Goal: Feedback & Contribution: Contribute content

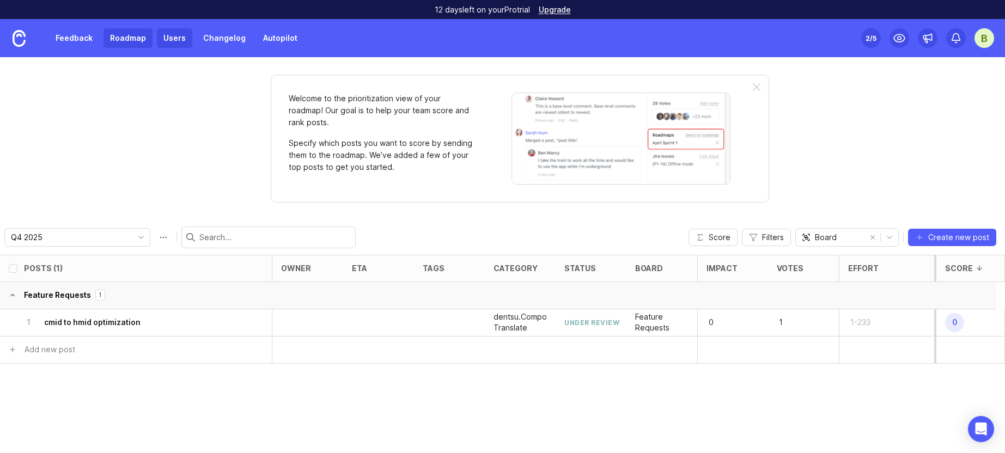
click at [180, 39] on link "Users" at bounding box center [174, 38] width 35 height 20
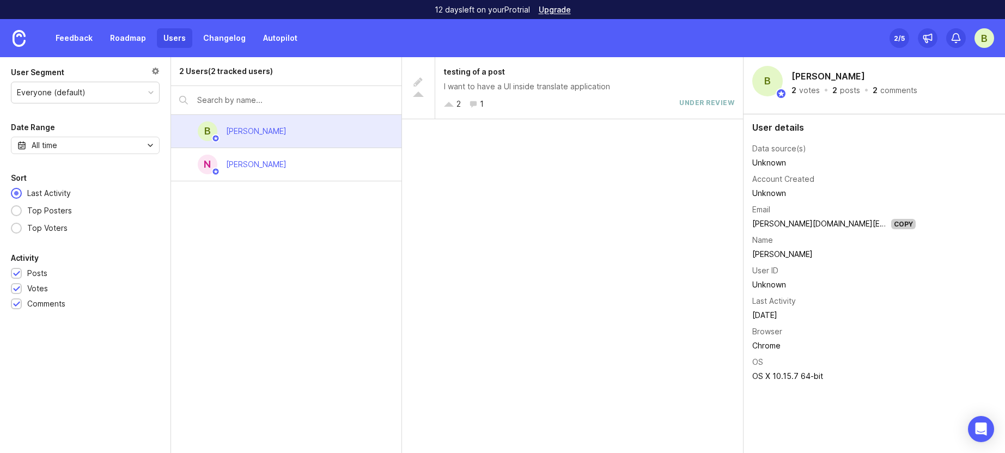
click at [267, 224] on div "2 Users (2 tracked users) B Blaine Love N Nathan" at bounding box center [286, 255] width 231 height 396
click at [73, 35] on link "Feedback" at bounding box center [74, 38] width 50 height 20
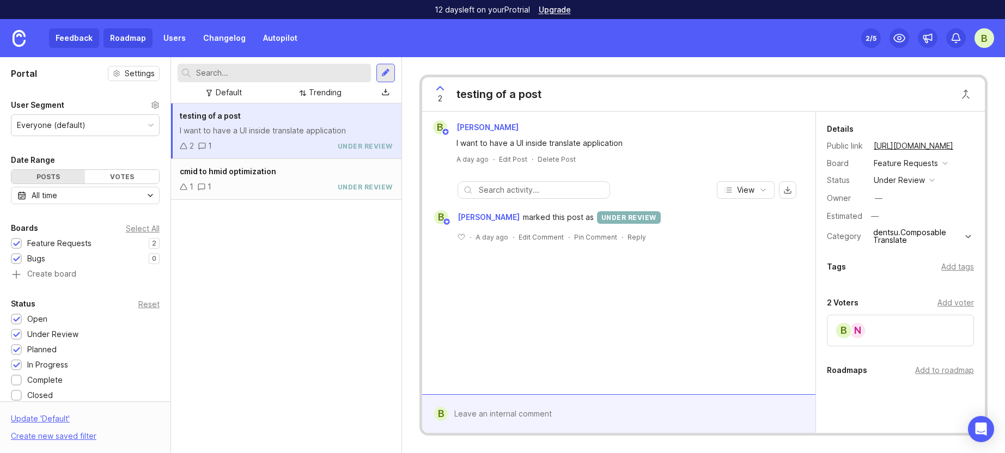
click at [130, 40] on link "Roadmap" at bounding box center [127, 38] width 49 height 20
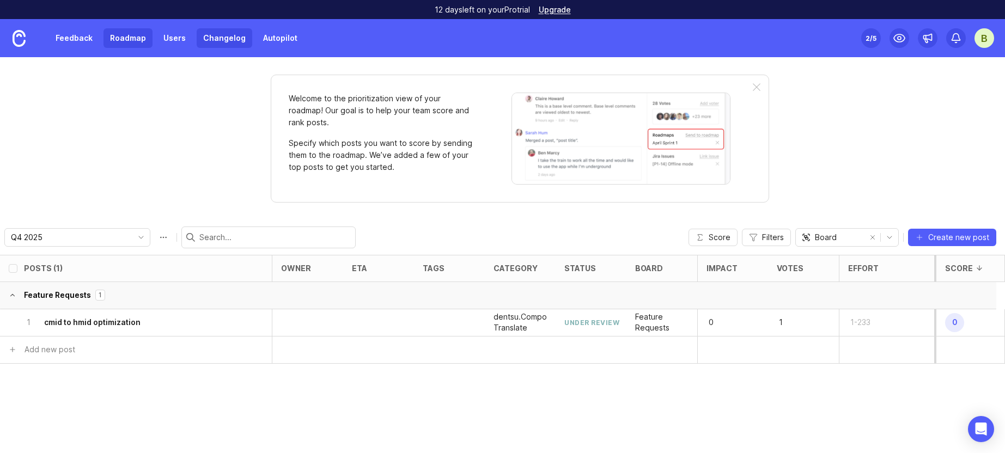
click at [227, 43] on link "Changelog" at bounding box center [225, 38] width 56 height 20
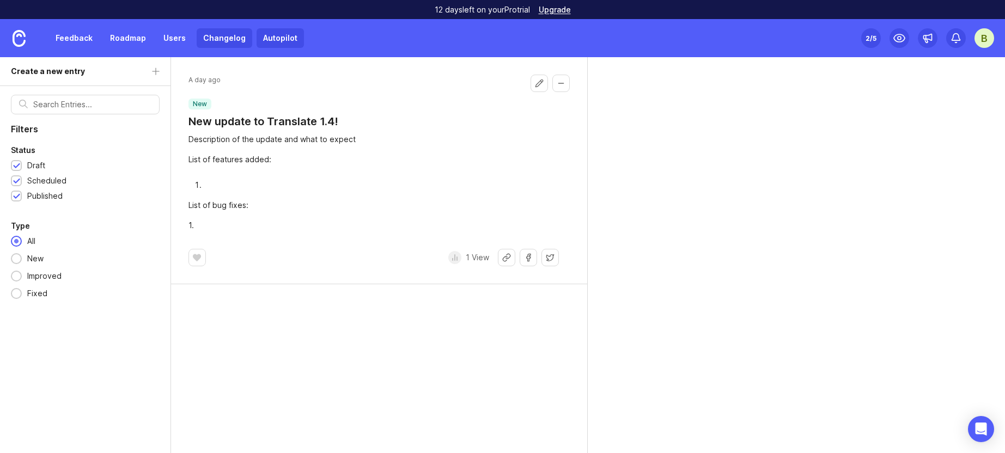
click at [285, 36] on link "Autopilot" at bounding box center [279, 38] width 47 height 20
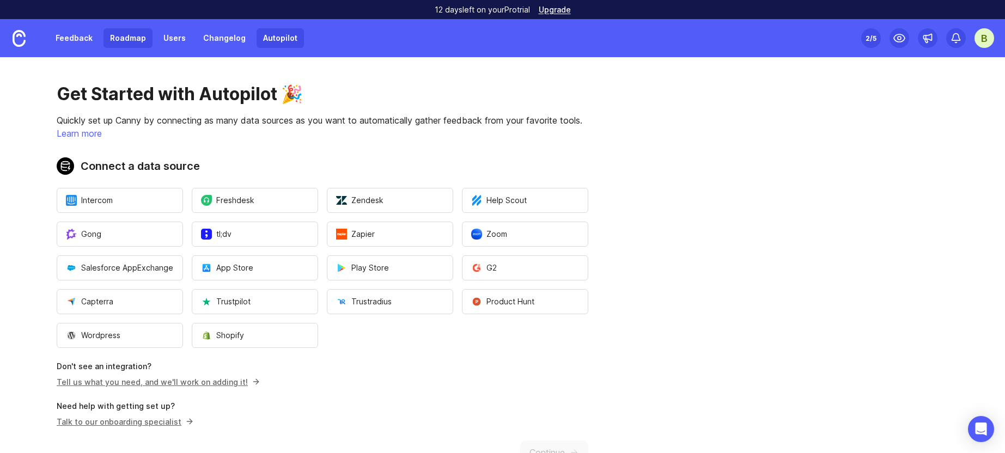
click at [122, 40] on link "Roadmap" at bounding box center [127, 38] width 49 height 20
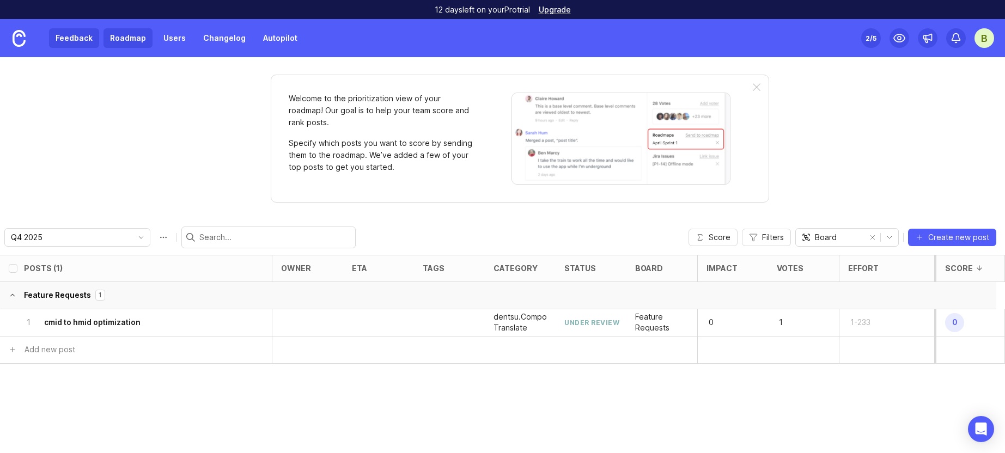
click at [70, 45] on link "Feedback" at bounding box center [74, 38] width 50 height 20
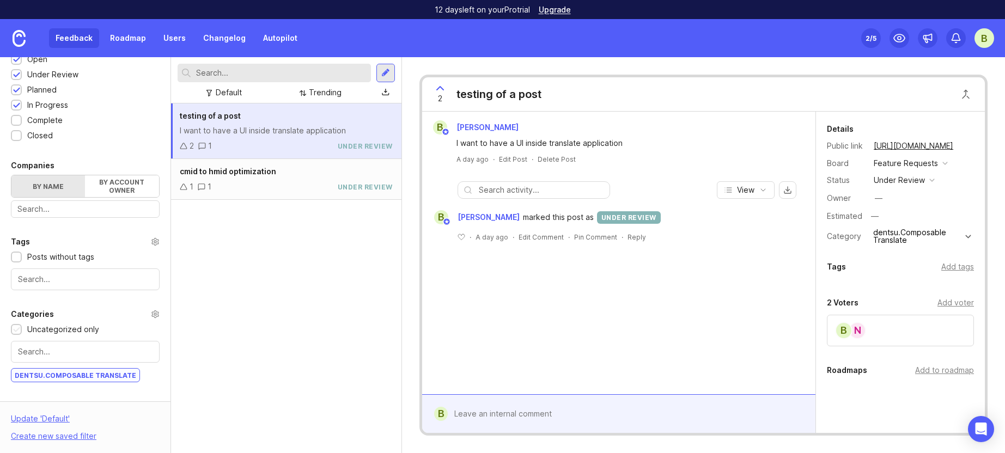
scroll to position [329, 0]
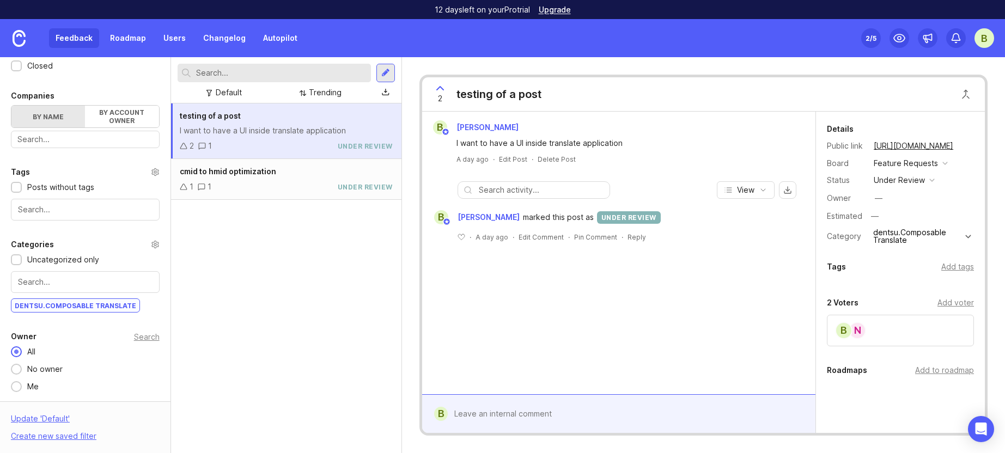
click at [74, 278] on input "text" at bounding box center [85, 282] width 134 height 12
click at [47, 285] on input "text" at bounding box center [85, 282] width 134 height 12
click at [85, 264] on div "Uncategorized only" at bounding box center [63, 260] width 72 height 12
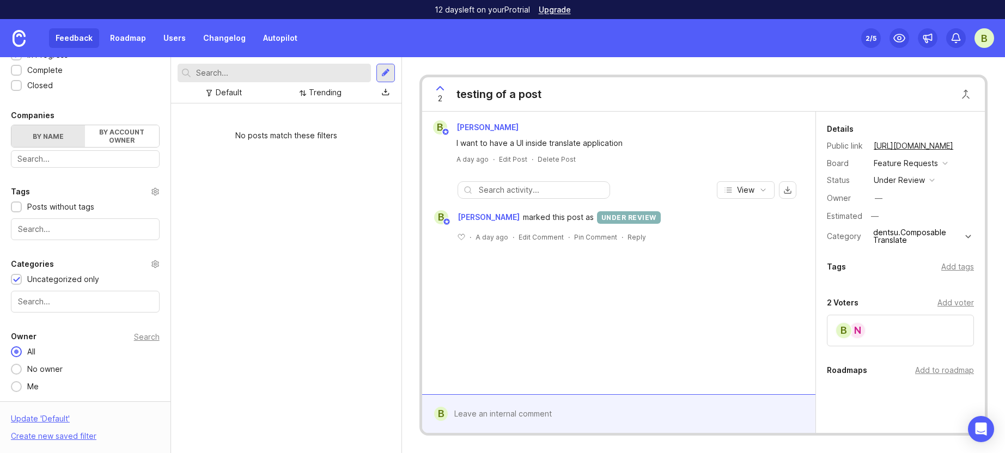
click at [78, 277] on div "Uncategorized only" at bounding box center [63, 279] width 72 height 12
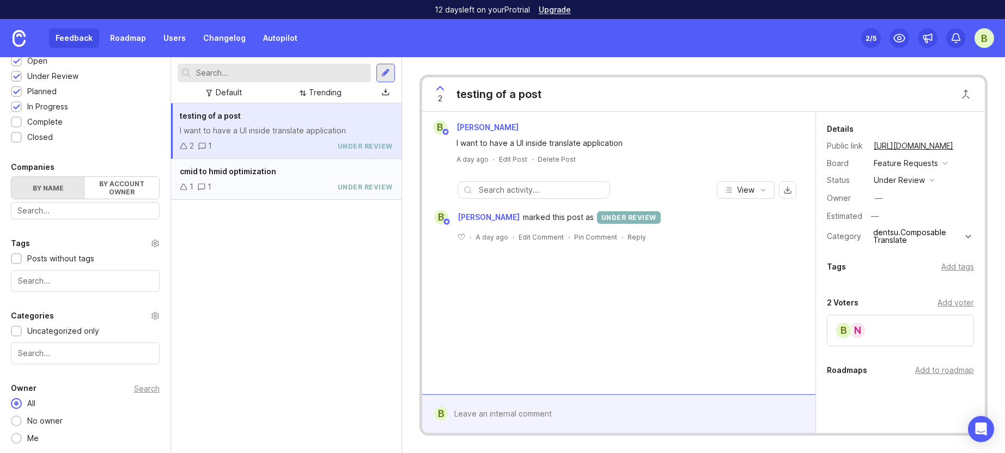
click at [323, 186] on div "1 1 under review" at bounding box center [286, 187] width 213 height 12
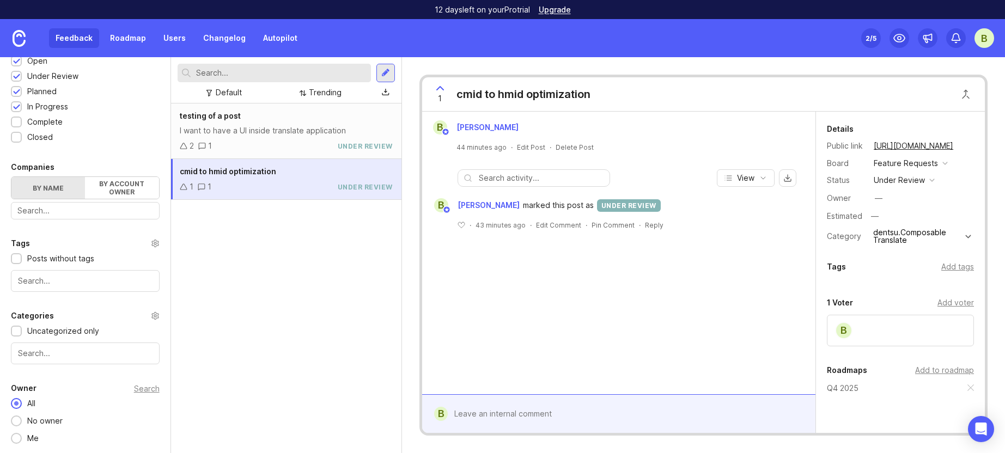
click at [57, 363] on div at bounding box center [85, 354] width 149 height 22
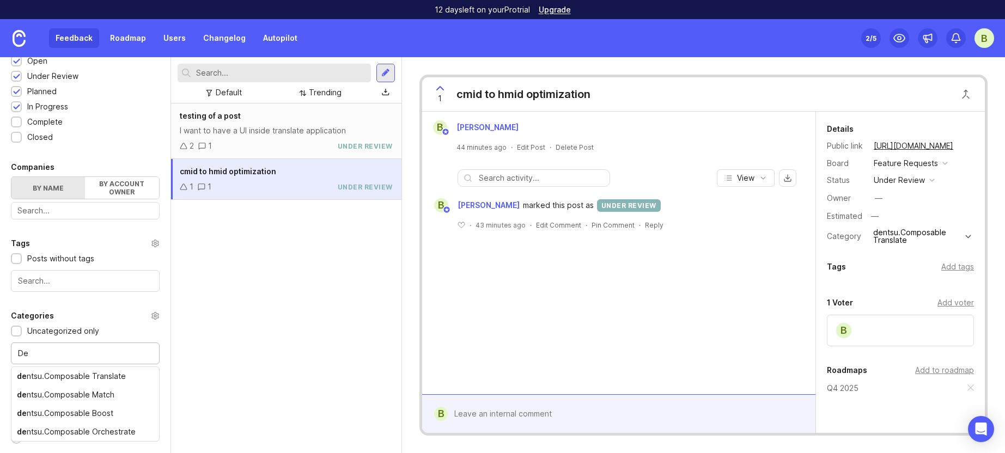
type input "D"
type input "dentsu.Composable"
click at [306, 298] on div "testing of a post I want to have a UI inside translate application 2 1 under re…" at bounding box center [286, 278] width 230 height 350
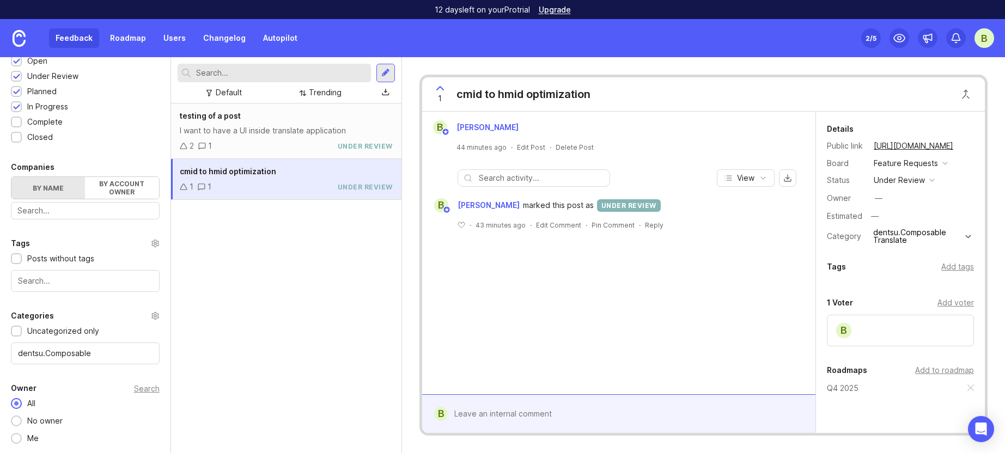
click at [327, 285] on div "testing of a post I want to have a UI inside translate application 2 1 under re…" at bounding box center [286, 278] width 230 height 350
click at [246, 294] on div "testing of a post I want to have a UI inside translate application 2 1 under re…" at bounding box center [286, 278] width 230 height 350
click at [290, 374] on div "testing of a post I want to have a UI inside translate application 2 1 under re…" at bounding box center [286, 278] width 230 height 350
click at [133, 36] on link "Roadmap" at bounding box center [127, 38] width 49 height 20
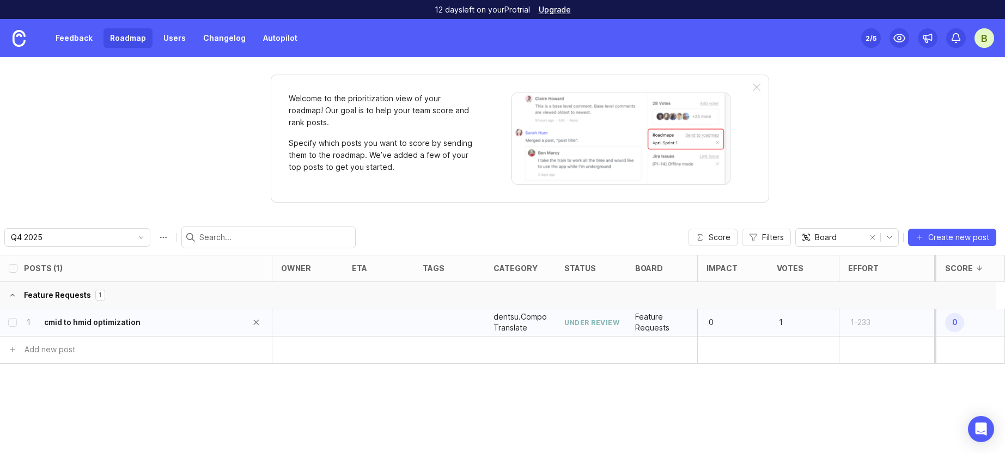
click at [106, 317] on h6 "cmid to hmid optimization" at bounding box center [92, 322] width 96 height 11
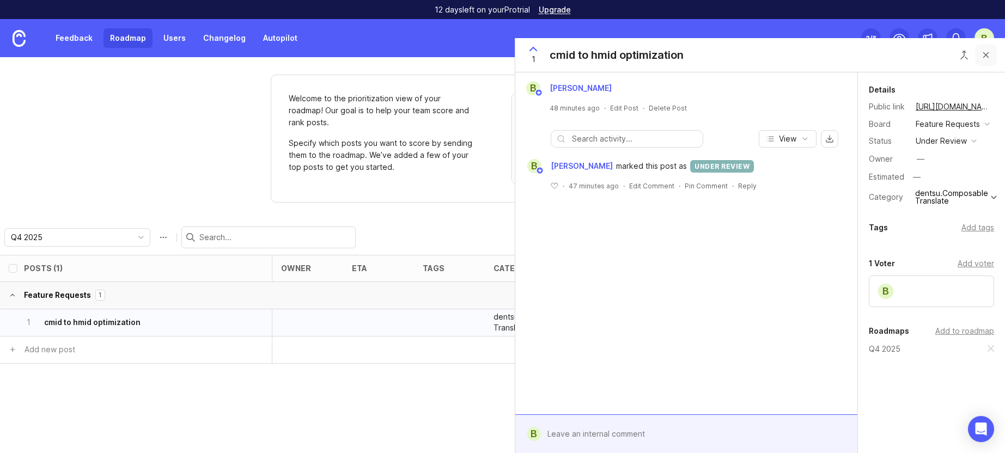
click at [985, 59] on button "Close button" at bounding box center [986, 55] width 22 height 22
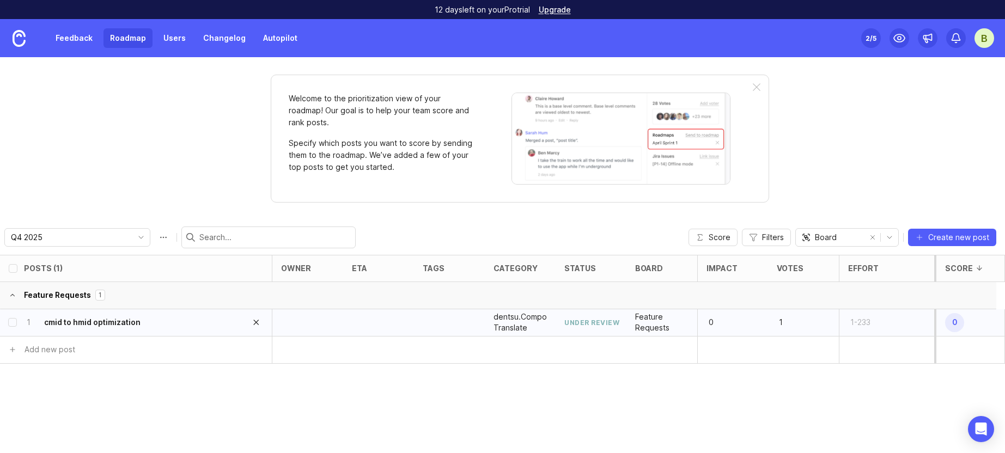
click at [258, 323] on icon "delete post" at bounding box center [256, 322] width 4 height 4
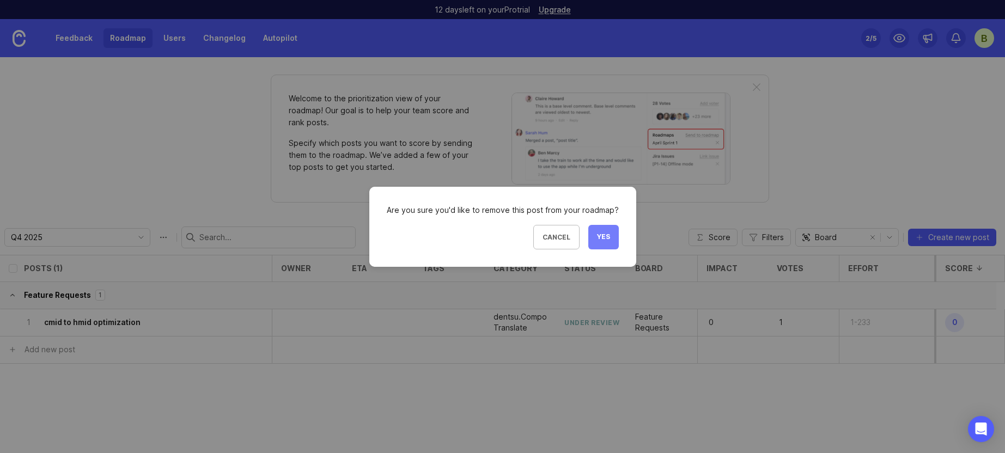
click at [599, 241] on span "Yes" at bounding box center [603, 237] width 13 height 9
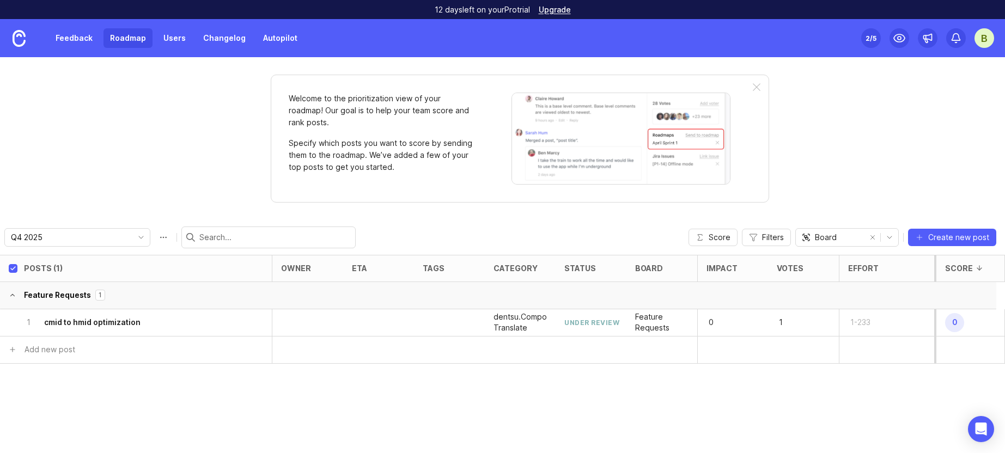
checkbox input "true"
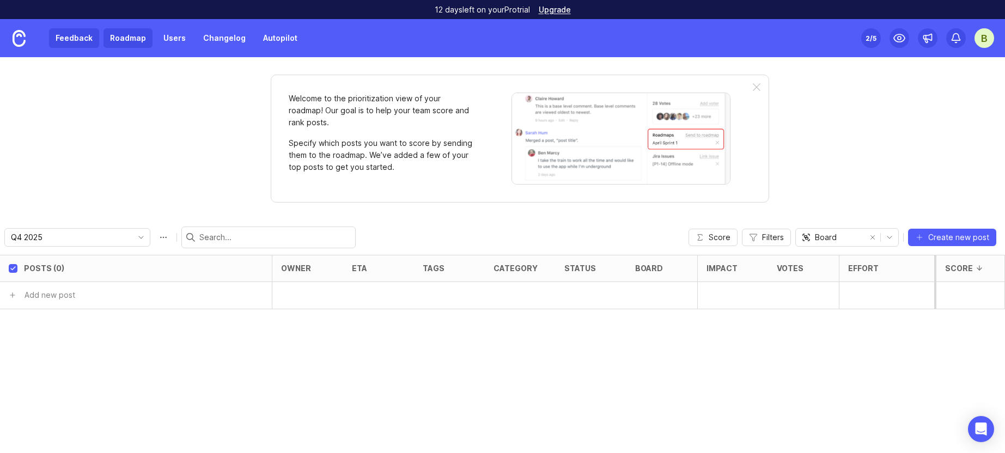
click at [85, 44] on link "Feedback" at bounding box center [74, 38] width 50 height 20
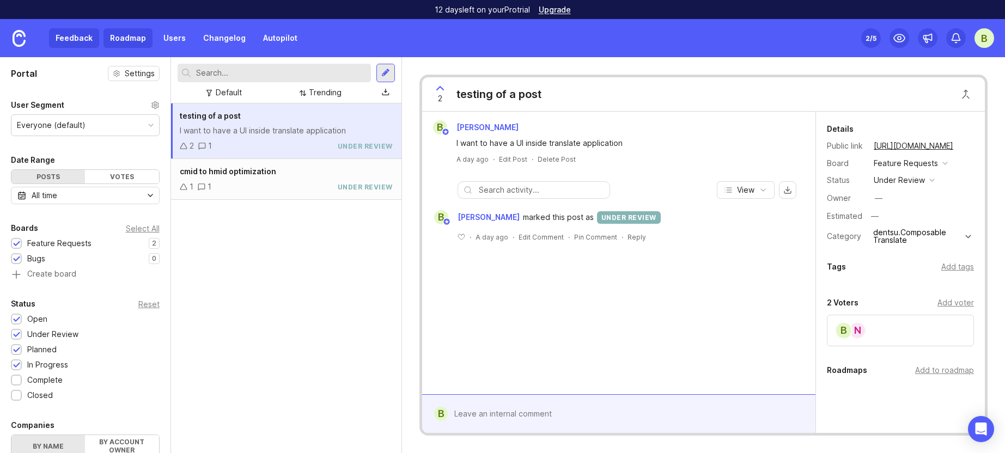
click at [127, 41] on link "Roadmap" at bounding box center [127, 38] width 49 height 20
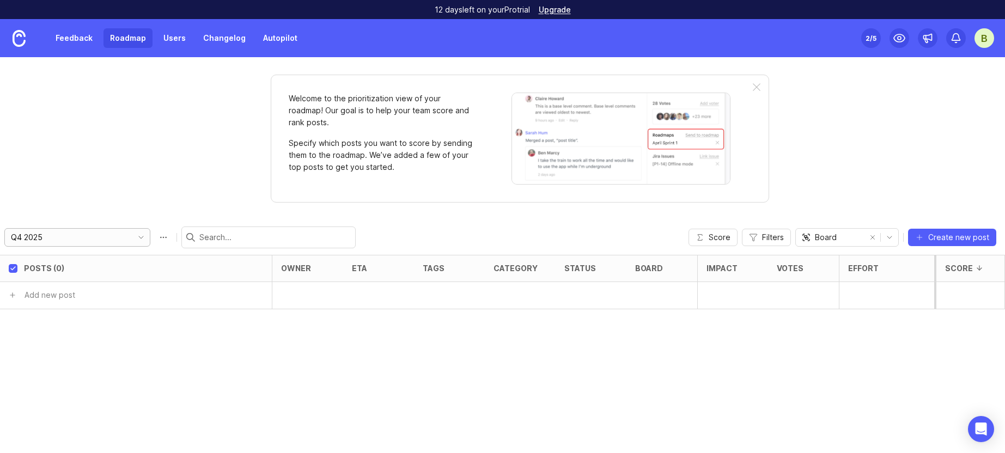
click at [100, 243] on div "Q4 2025" at bounding box center [68, 237] width 127 height 17
click at [94, 260] on li "My First Roadmap" at bounding box center [113, 258] width 217 height 18
click at [96, 239] on input "My First Roadmap" at bounding box center [71, 237] width 120 height 12
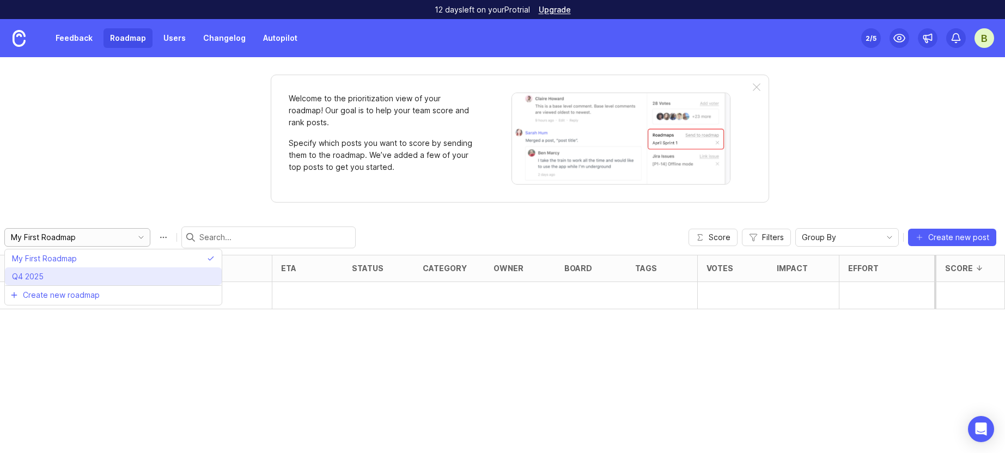
click at [96, 272] on li "Q4 2025" at bounding box center [113, 276] width 217 height 18
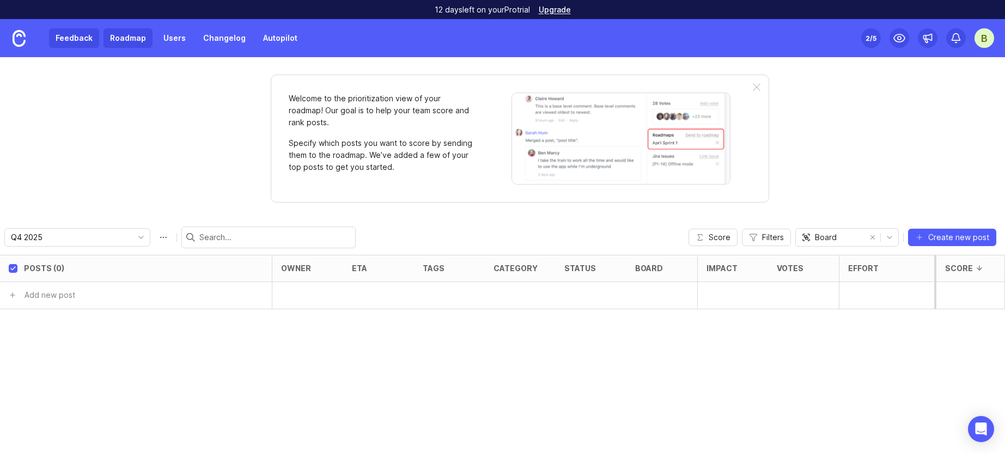
click at [80, 38] on link "Feedback" at bounding box center [74, 38] width 50 height 20
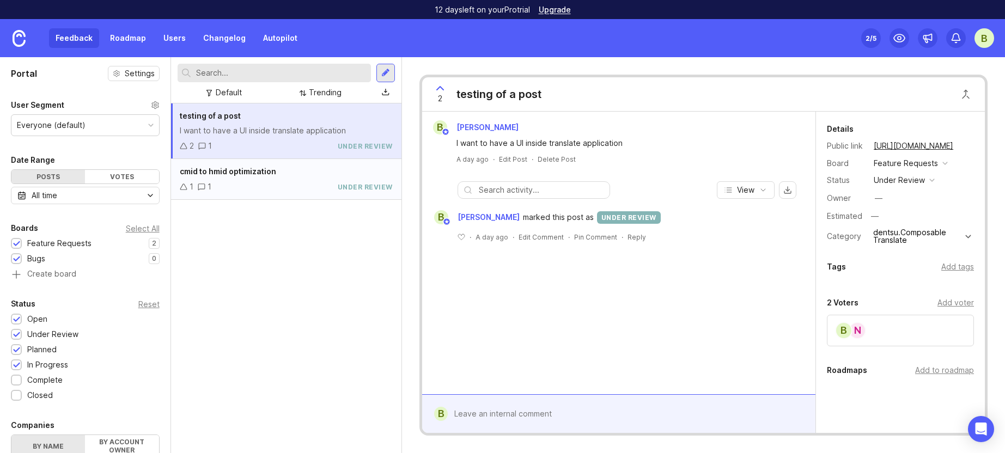
click at [249, 173] on span "cmid to hmid optimization" at bounding box center [228, 171] width 96 height 9
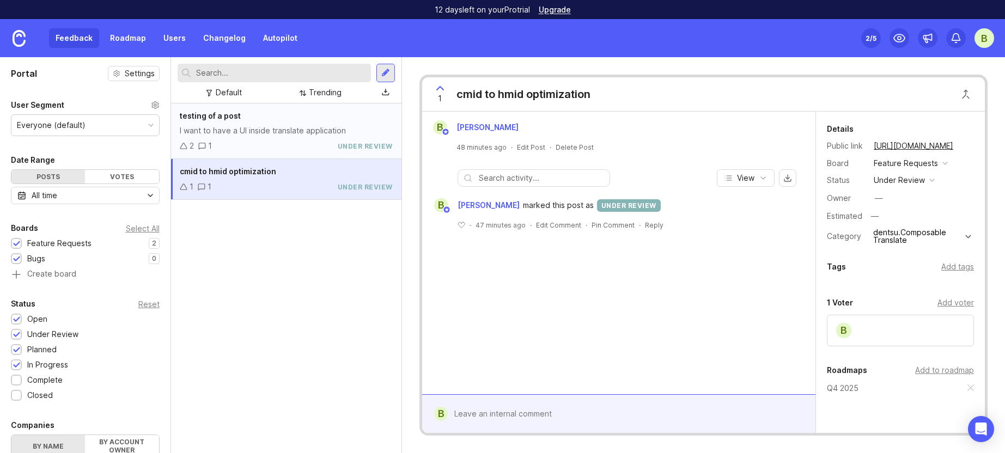
click at [358, 140] on div "2 1 under review" at bounding box center [286, 146] width 213 height 12
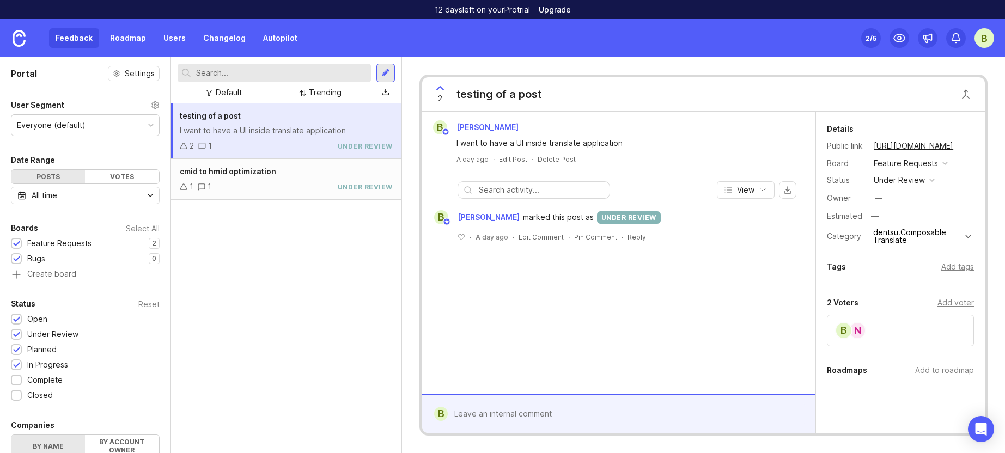
click at [627, 213] on div "under review" at bounding box center [629, 217] width 64 height 13
click at [309, 130] on div "I want to have a UI inside translate application" at bounding box center [286, 131] width 213 height 12
click at [364, 126] on div "I want to have a UI inside translate application" at bounding box center [286, 131] width 213 height 12
click at [387, 71] on div at bounding box center [385, 73] width 9 height 10
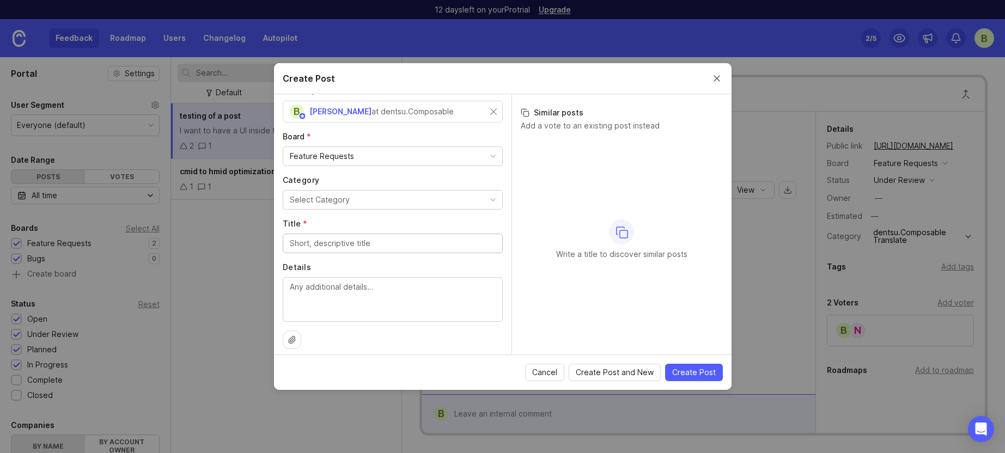
scroll to position [44, 0]
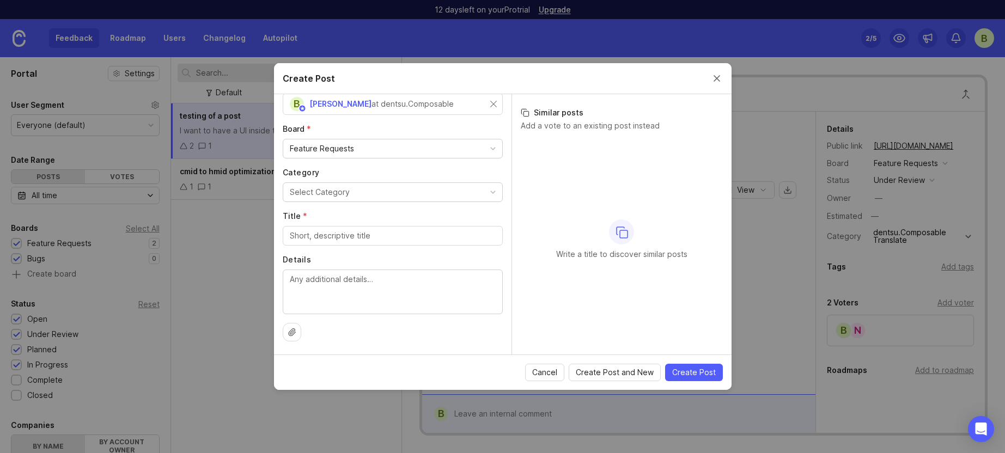
click at [712, 83] on div "Create Post" at bounding box center [502, 78] width 457 height 31
click at [714, 78] on button "Close create post modal" at bounding box center [717, 78] width 12 height 12
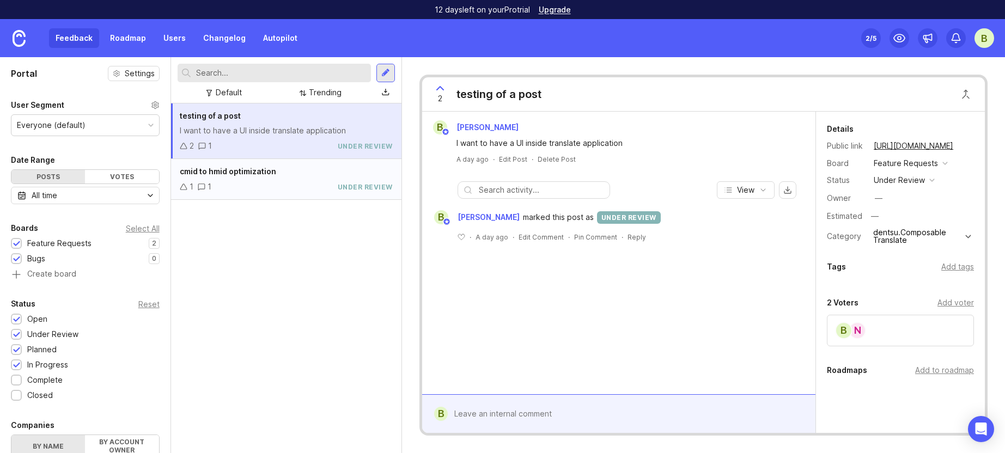
click at [323, 181] on div "1 1 under review" at bounding box center [286, 187] width 213 height 12
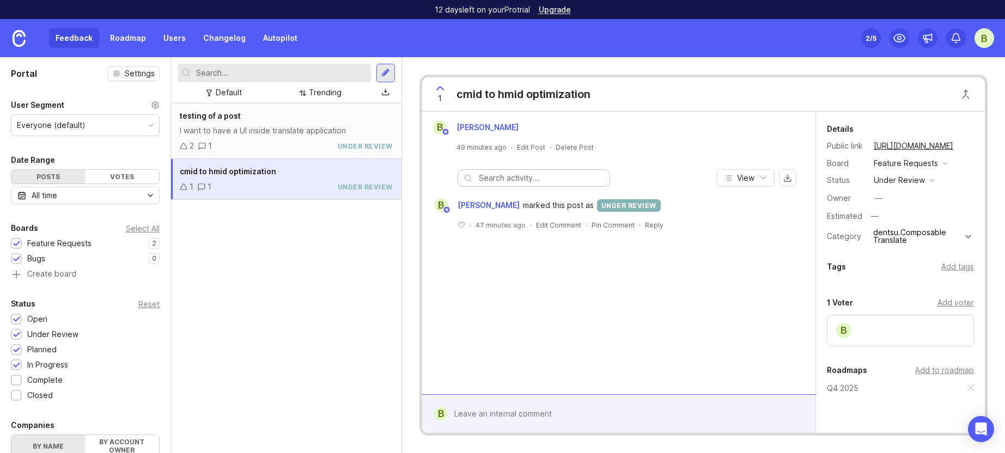
click at [548, 178] on input "text" at bounding box center [541, 178] width 125 height 12
click at [568, 147] on div "Delete Post" at bounding box center [574, 147] width 38 height 9
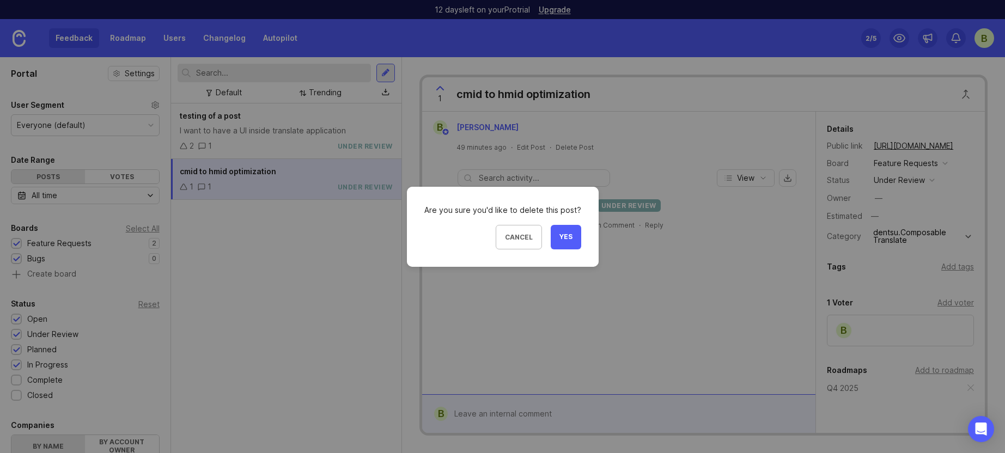
click at [574, 239] on button "Yes" at bounding box center [566, 237] width 30 height 25
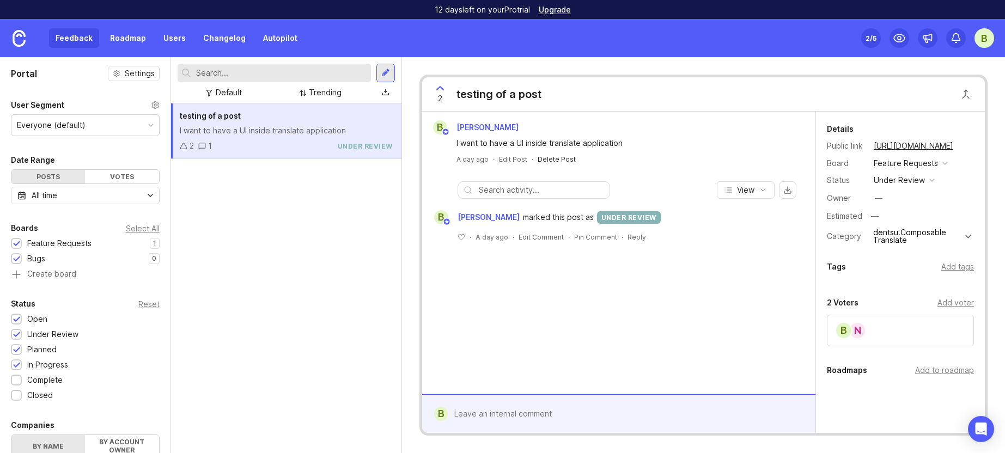
click at [564, 162] on div "Delete Post" at bounding box center [556, 159] width 38 height 9
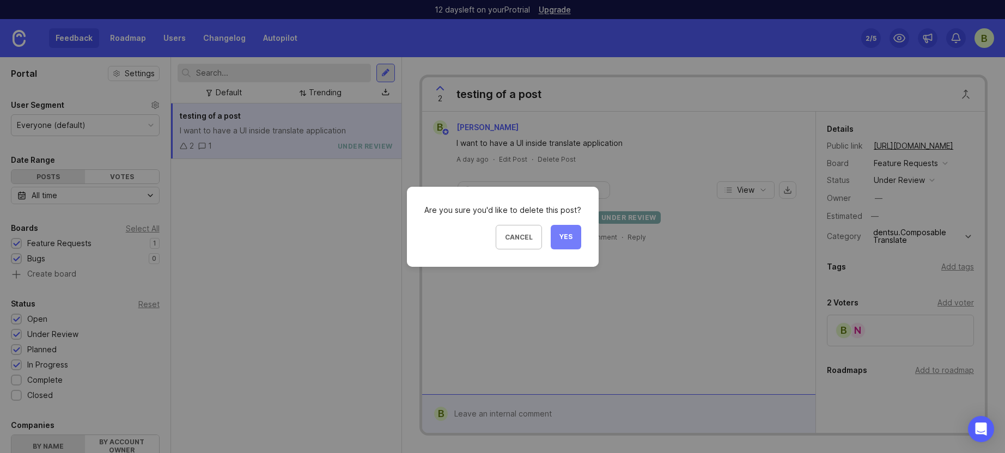
click at [566, 234] on span "Yes" at bounding box center [565, 237] width 13 height 9
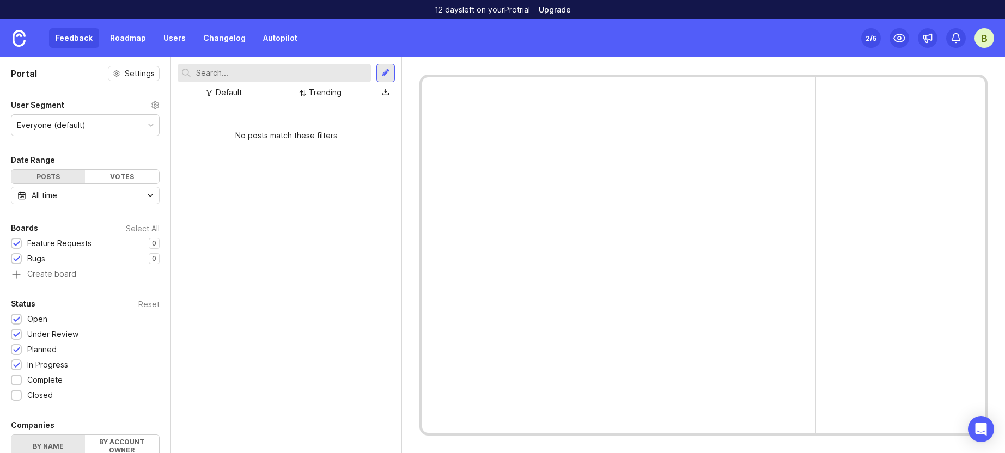
click at [261, 169] on div "No posts match these filters" at bounding box center [286, 278] width 230 height 350
click at [21, 380] on div at bounding box center [16, 380] width 11 height 11
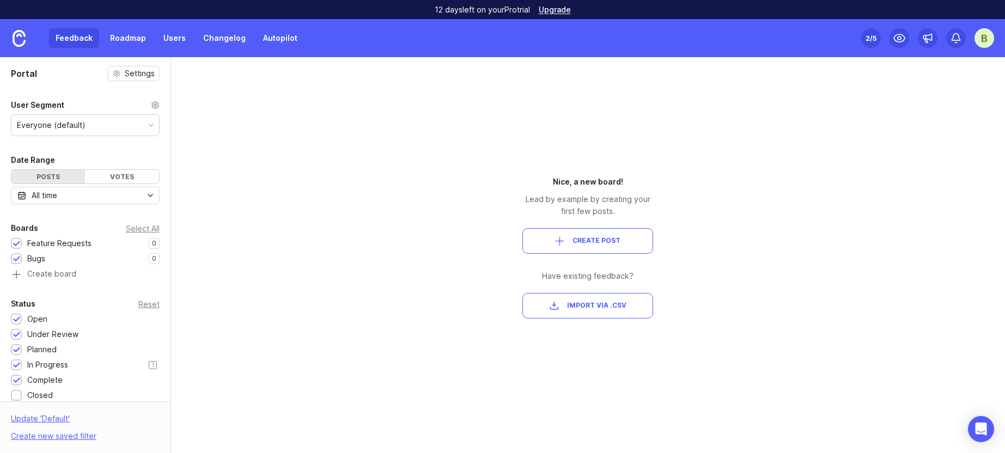
click at [17, 363] on div at bounding box center [16, 366] width 7 height 8
click at [17, 380] on div at bounding box center [16, 381] width 7 height 8
click at [19, 368] on div at bounding box center [16, 366] width 7 height 8
click at [347, 302] on div "Portal Settings User Segment Everyone (default) Date Range Posts Votes All time…" at bounding box center [502, 255] width 1005 height 396
click at [125, 38] on link "Roadmap" at bounding box center [127, 38] width 49 height 20
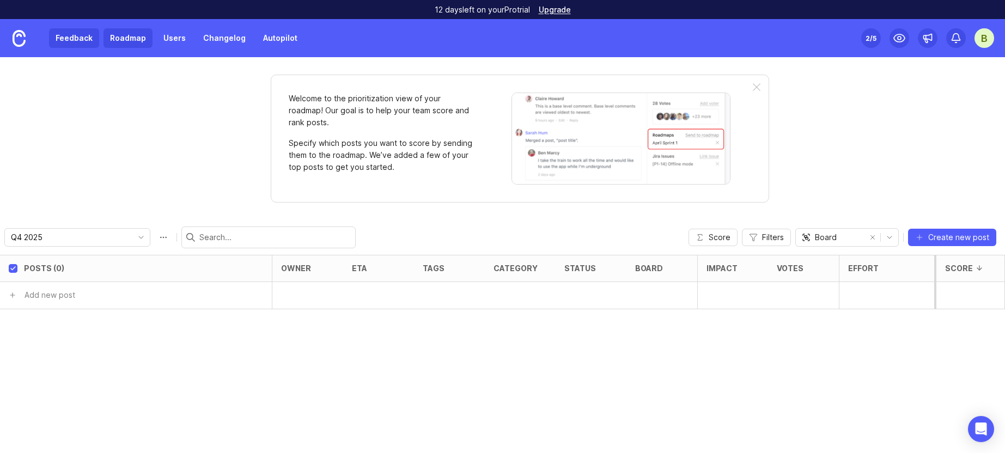
click at [72, 41] on link "Feedback" at bounding box center [74, 38] width 50 height 20
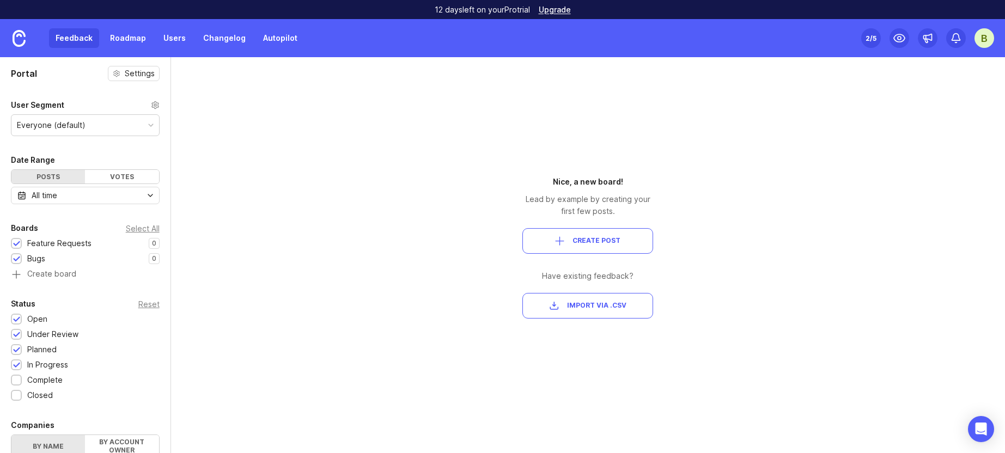
click at [576, 236] on span "Create Post" at bounding box center [596, 240] width 48 height 9
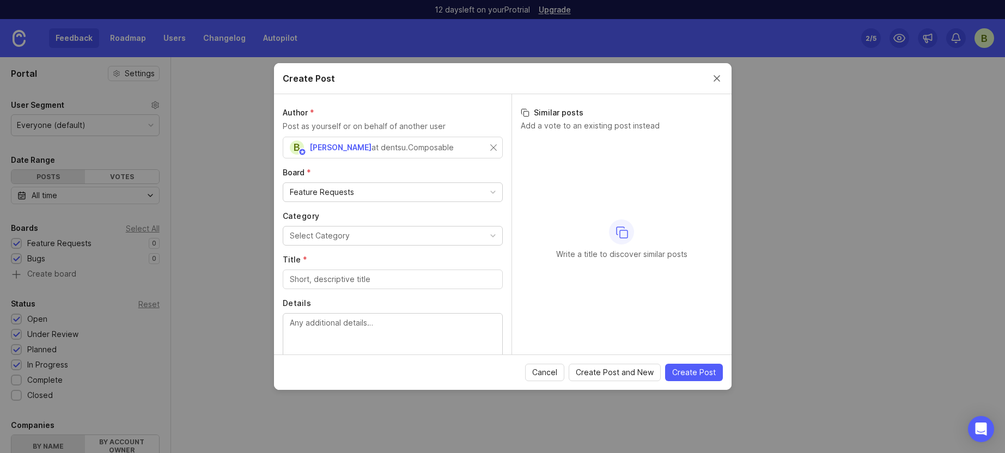
click at [397, 185] on div "Feature Requests" at bounding box center [392, 192] width 219 height 19
click at [415, 174] on label "Board *" at bounding box center [393, 172] width 220 height 11
click at [719, 76] on button "Close create post modal" at bounding box center [717, 78] width 12 height 12
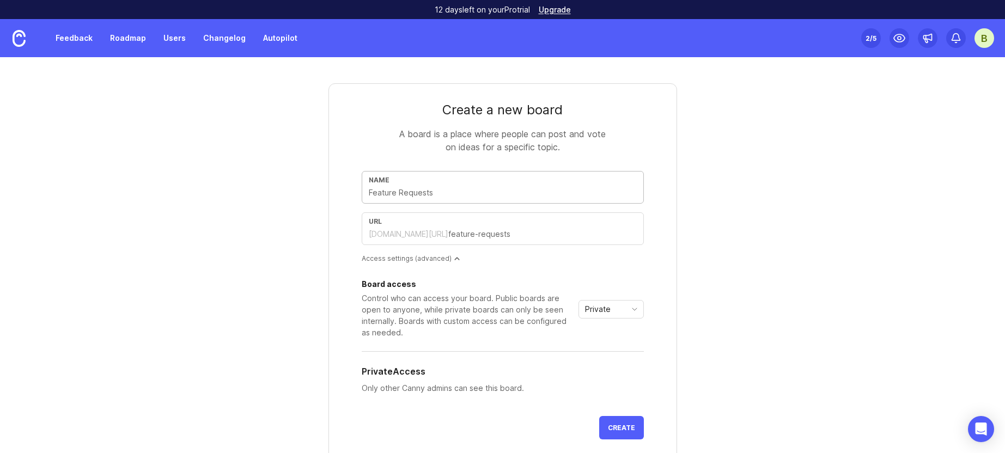
click at [466, 198] on input "text" at bounding box center [503, 193] width 268 height 12
type input "D"
type input "d"
type input "Do"
type input "do"
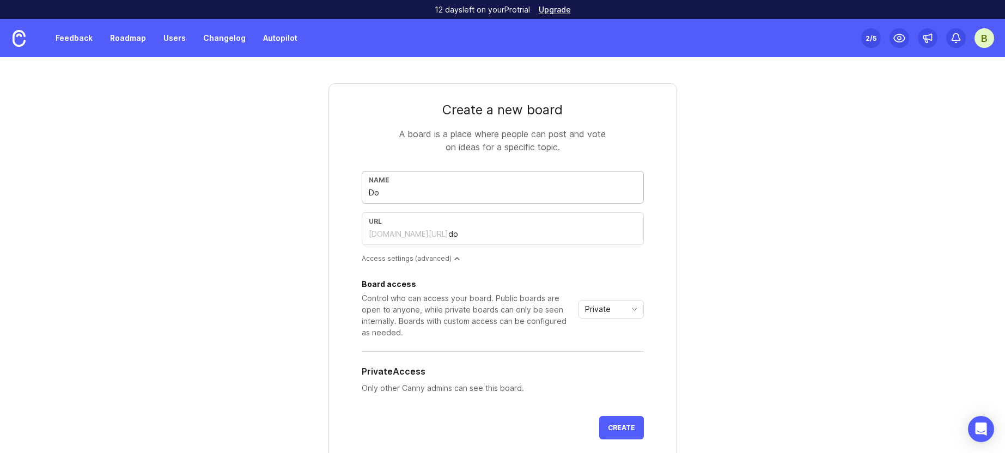
type input "Doc"
type input "doc"
type input "Docu"
type input "docu"
type input "Docum"
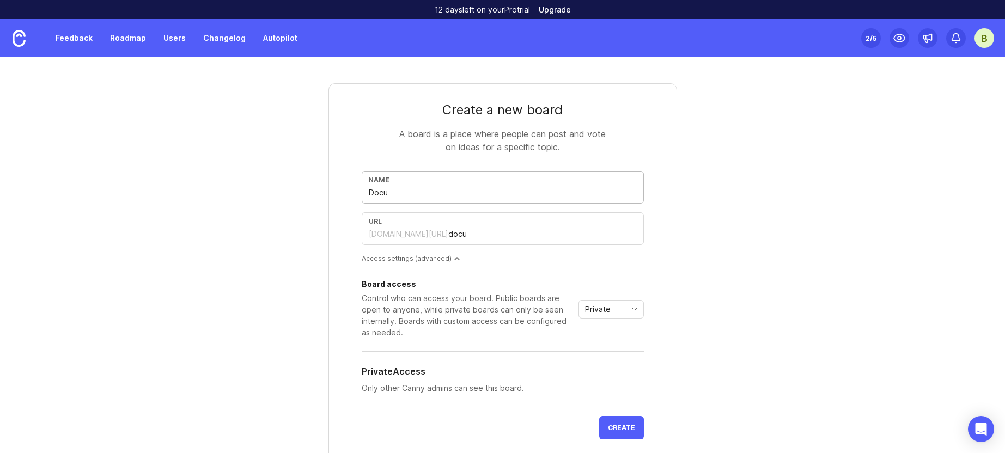
type input "docum"
type input "Docume"
type input "docume"
type input "Documen"
type input "documen"
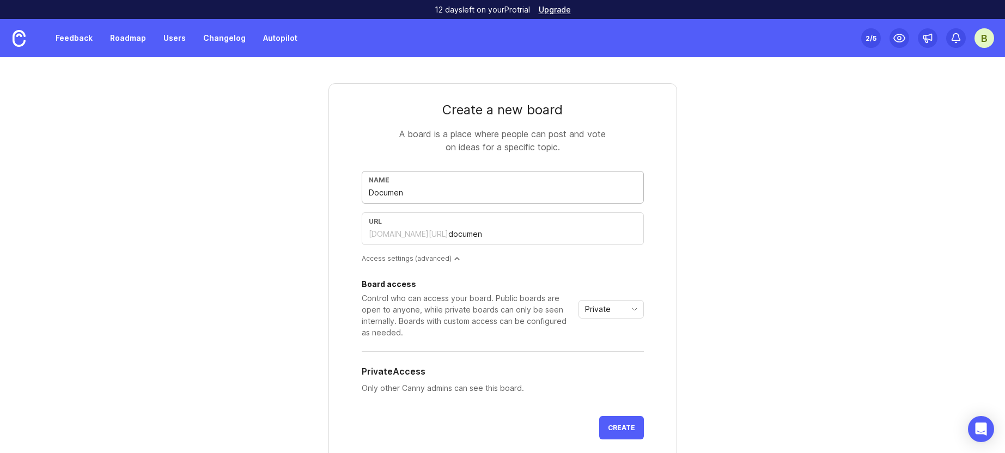
type input "Document"
type input "document"
type input "Documenta"
type input "documenta"
type input "Documentat"
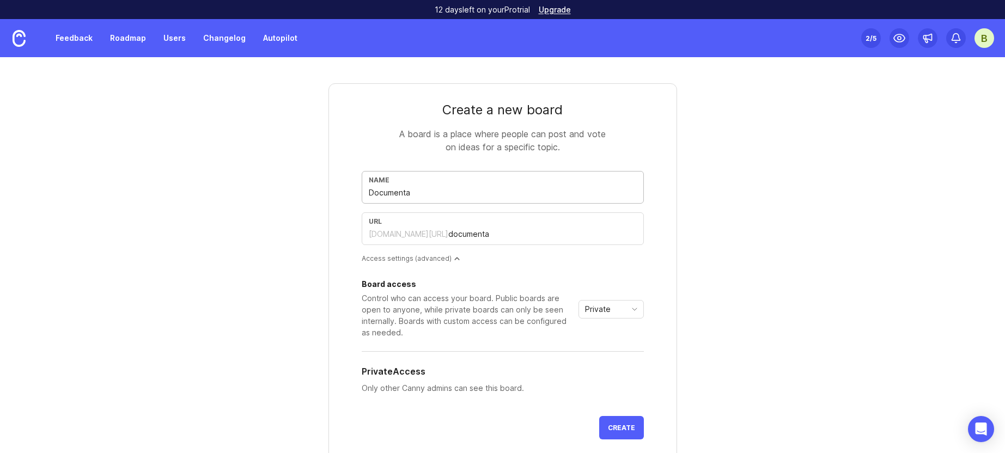
type input "documentat"
type input "Documentati"
type input "documentati"
type input "Documentatio"
type input "documentatio"
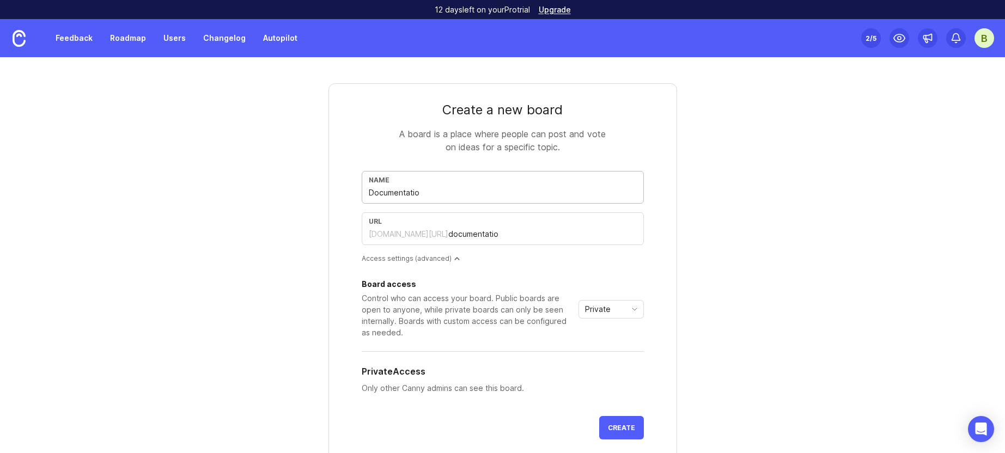
type input "Documentation"
type input "documentation"
type input "Documentation"
click at [399, 236] on div "dentsucomposable.canny.io/" at bounding box center [408, 234] width 79 height 11
click at [439, 287] on div "Board access" at bounding box center [468, 284] width 212 height 8
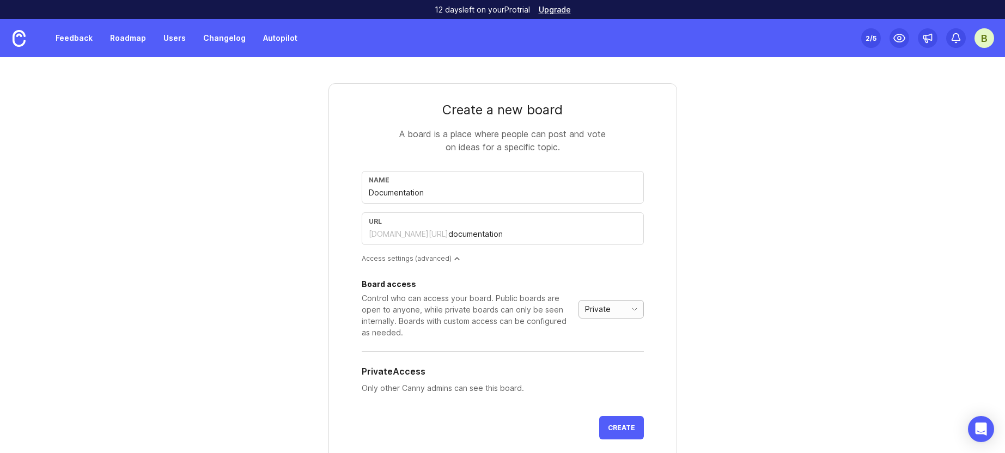
click at [628, 315] on span "toggle menu" at bounding box center [634, 309] width 17 height 12
click at [621, 333] on li "Private" at bounding box center [606, 330] width 64 height 18
click at [615, 419] on button "Create" at bounding box center [621, 427] width 45 height 23
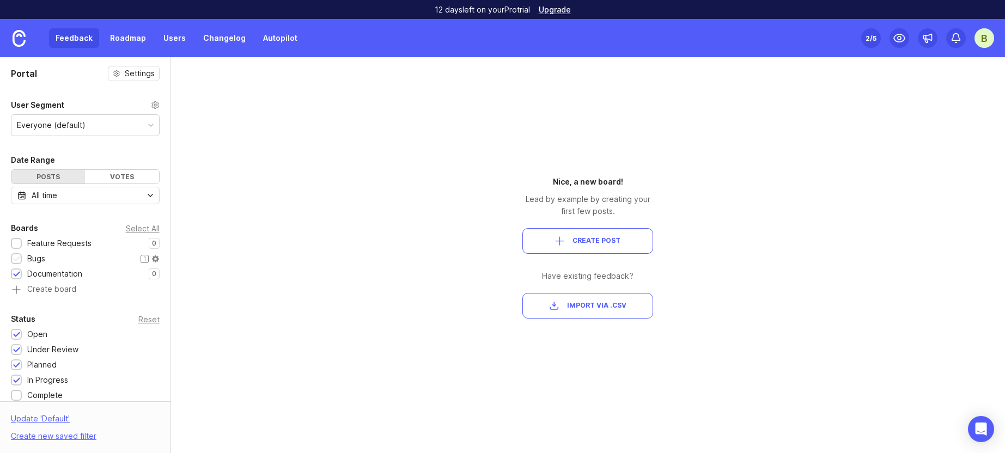
click at [17, 254] on div at bounding box center [16, 258] width 11 height 11
click at [16, 242] on div at bounding box center [16, 244] width 7 height 8
click at [16, 264] on div at bounding box center [16, 258] width 11 height 11
click at [19, 246] on div at bounding box center [16, 244] width 7 height 8
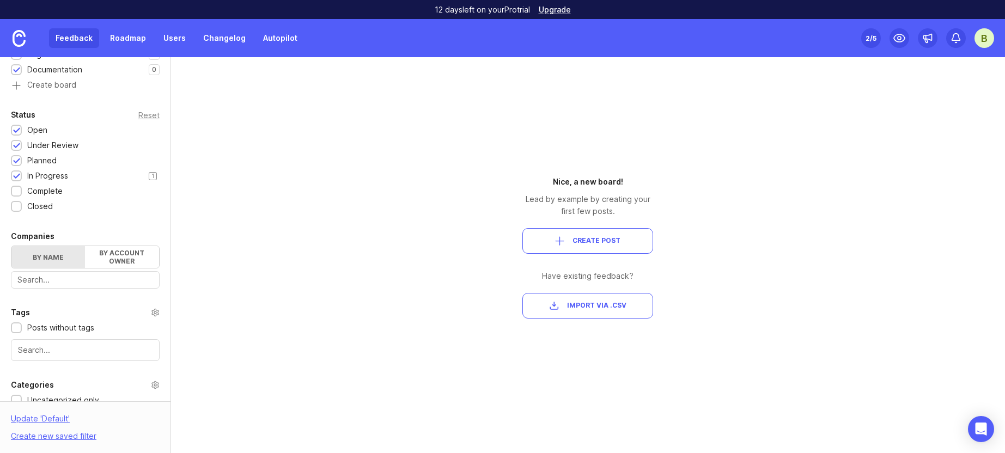
scroll to position [325, 0]
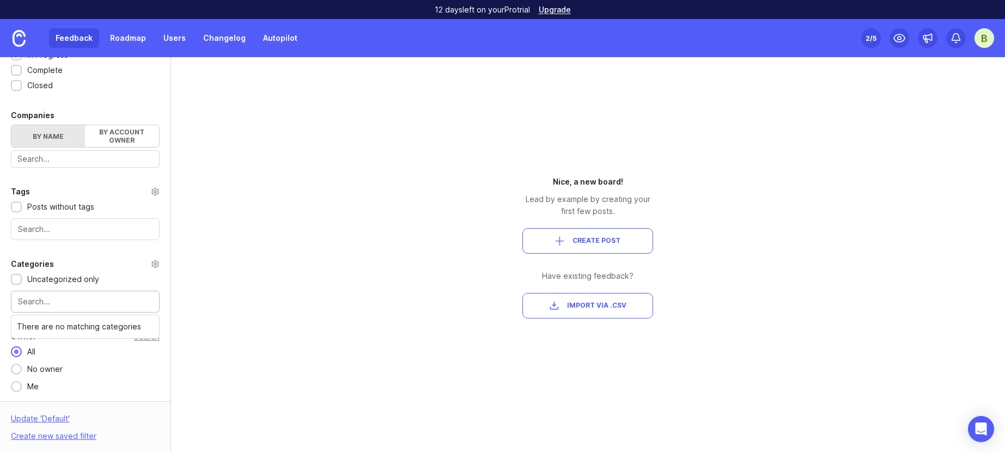
click at [79, 304] on input "text" at bounding box center [85, 302] width 134 height 12
click at [89, 300] on input "text" at bounding box center [85, 302] width 134 height 12
type input "f"
click at [125, 273] on div "Uncategorized only" at bounding box center [85, 279] width 149 height 12
click at [76, 283] on div "Uncategorized only" at bounding box center [63, 279] width 72 height 12
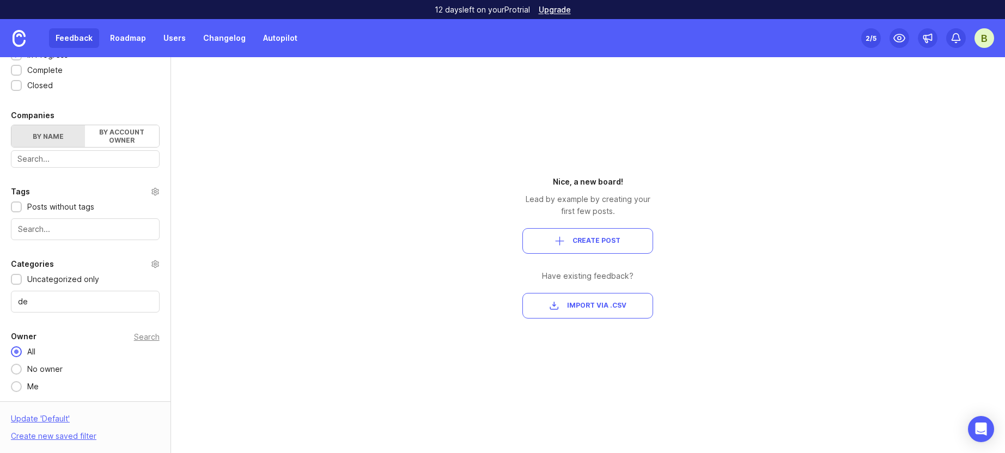
click at [75, 301] on input "de" at bounding box center [85, 302] width 134 height 12
type input "d"
click at [69, 298] on input "text" at bounding box center [85, 302] width 134 height 12
click at [121, 183] on div "Portal Settings User Segment Everyone (default) Date Range Posts Votes All time…" at bounding box center [85, 66] width 170 height 669
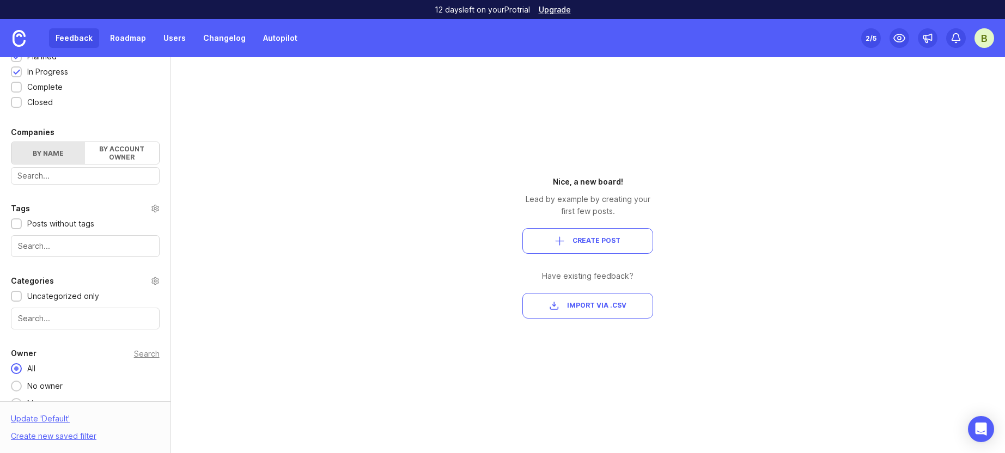
scroll to position [308, 0]
click at [50, 248] on input "text" at bounding box center [85, 247] width 134 height 12
click at [54, 244] on input "text" at bounding box center [85, 247] width 134 height 12
type input "d"
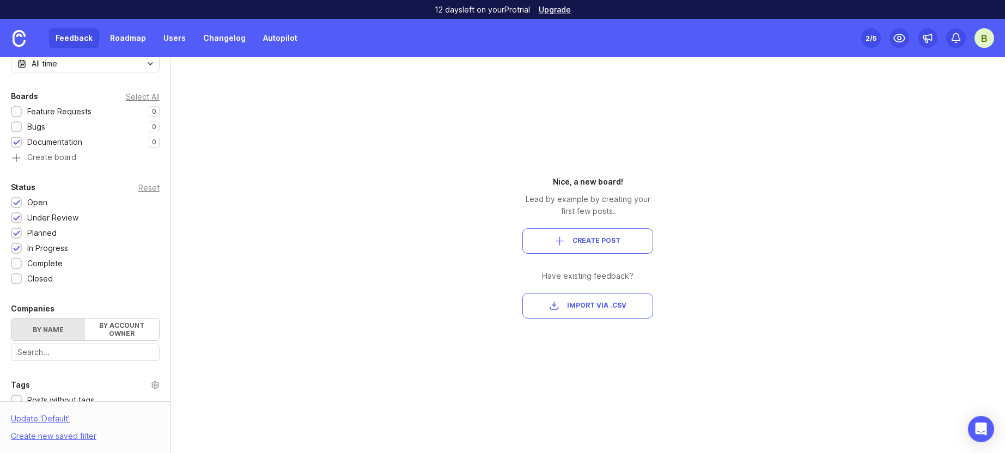
scroll to position [130, 0]
click at [582, 236] on span "Create Post" at bounding box center [596, 240] width 48 height 9
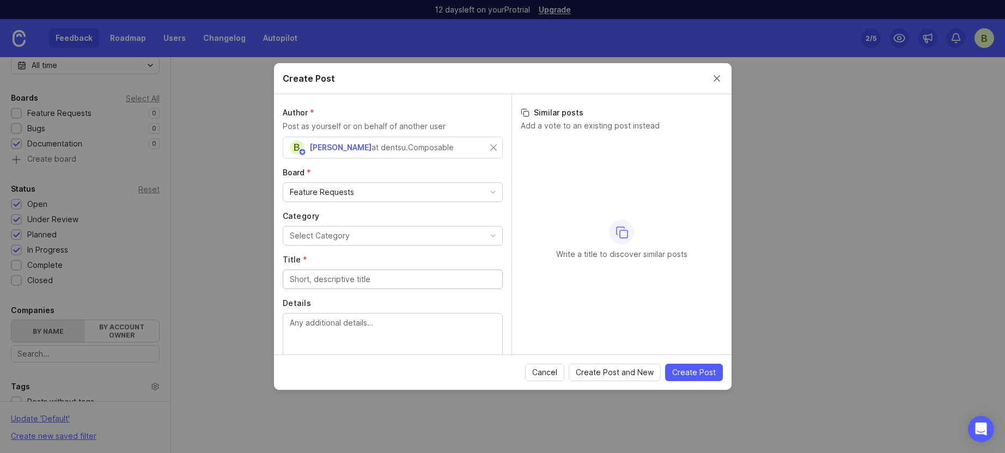
click at [339, 236] on div "Select Category" at bounding box center [320, 236] width 60 height 12
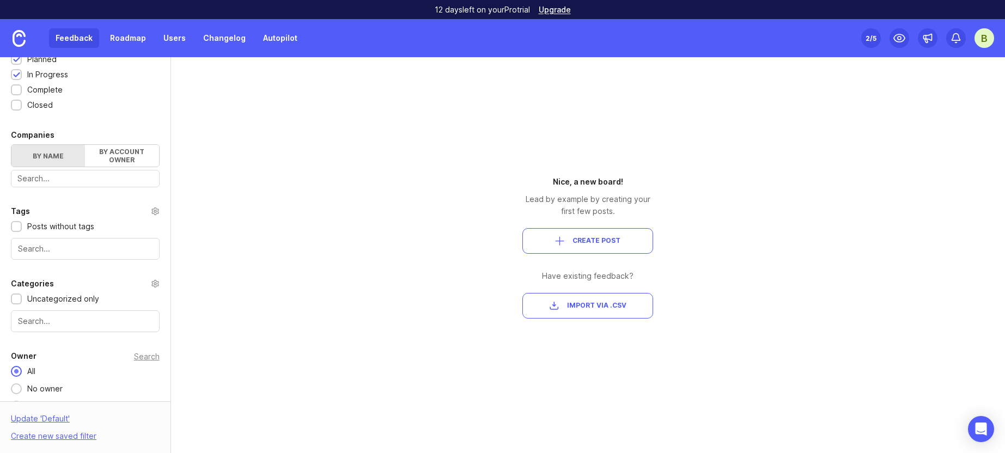
scroll to position [325, 0]
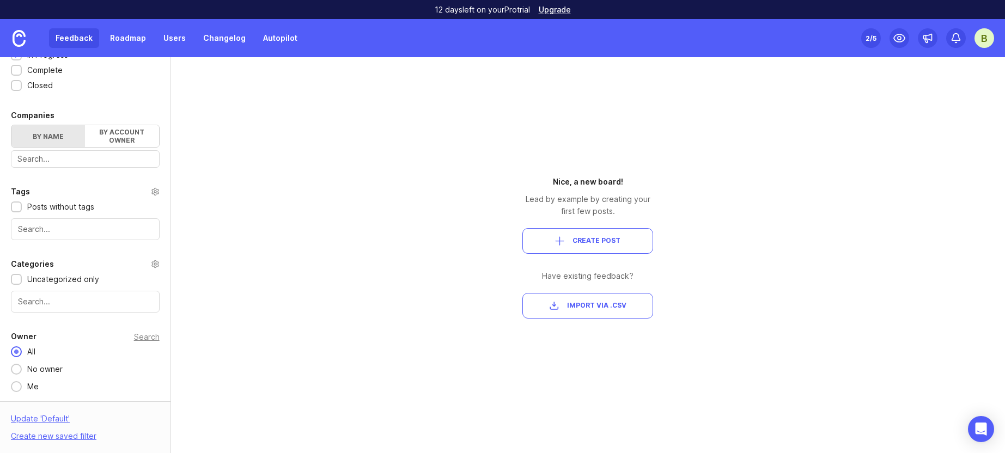
click at [102, 303] on input "text" at bounding box center [85, 302] width 134 height 12
click at [15, 281] on div at bounding box center [16, 280] width 7 height 8
click at [14, 277] on div at bounding box center [16, 280] width 7 height 8
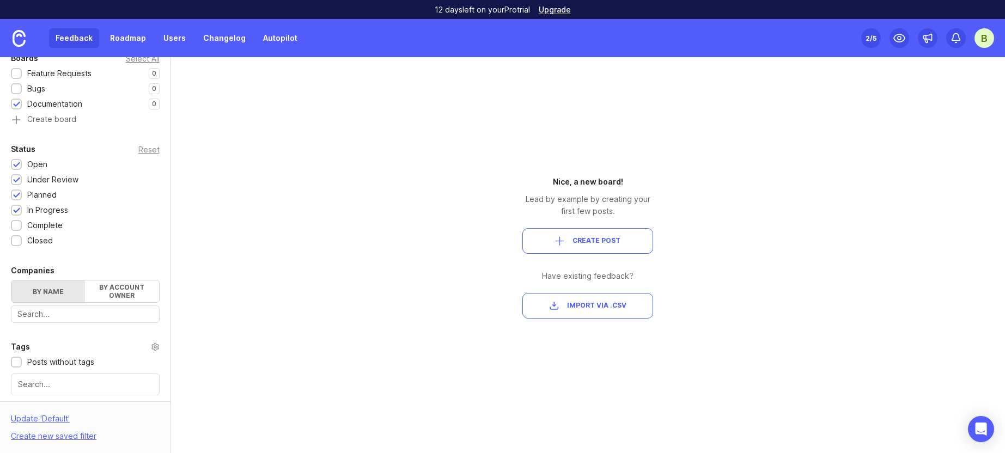
scroll to position [150, 0]
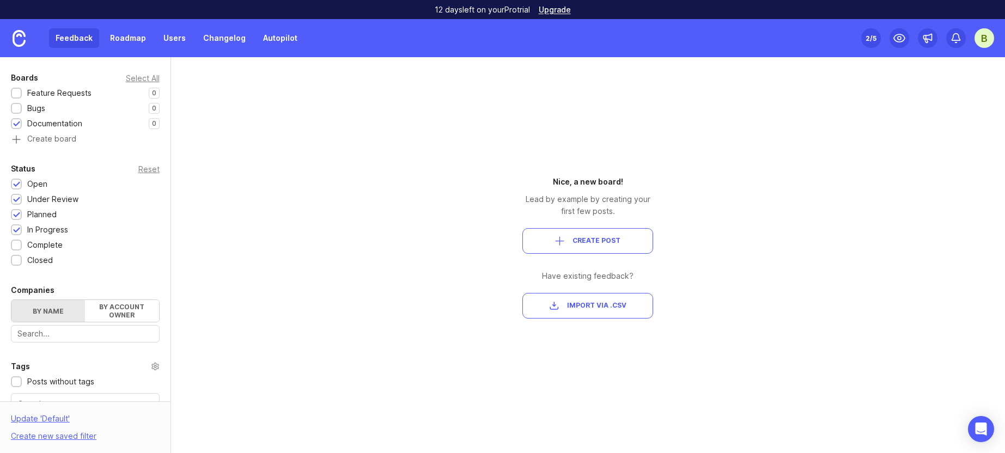
click at [614, 234] on button "Create Post" at bounding box center [587, 241] width 131 height 26
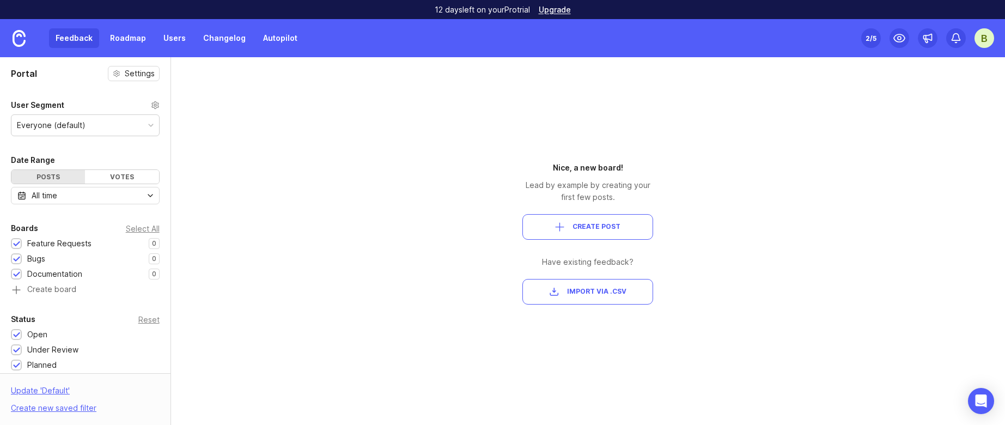
click at [120, 34] on link "Roadmap" at bounding box center [127, 38] width 49 height 20
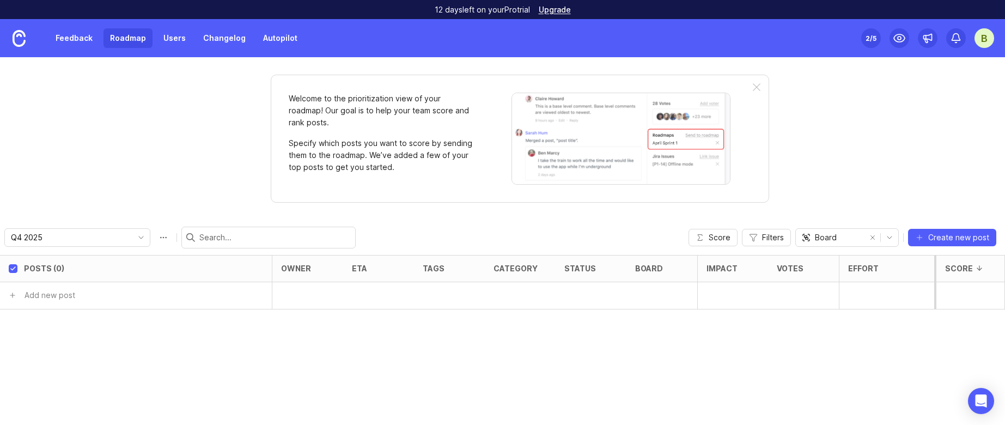
click at [87, 36] on link "Feedback" at bounding box center [74, 38] width 50 height 20
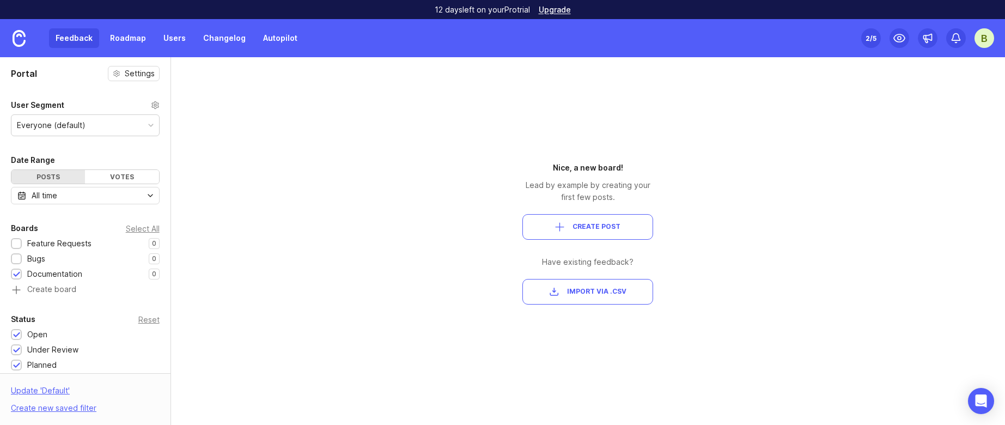
click at [578, 223] on span "Create Post" at bounding box center [596, 226] width 48 height 9
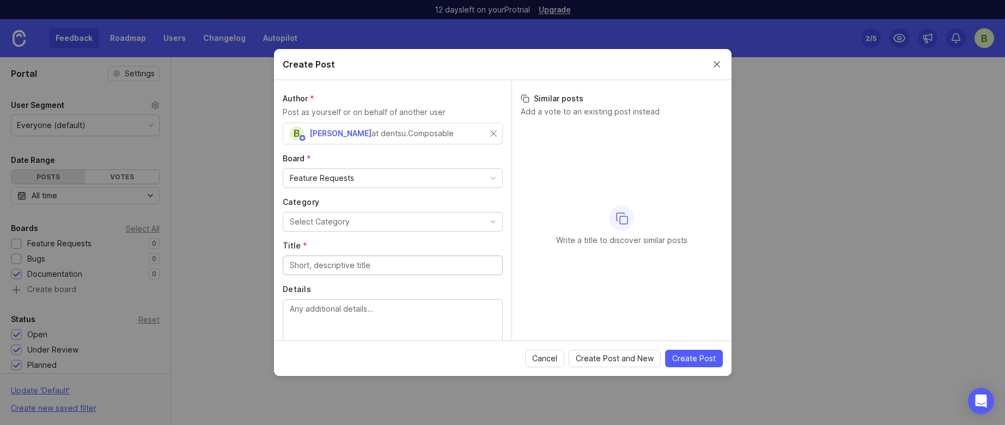
click at [413, 180] on div "Feature Requests" at bounding box center [392, 178] width 219 height 19
click at [423, 151] on div "Author * Post as yourself or on behalf of another user B [PERSON_NAME] at dents…" at bounding box center [392, 210] width 237 height 260
click at [426, 223] on button "Select Category" at bounding box center [393, 222] width 220 height 20
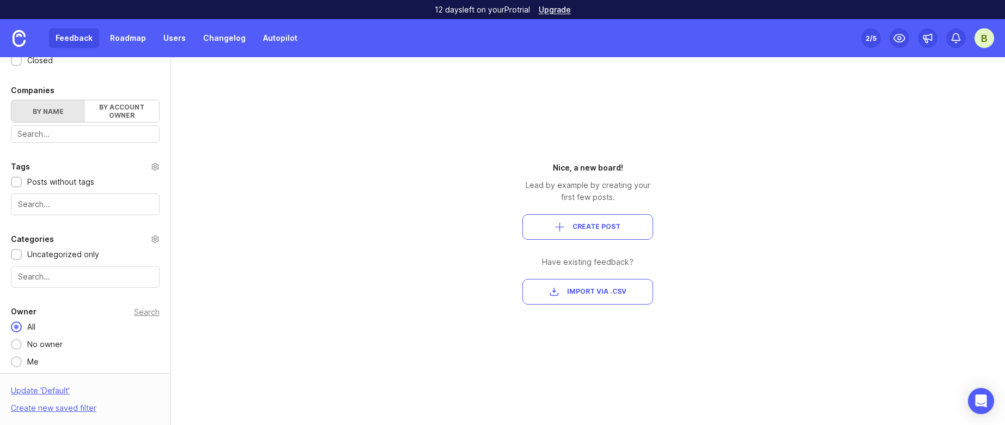
scroll to position [349, 0]
click at [79, 283] on input "text" at bounding box center [85, 278] width 134 height 12
click at [116, 234] on div "Categories" at bounding box center [85, 240] width 149 height 13
click at [126, 39] on link "Roadmap" at bounding box center [127, 38] width 49 height 20
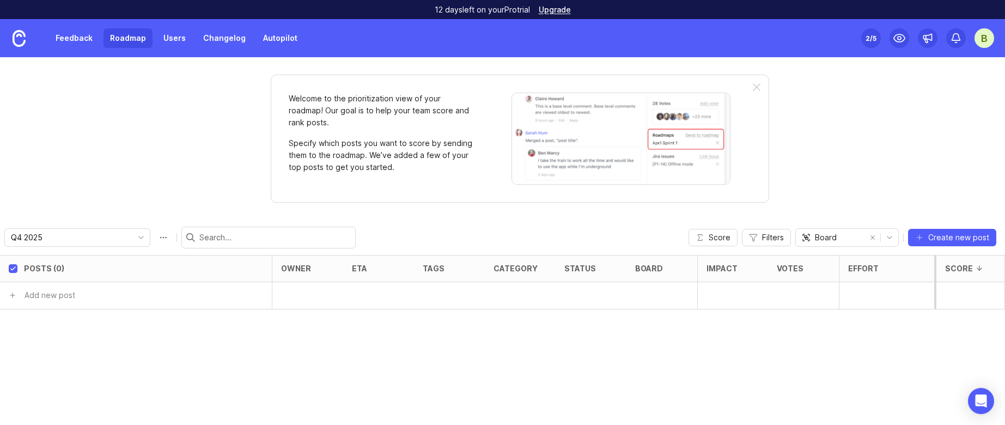
click at [63, 35] on link "Feedback" at bounding box center [74, 38] width 50 height 20
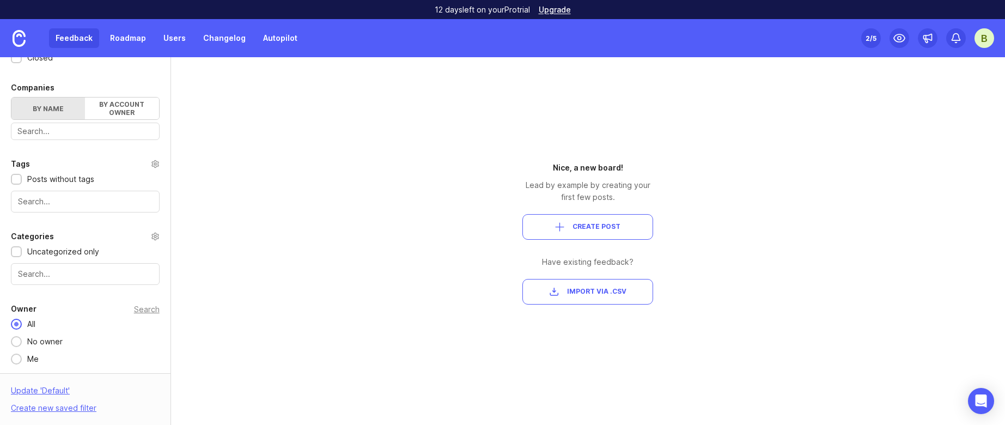
scroll to position [353, 0]
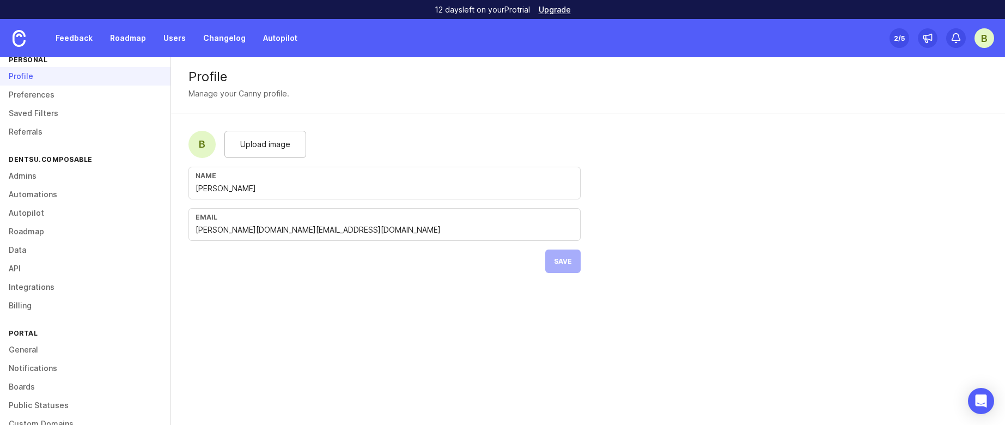
scroll to position [20, 0]
click at [83, 42] on link "Feedback" at bounding box center [74, 38] width 50 height 20
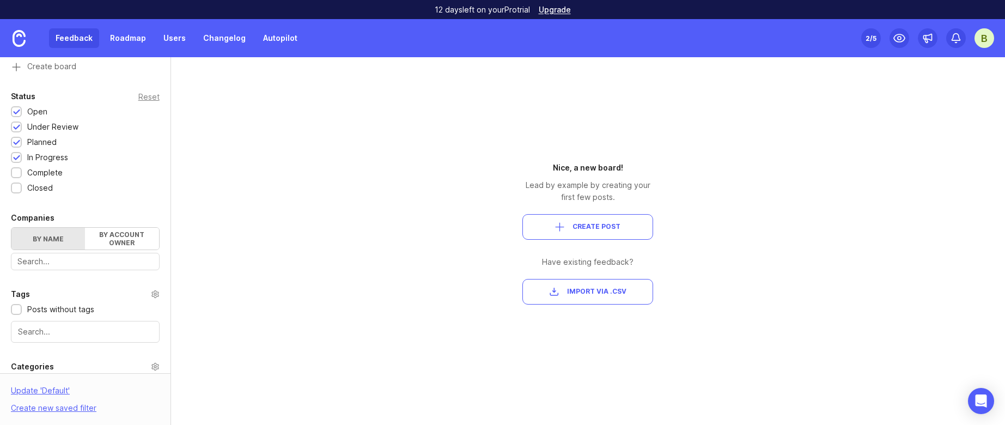
scroll to position [227, 0]
click at [106, 266] on div at bounding box center [85, 257] width 149 height 17
click at [259, 311] on div "Portal Settings User Segment Everyone (default) Date Range Posts Votes All time…" at bounding box center [502, 241] width 1005 height 368
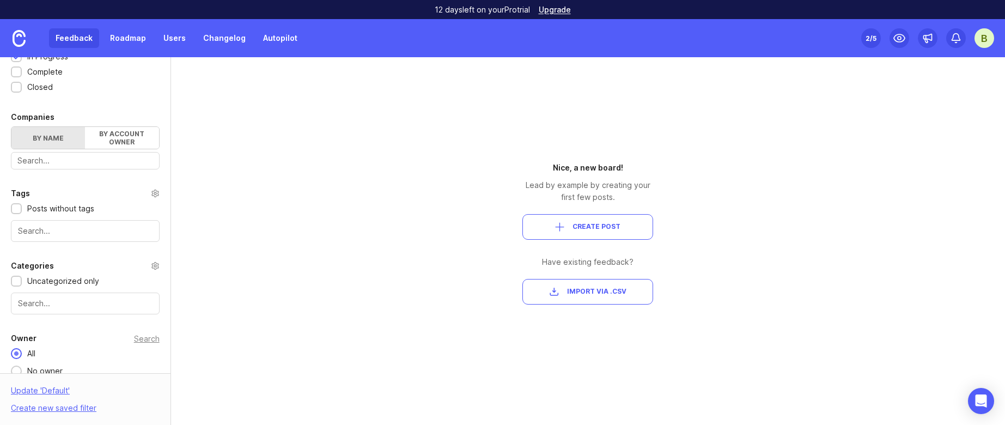
scroll to position [324, 0]
click at [106, 308] on input "text" at bounding box center [85, 303] width 134 height 12
click at [279, 303] on div "Portal Settings User Segment Everyone (default) Date Range Posts Votes All time…" at bounding box center [502, 241] width 1005 height 368
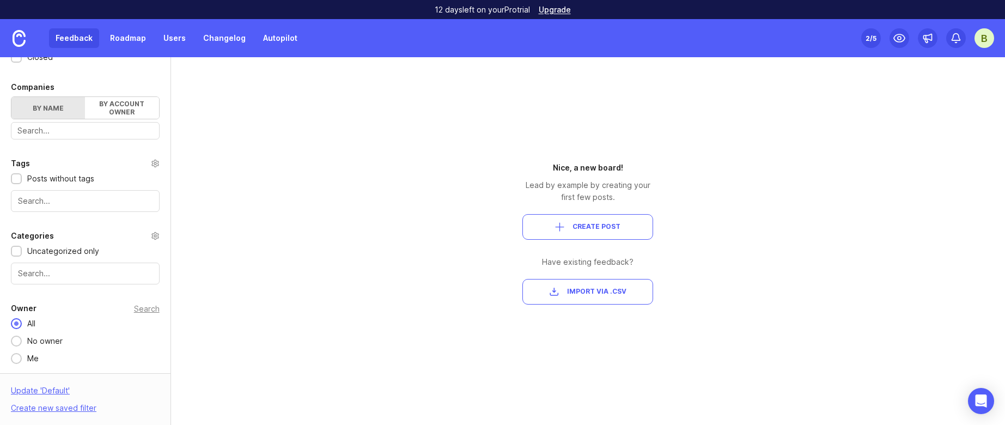
scroll to position [134, 0]
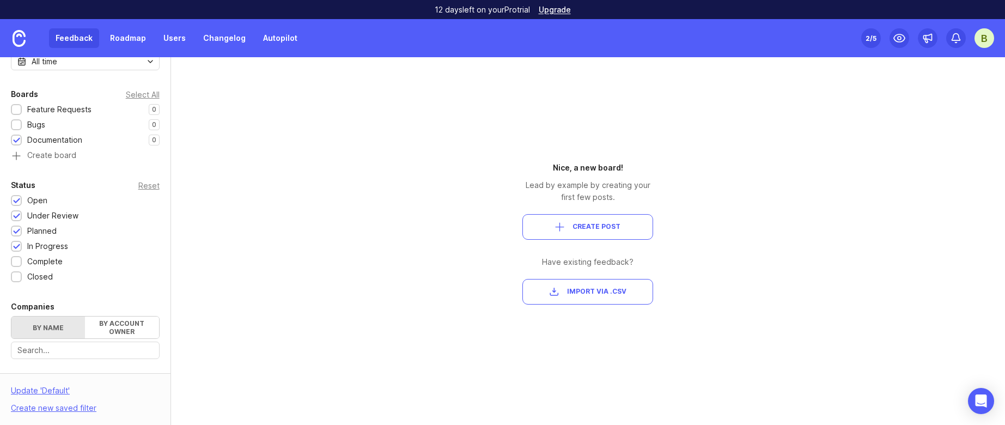
click at [265, 53] on div "Feedback Roadmap Users Changelog Autopilot" at bounding box center [152, 38] width 304 height 38
click at [267, 40] on link "Autopilot" at bounding box center [279, 38] width 47 height 20
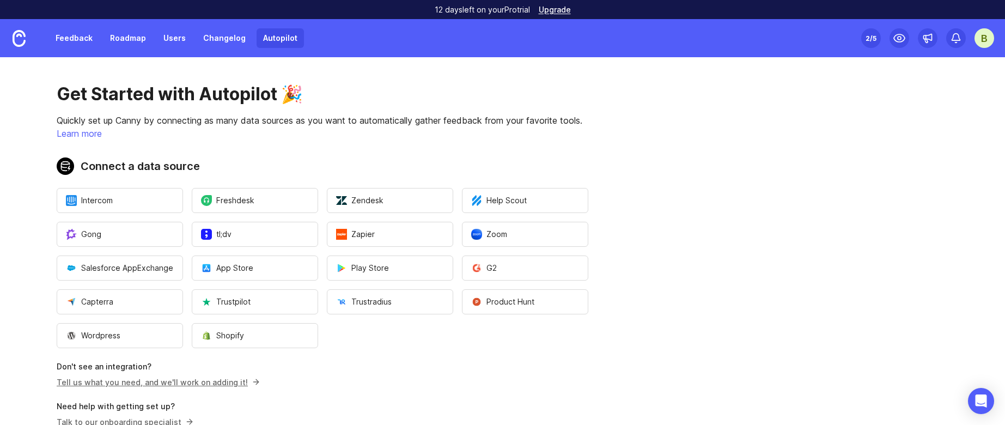
click at [221, 37] on link "Changelog" at bounding box center [225, 38] width 56 height 20
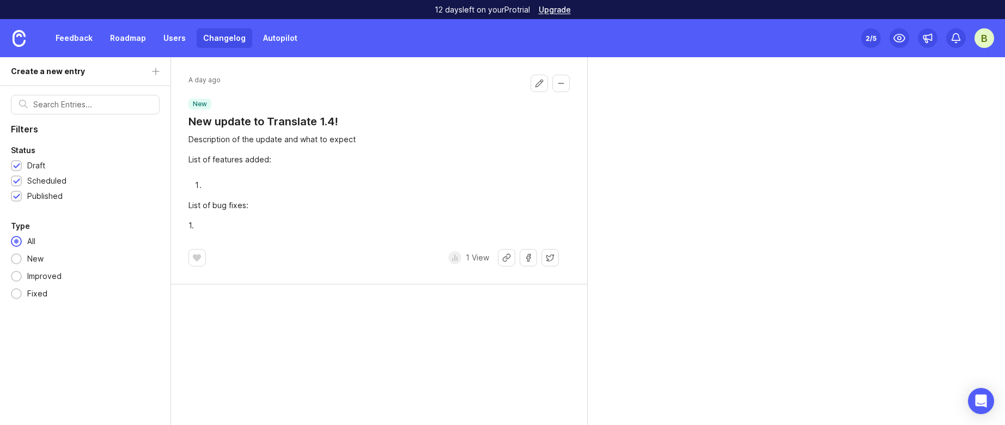
click at [536, 81] on button "Edit changelog entry" at bounding box center [538, 83] width 17 height 17
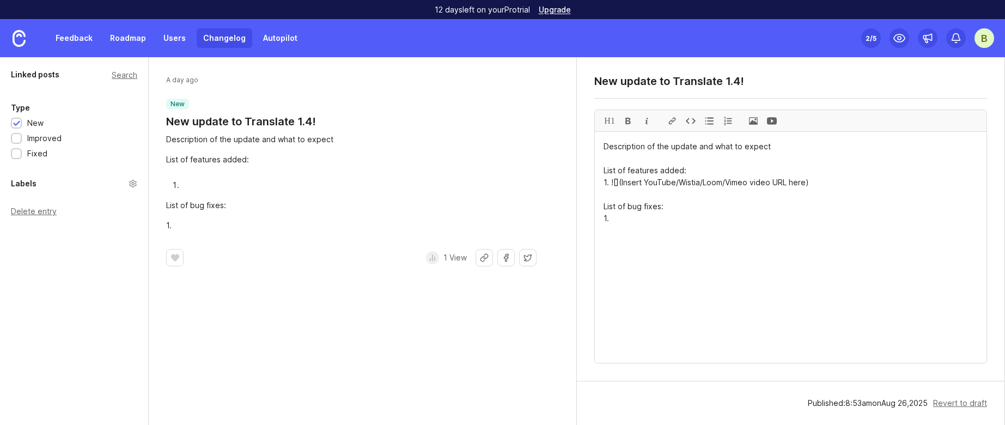
click at [330, 97] on header "A day ago new New update to Translate 1.4!" at bounding box center [362, 102] width 393 height 54
click at [168, 35] on link "Users" at bounding box center [174, 38] width 35 height 20
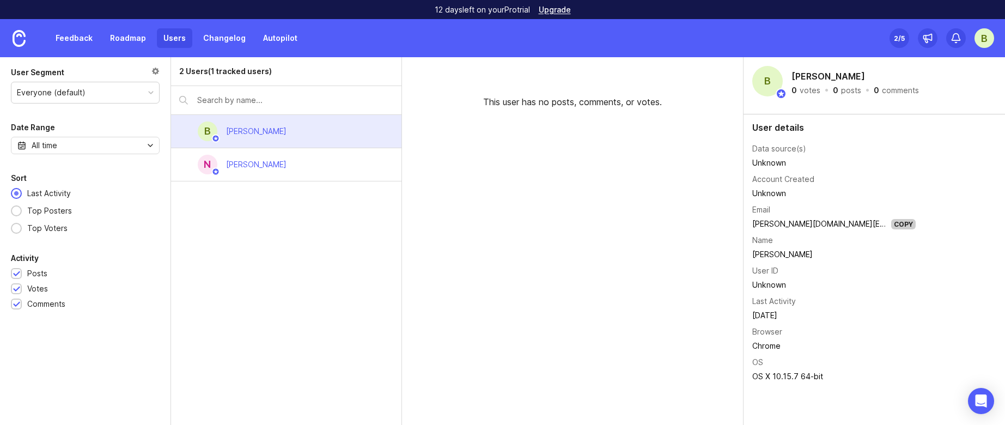
click at [119, 41] on link "Roadmap" at bounding box center [127, 38] width 49 height 20
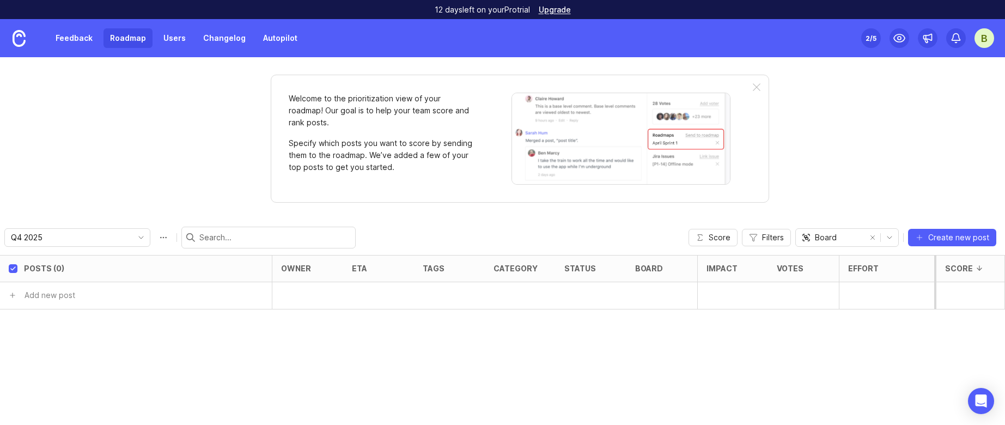
click at [62, 47] on link "Feedback" at bounding box center [74, 38] width 50 height 20
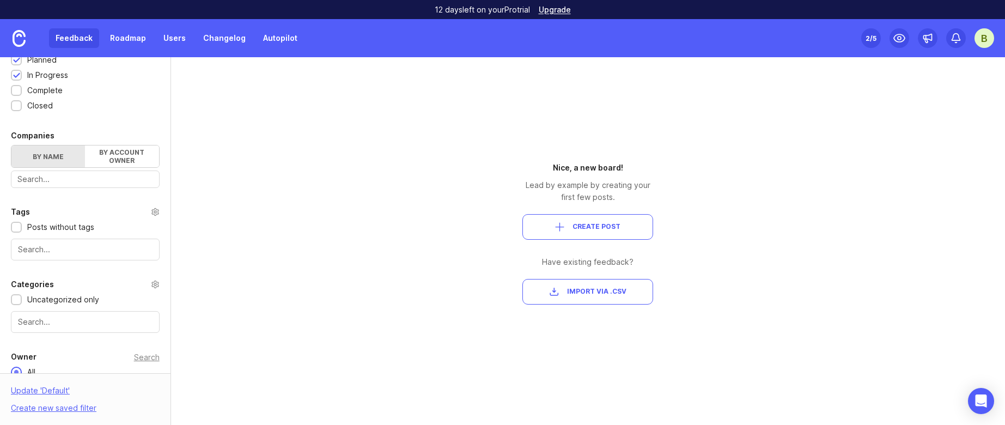
scroll to position [317, 0]
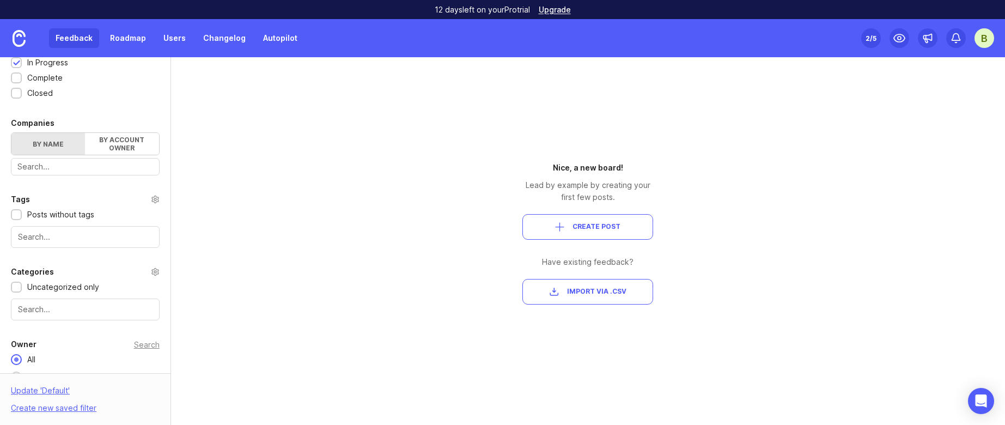
click at [79, 320] on div "Portal Settings User Segment Everyone (default) Date Range Posts Votes All time…" at bounding box center [85, 74] width 170 height 669
click at [79, 312] on input "text" at bounding box center [85, 309] width 134 height 12
click at [100, 291] on div "Uncategorized only" at bounding box center [85, 287] width 149 height 12
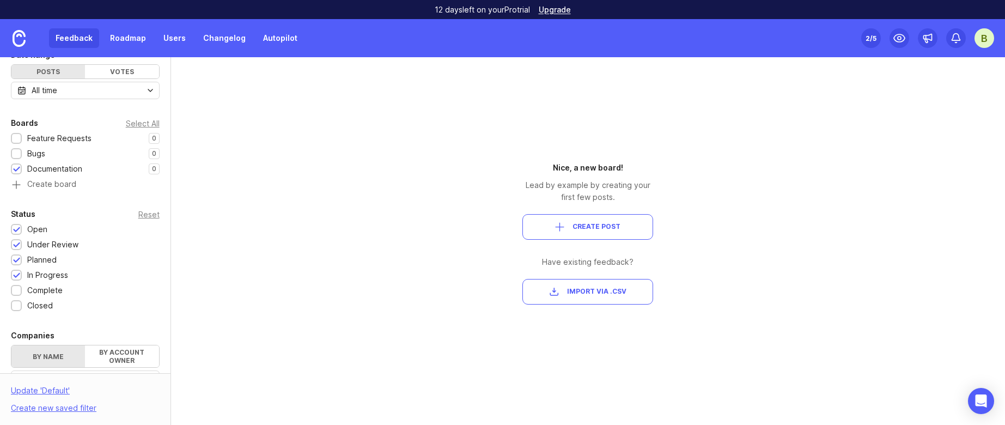
scroll to position [104, 0]
click at [20, 154] on div at bounding box center [16, 155] width 7 height 8
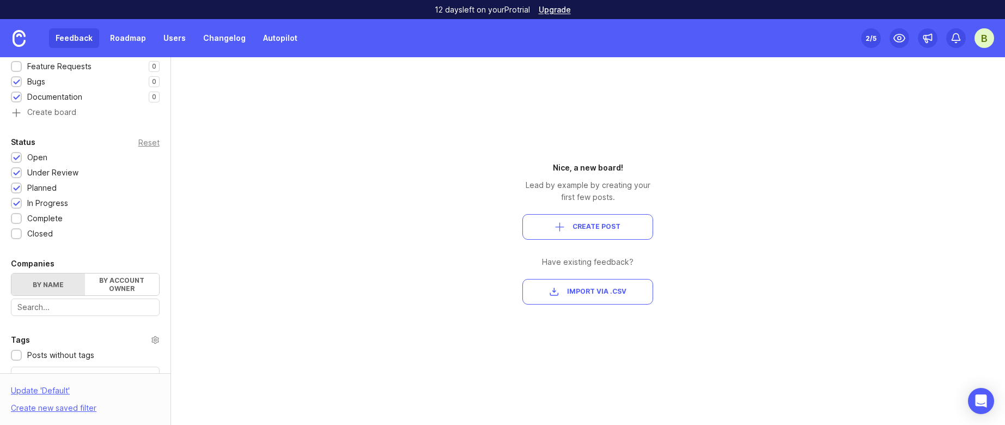
scroll to position [353, 0]
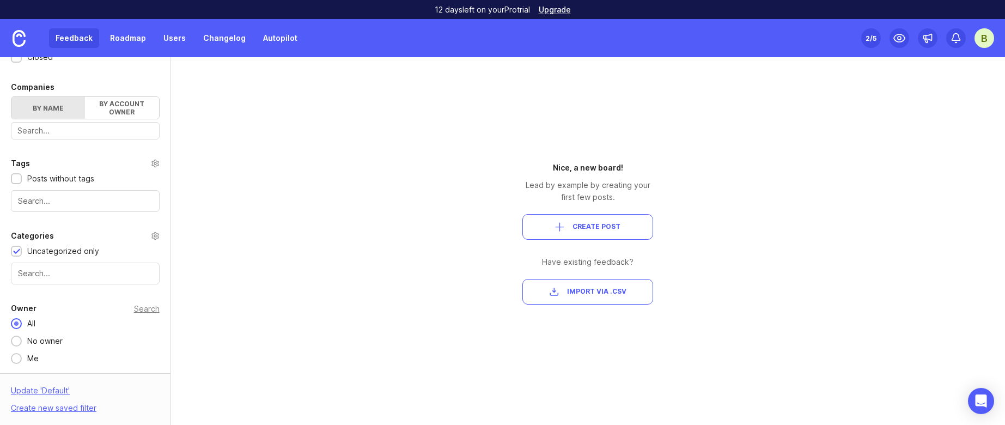
click at [105, 264] on div at bounding box center [85, 273] width 149 height 22
type input "f"
click at [603, 217] on button "Create Post" at bounding box center [587, 227] width 131 height 26
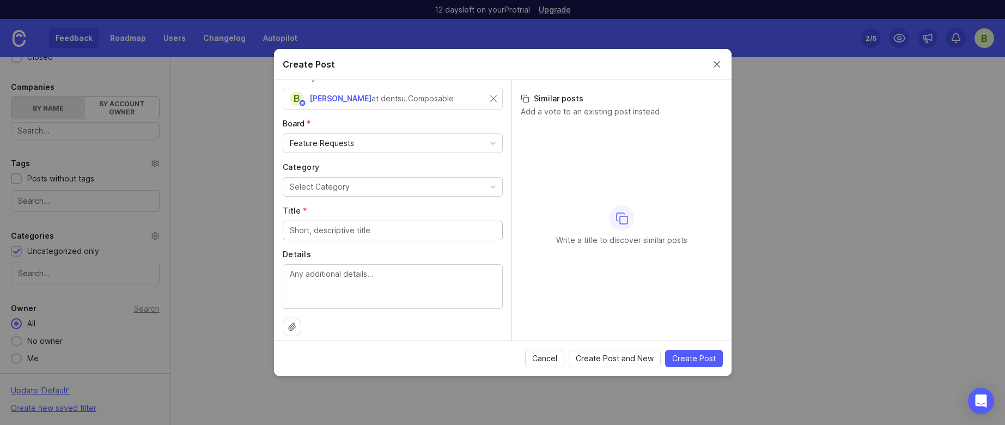
scroll to position [44, 0]
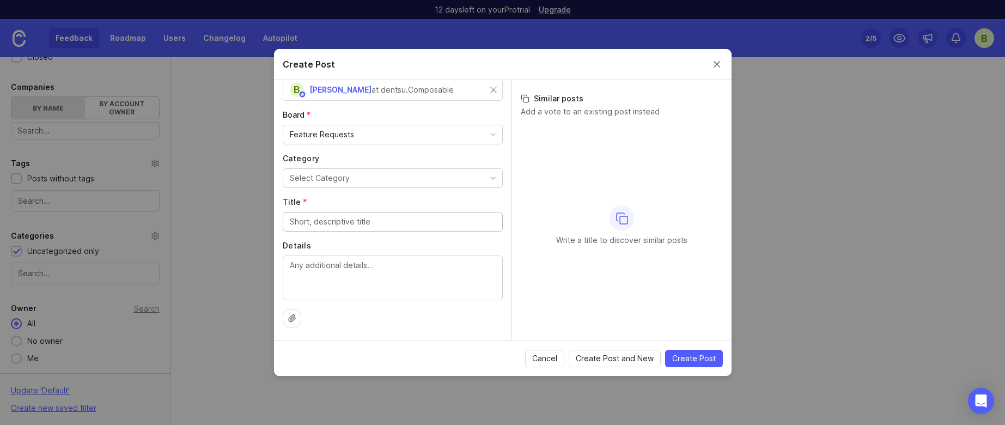
click at [320, 178] on div "Select Category" at bounding box center [320, 178] width 60 height 12
click at [554, 358] on span "Cancel" at bounding box center [544, 358] width 25 height 11
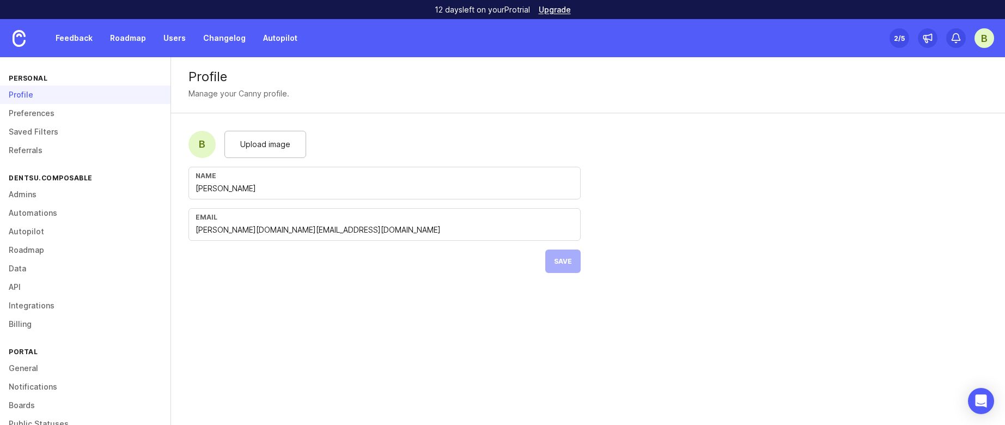
drag, startPoint x: 81, startPoint y: 24, endPoint x: 79, endPoint y: 35, distance: 11.0
click at [81, 24] on div "Feedback Roadmap Users Changelog Autopilot" at bounding box center [152, 38] width 304 height 38
click at [79, 40] on link "Feedback" at bounding box center [74, 38] width 50 height 20
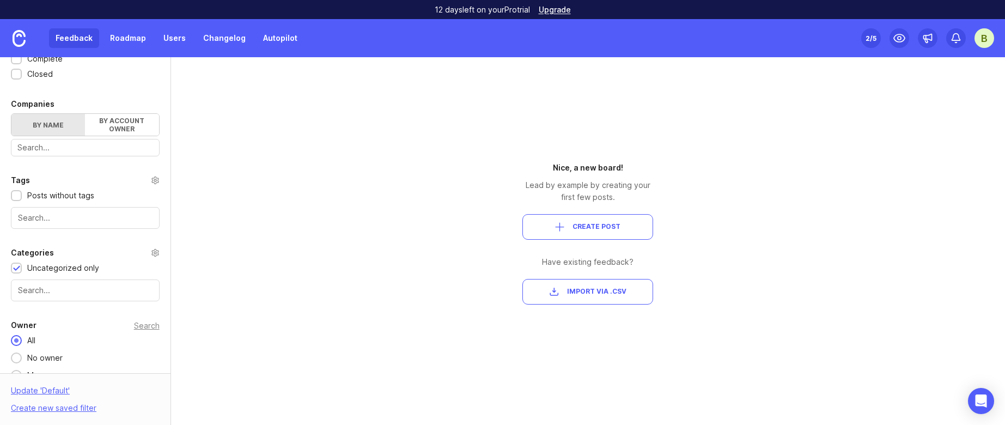
scroll to position [353, 0]
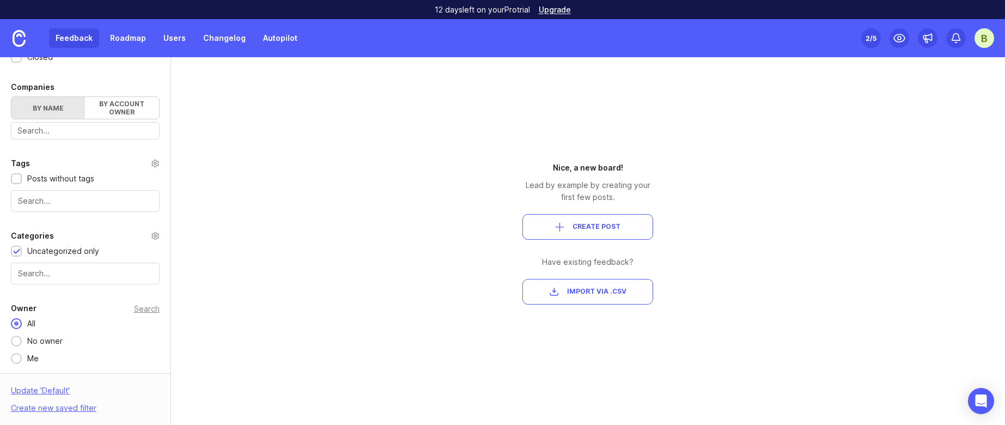
click at [83, 305] on div "Owner Search" at bounding box center [85, 308] width 149 height 13
click at [47, 297] on div "Portal Settings User Segment Everyone (default) Date Range Posts Votes All time…" at bounding box center [85, 38] width 170 height 669
click at [42, 280] on div at bounding box center [85, 273] width 149 height 22
click at [49, 277] on input "text" at bounding box center [85, 273] width 134 height 12
click at [985, 34] on div "B" at bounding box center [984, 38] width 20 height 20
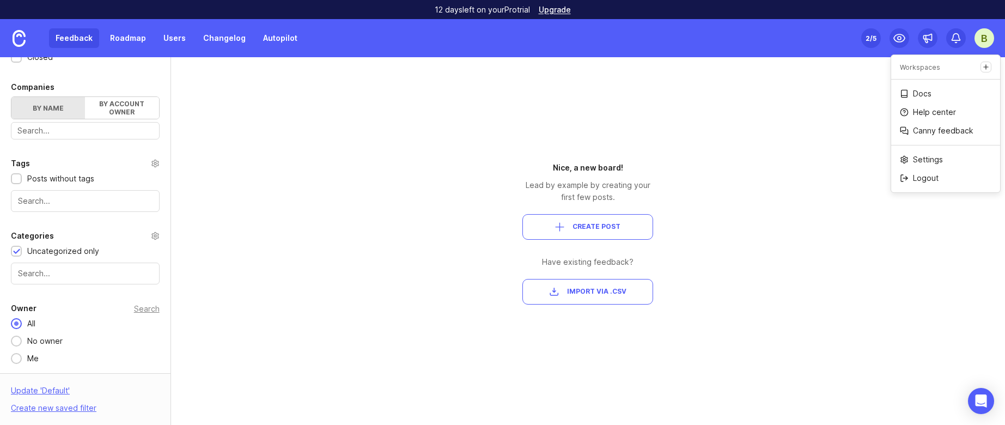
click at [799, 76] on div "Portal Settings User Segment Everyone (default) Date Range Posts Votes All time…" at bounding box center [502, 241] width 1005 height 368
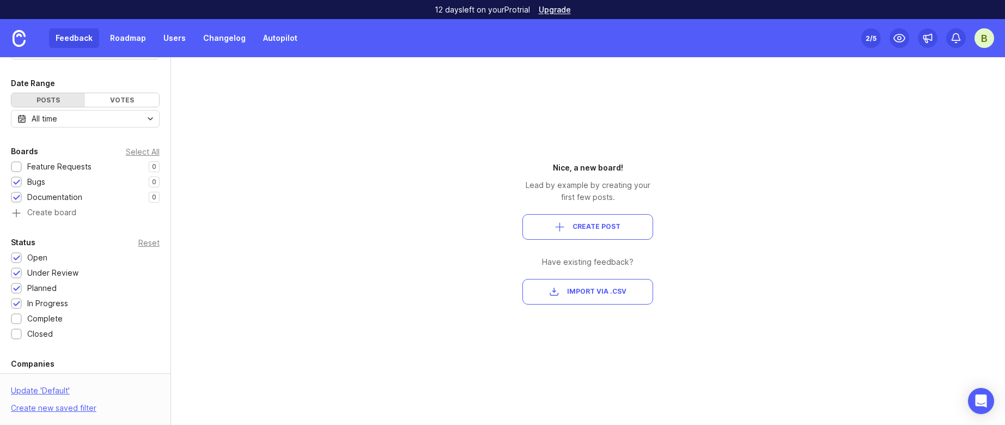
scroll to position [0, 0]
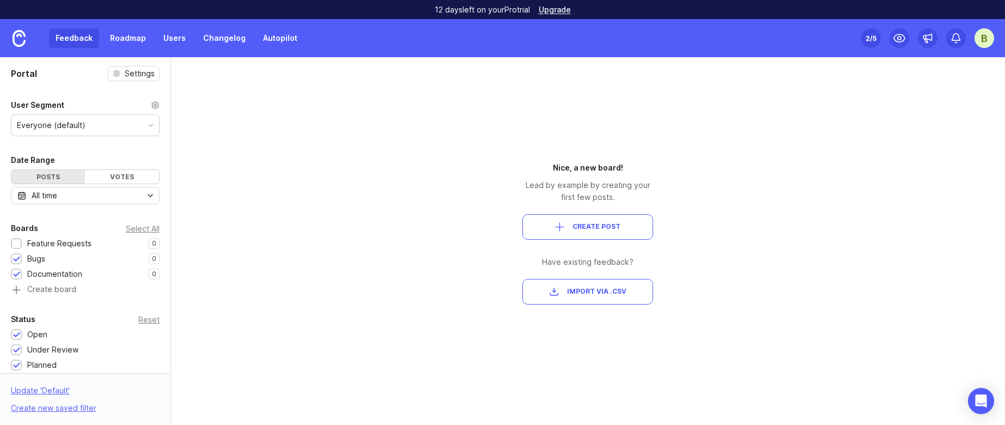
click at [124, 37] on link "Roadmap" at bounding box center [127, 38] width 49 height 20
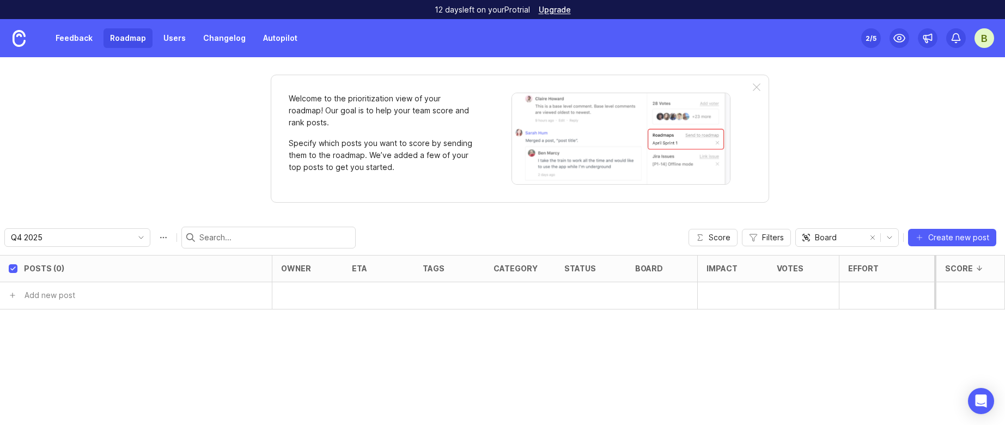
click at [78, 236] on input "Q4 2025" at bounding box center [71, 237] width 120 height 12
click at [65, 281] on li "Q4 2025" at bounding box center [113, 276] width 217 height 18
click at [74, 31] on link "Feedback" at bounding box center [74, 38] width 50 height 20
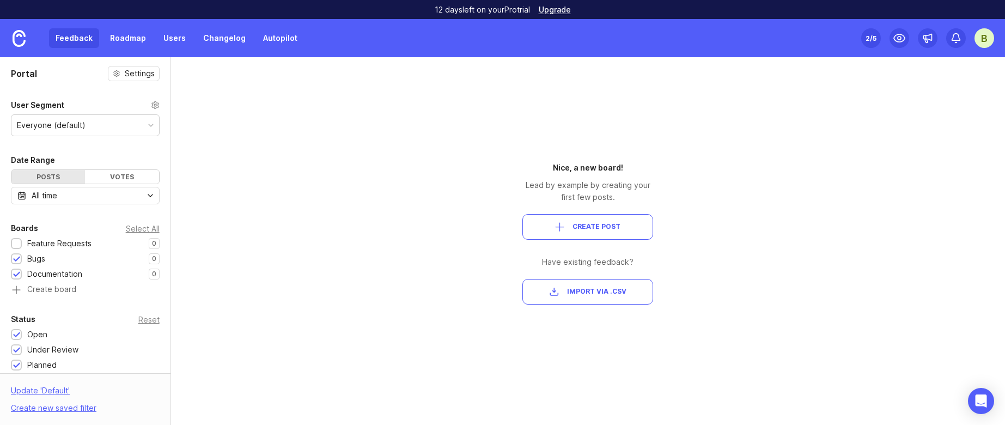
click at [139, 225] on div "Select All" at bounding box center [143, 228] width 34 height 6
click at [56, 242] on div "Feature Requests" at bounding box center [59, 243] width 64 height 12
click at [64, 244] on div "Feature Requests" at bounding box center [59, 243] width 64 height 12
click at [149, 228] on div "Select All" at bounding box center [143, 228] width 34 height 6
click at [27, 227] on div "Boards" at bounding box center [24, 228] width 27 height 13
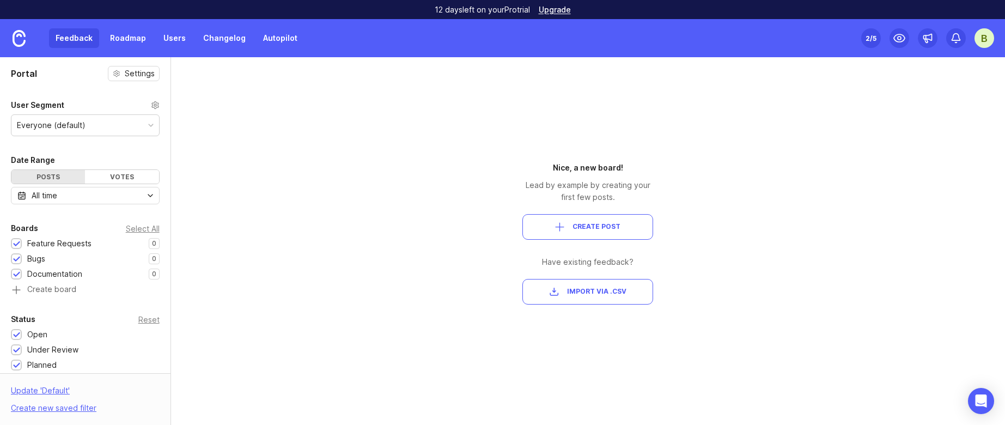
click at [34, 229] on div "Boards" at bounding box center [24, 228] width 27 height 13
click at [993, 38] on div "B" at bounding box center [984, 38] width 20 height 20
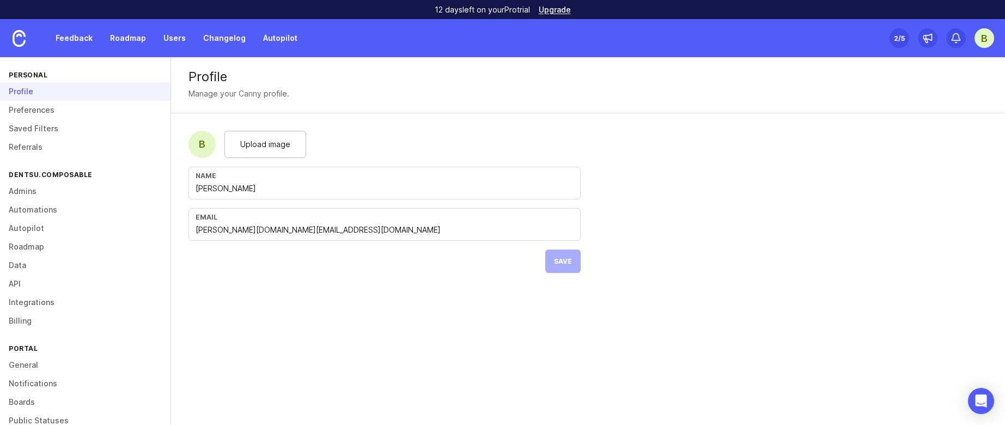
scroll to position [18, 0]
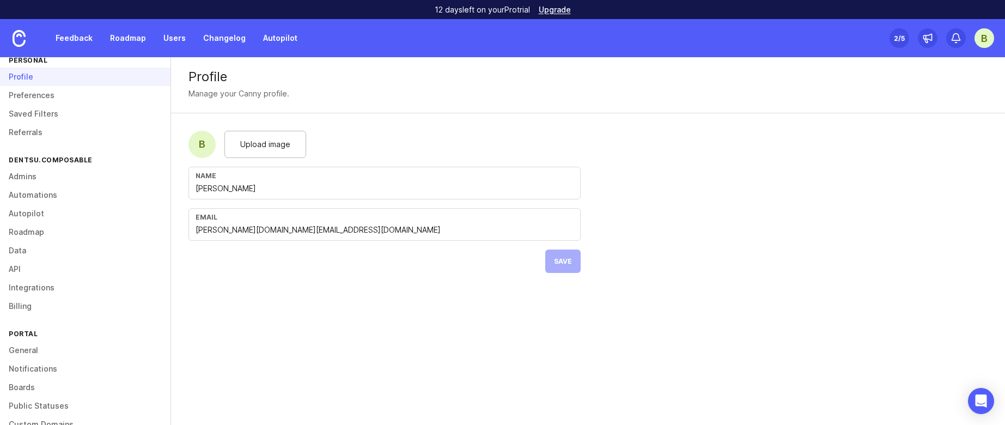
click at [20, 389] on link "Boards" at bounding box center [85, 387] width 170 height 19
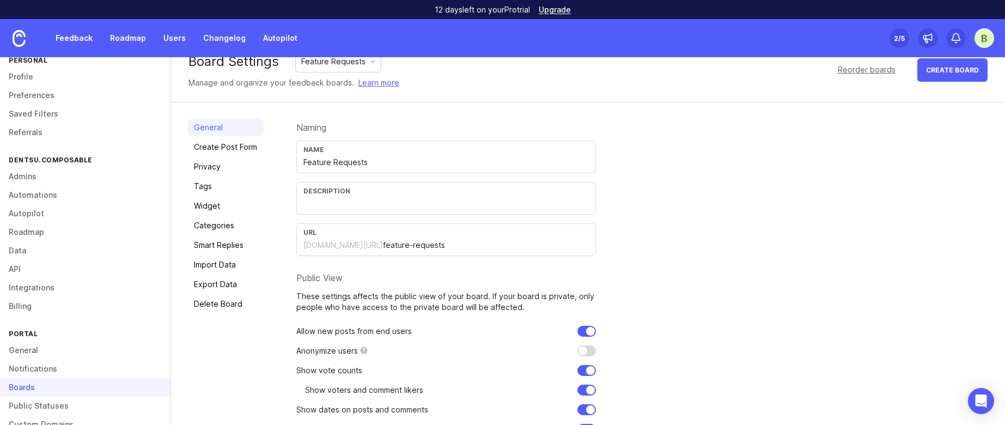
scroll to position [27, 0]
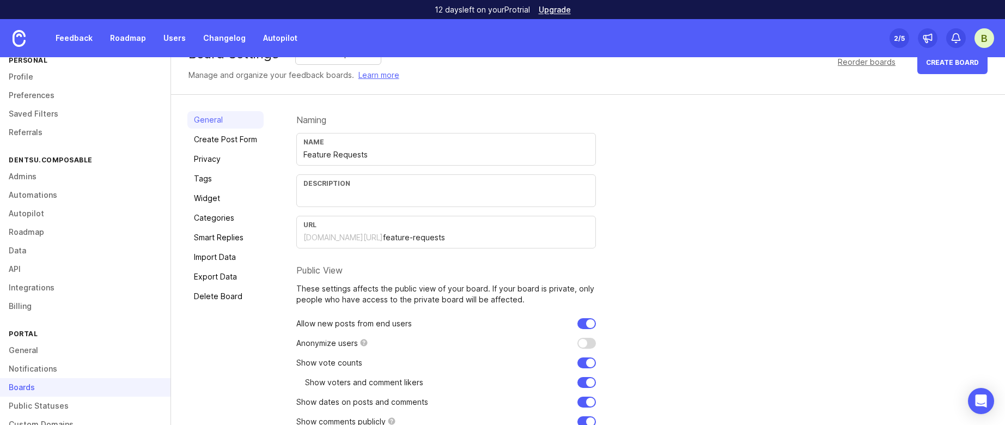
click at [221, 220] on link "Categories" at bounding box center [225, 217] width 76 height 17
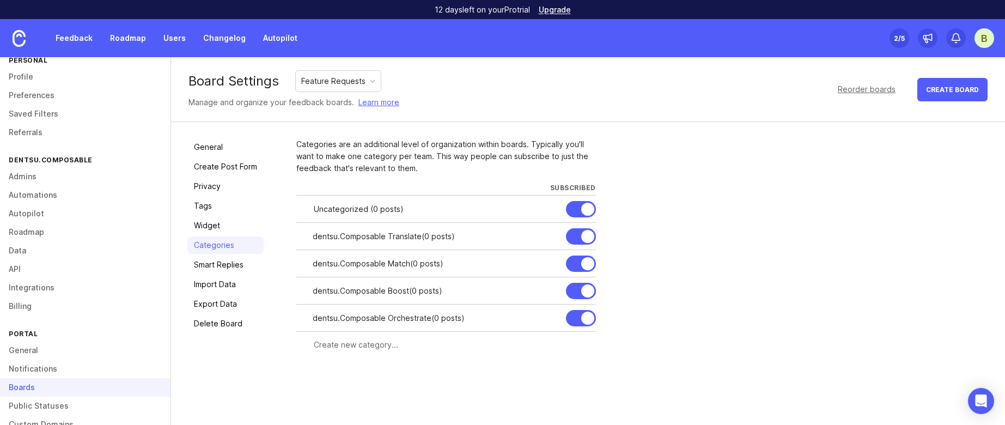
click at [364, 345] on input "text" at bounding box center [452, 345] width 276 height 12
type input "dentsu.Composable"
click at [577, 363] on span "Create" at bounding box center [574, 364] width 27 height 8
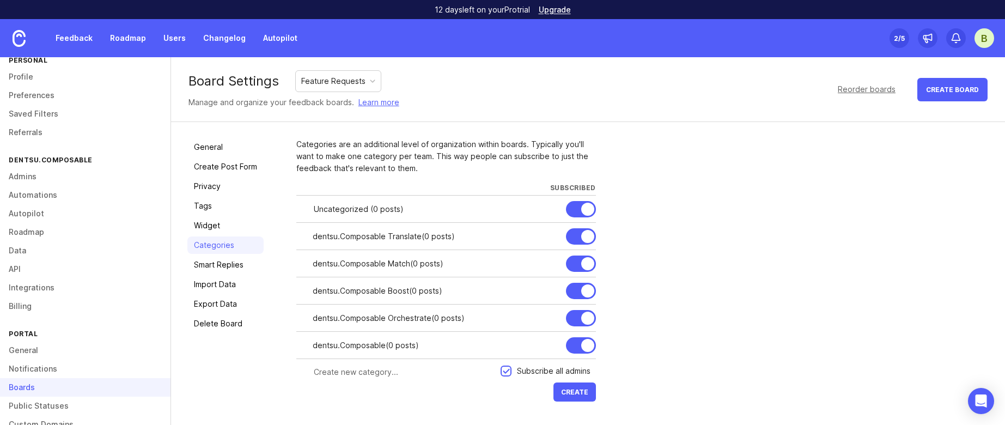
click at [75, 33] on link "Feedback" at bounding box center [74, 38] width 50 height 20
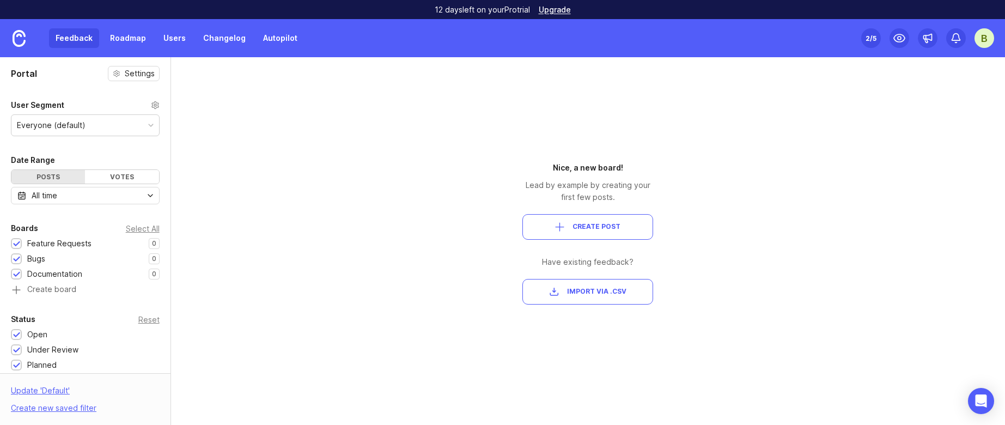
click at [585, 229] on span "Create Post" at bounding box center [596, 226] width 48 height 9
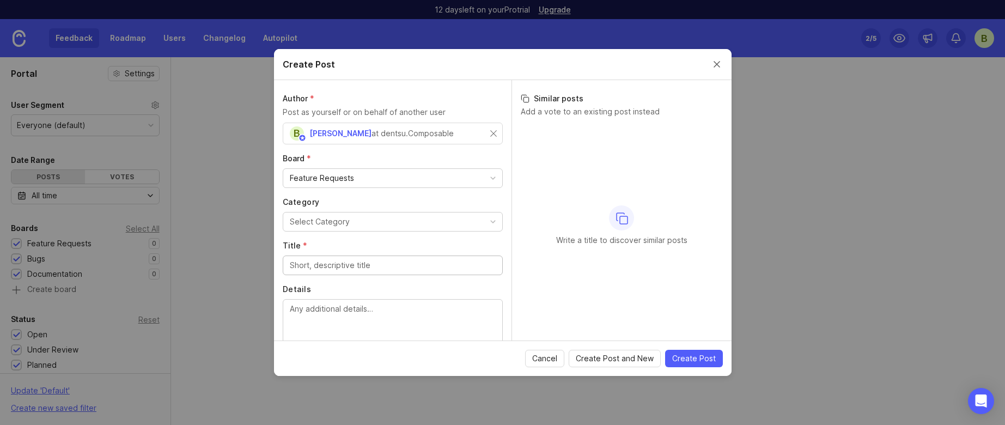
click at [392, 181] on div "Feature Requests" at bounding box center [392, 178] width 219 height 19
click at [388, 220] on button "Select Category" at bounding box center [393, 222] width 220 height 20
click at [381, 259] on input "Title *" at bounding box center [393, 265] width 206 height 12
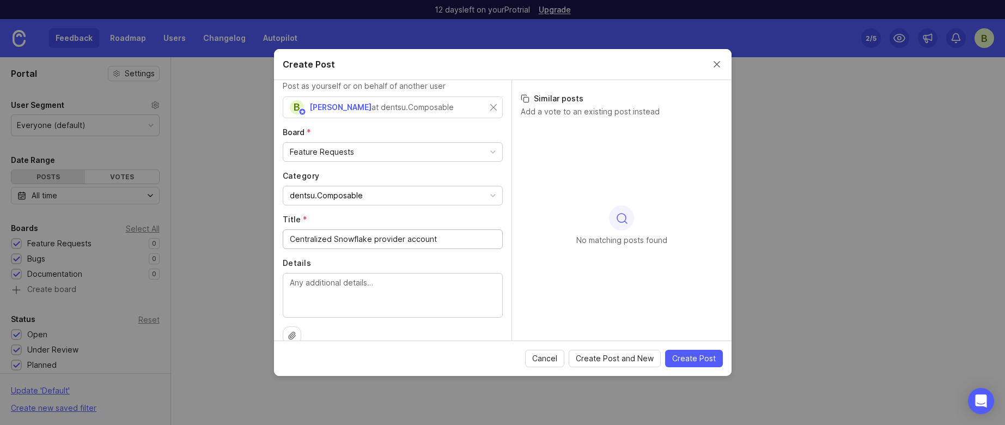
scroll to position [44, 0]
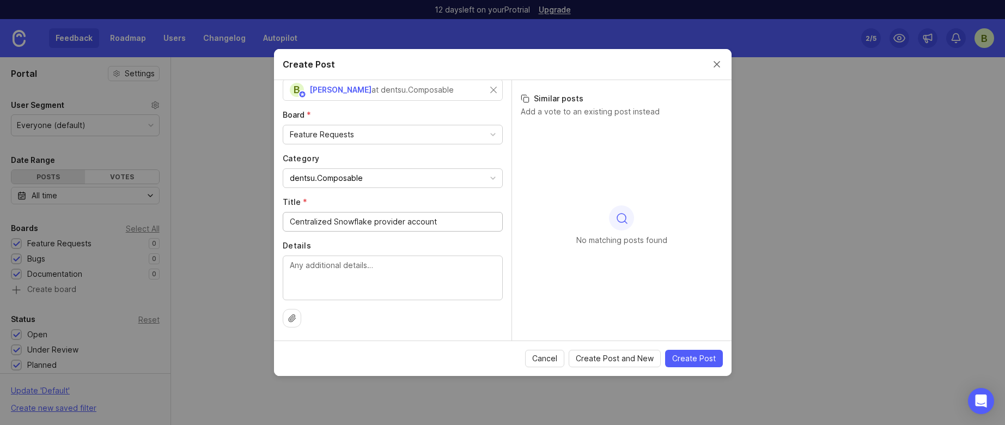
type input "Centralized Snowflake provider account"
click at [460, 272] on textarea "Details" at bounding box center [393, 277] width 206 height 36
click at [395, 266] on textarea "have a centailzed provider" at bounding box center [393, 277] width 206 height 36
click at [341, 292] on textarea "have a centralized provider account inside snowflake for the marketplace to lis…" at bounding box center [393, 277] width 206 height 36
click at [377, 297] on div "have a centralized provider account inside snowflake for the marketplace to lis…" at bounding box center [393, 277] width 220 height 45
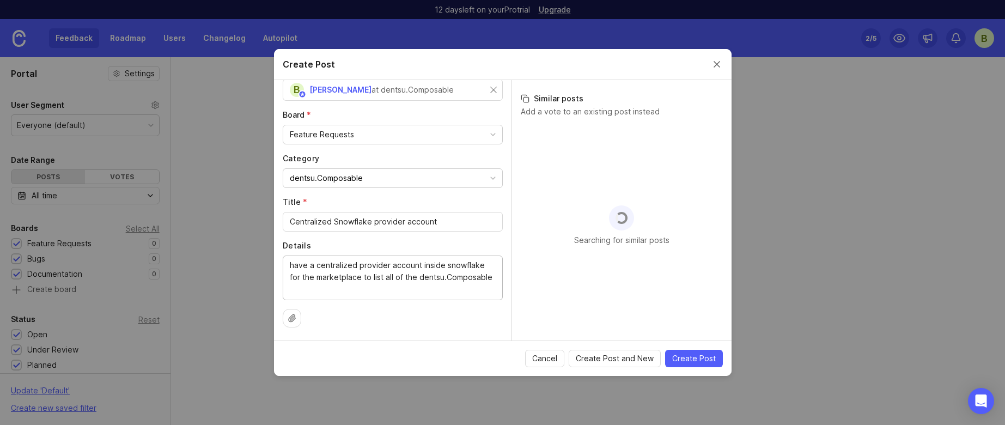
click at [380, 293] on textarea "have a centralized provider account inside snowflake for the marketplace to lis…" at bounding box center [393, 277] width 206 height 36
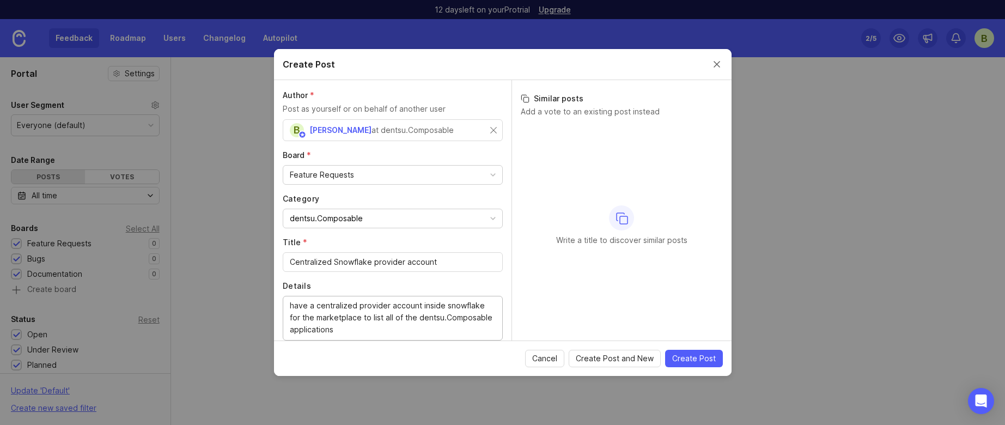
scroll to position [0, 0]
type textarea "have a centralized provider account inside snowflake for the marketplace to lis…"
click at [713, 360] on span "Create Post" at bounding box center [694, 358] width 44 height 11
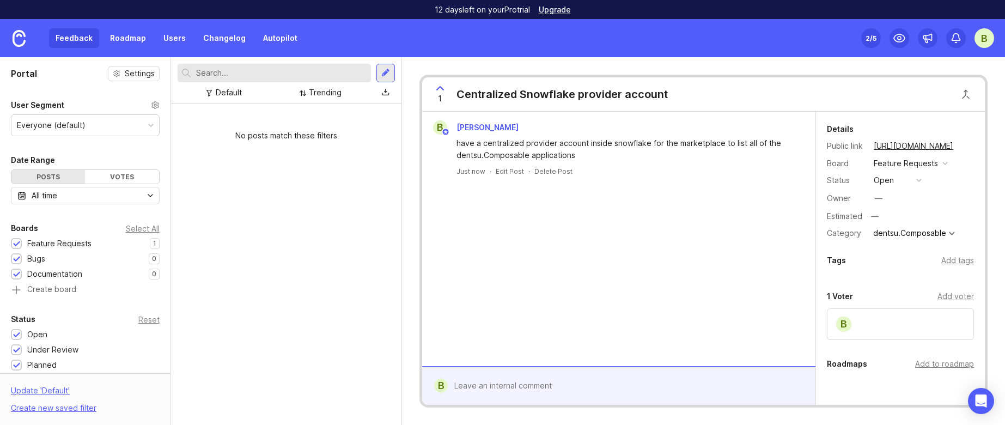
click at [945, 298] on div "Add voter" at bounding box center [955, 296] width 36 height 12
click at [913, 323] on input "text" at bounding box center [900, 319] width 133 height 12
type input "[PERSON_NAME]"
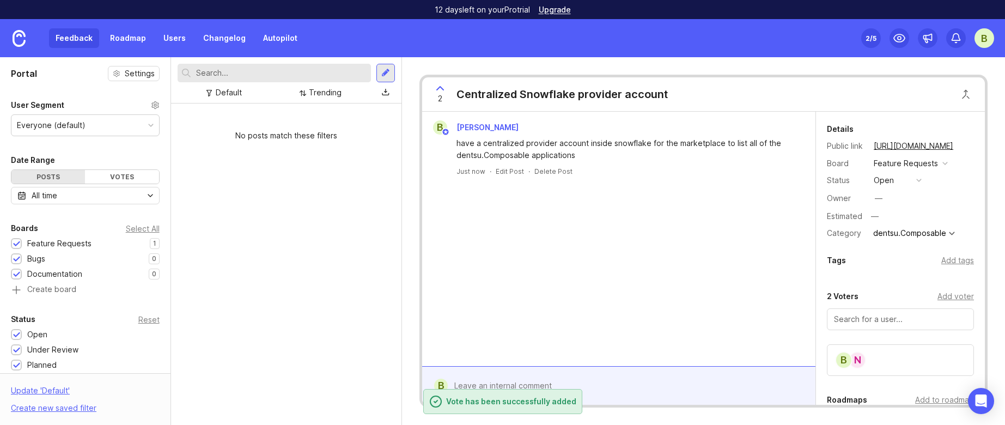
click at [888, 103] on div "2 Centralized Snowflake provider account" at bounding box center [703, 94] width 562 height 34
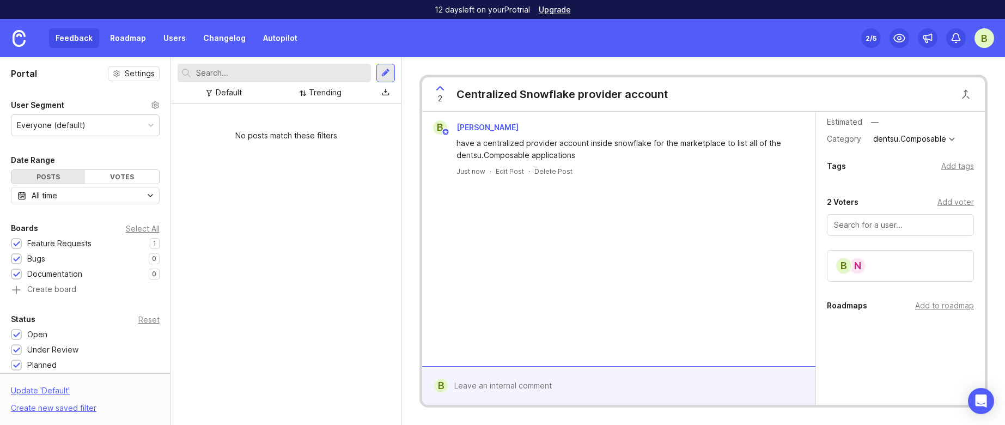
scroll to position [105, 0]
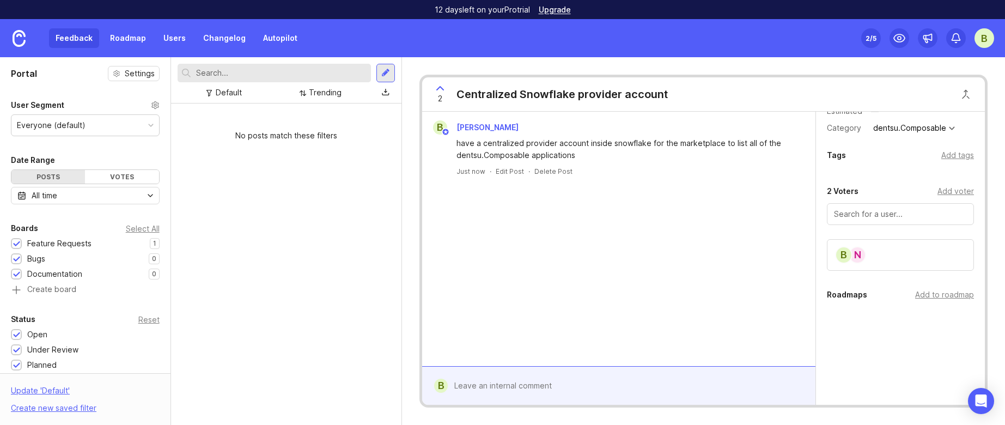
click at [934, 298] on div "Add to roadmap" at bounding box center [944, 295] width 59 height 12
click at [376, 299] on div "No posts match these filters" at bounding box center [286, 263] width 230 height 321
click at [224, 317] on div "No posts match these filters" at bounding box center [286, 263] width 230 height 321
click at [267, 253] on div "No posts match these filters" at bounding box center [286, 263] width 230 height 321
drag, startPoint x: 351, startPoint y: 253, endPoint x: 322, endPoint y: 259, distance: 29.5
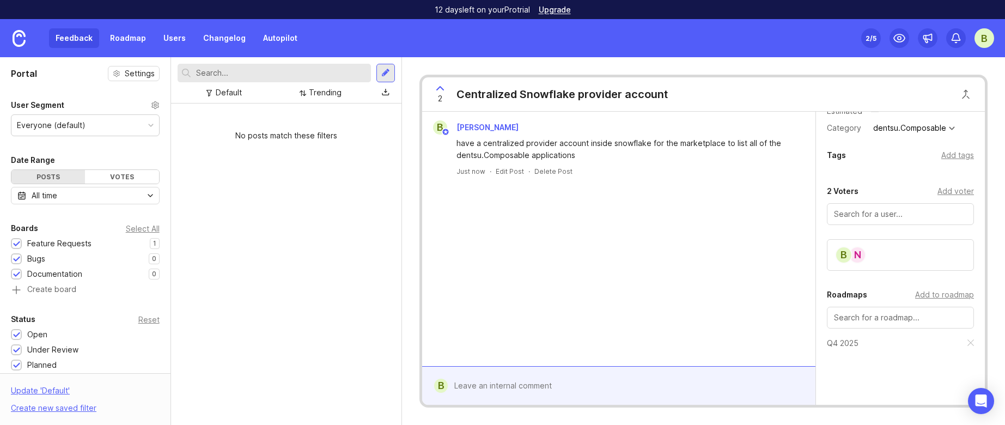
click at [351, 253] on div "No posts match these filters" at bounding box center [286, 263] width 230 height 321
click at [388, 69] on div at bounding box center [385, 73] width 9 height 10
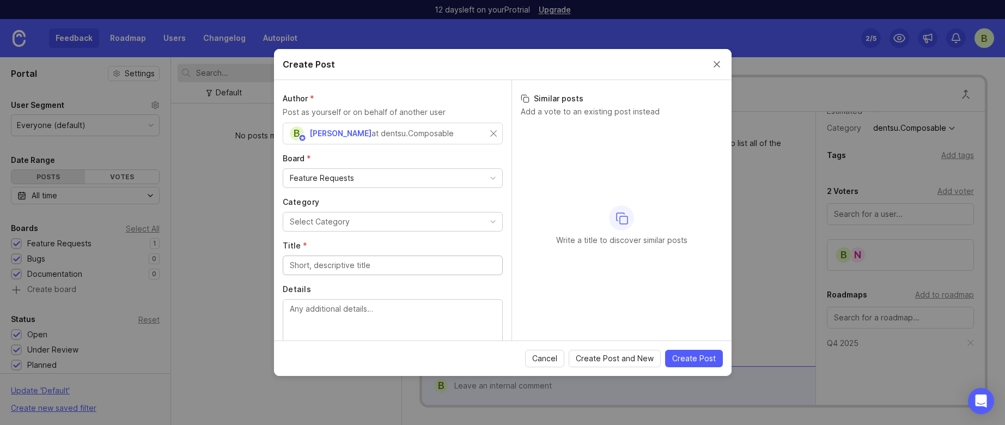
click at [408, 223] on button "Select Category" at bounding box center [393, 222] width 220 height 20
click at [398, 260] on input "Title *" at bounding box center [393, 265] width 206 height 12
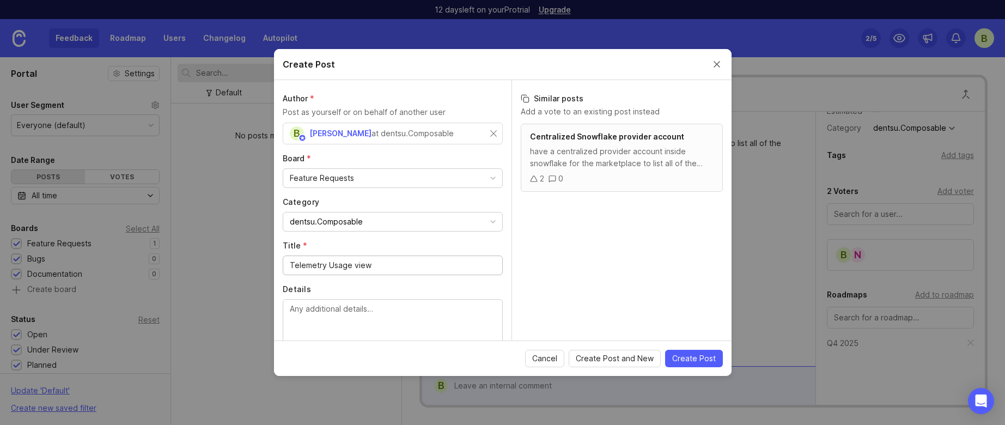
click at [327, 263] on input "Telemetry Usage view" at bounding box center [393, 265] width 206 height 12
click at [333, 267] on input "Telemetry Usage view" at bounding box center [393, 265] width 206 height 12
click at [402, 267] on input "Telemetry usage view" at bounding box center [393, 265] width 206 height 12
click at [456, 266] on input "Telemetry usage view for support team inside of SNowflake" at bounding box center [393, 265] width 206 height 12
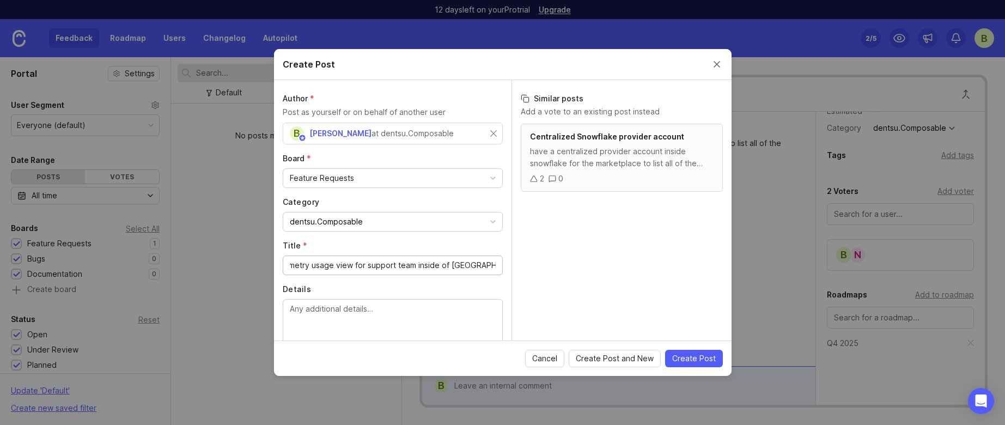
scroll to position [0, 11]
type input "Telemetry usage view for support team inside of Snowflake"
click at [442, 184] on div "Feature Requests" at bounding box center [392, 178] width 219 height 19
click at [539, 224] on div "Centralized Snowflake provider account have a centralized provider account insi…" at bounding box center [621, 232] width 219 height 217
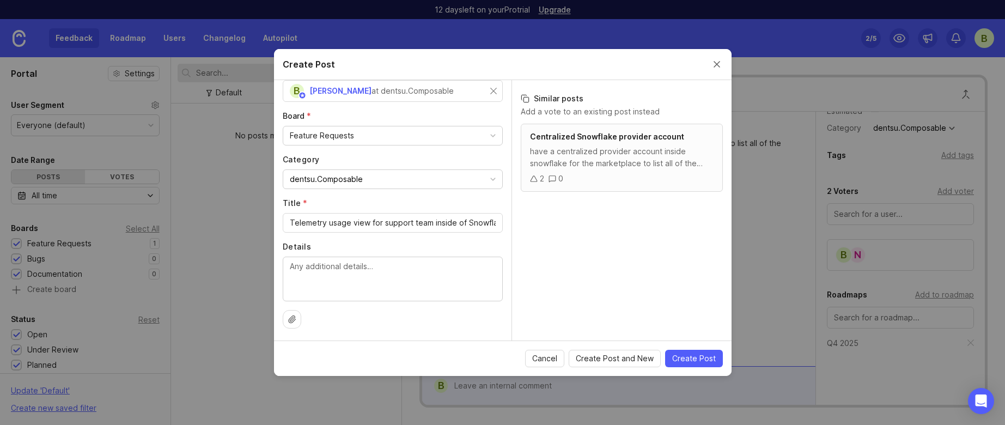
scroll to position [41, 0]
click at [707, 359] on span "Create Post" at bounding box center [694, 358] width 44 height 11
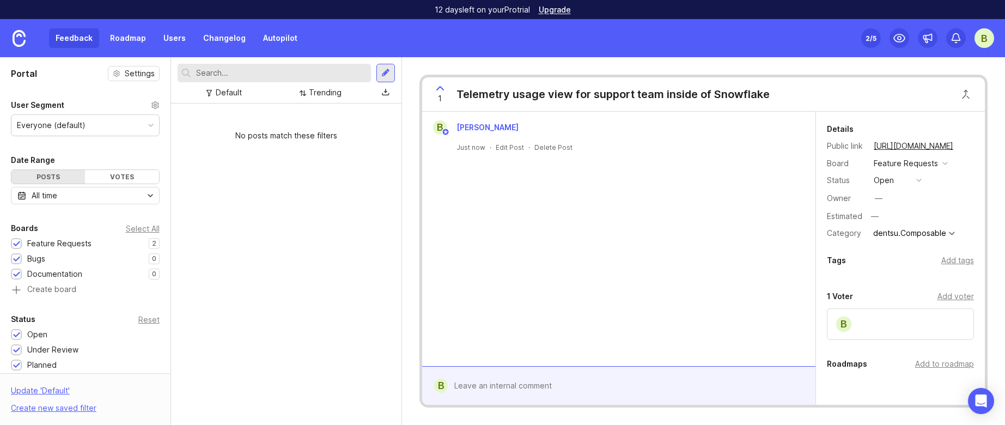
click at [955, 297] on div "Add voter" at bounding box center [955, 296] width 36 height 12
click at [874, 325] on input "text" at bounding box center [900, 319] width 133 height 12
type input "s"
type input "[PERSON_NAME]"
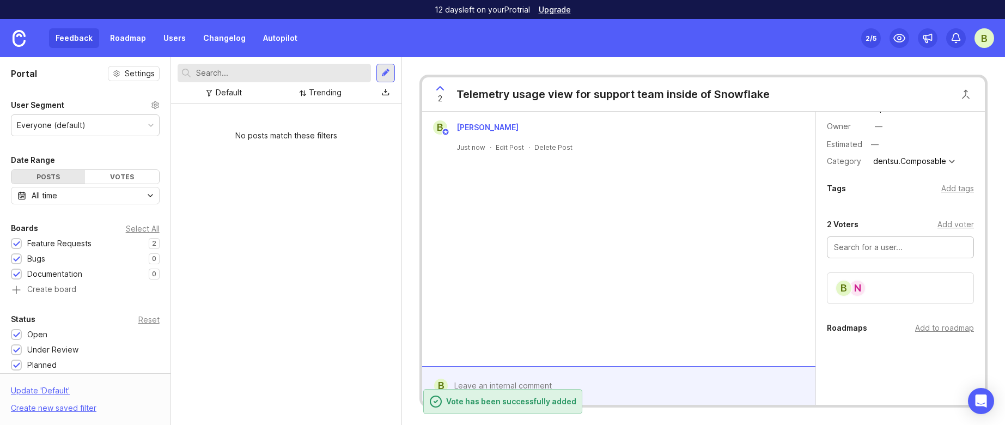
scroll to position [105, 0]
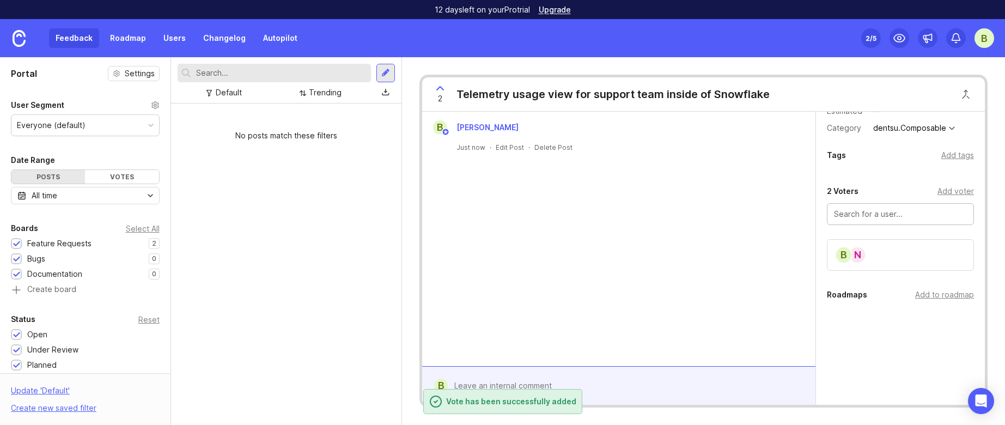
click at [927, 292] on div "Add to roadmap" at bounding box center [944, 295] width 59 height 12
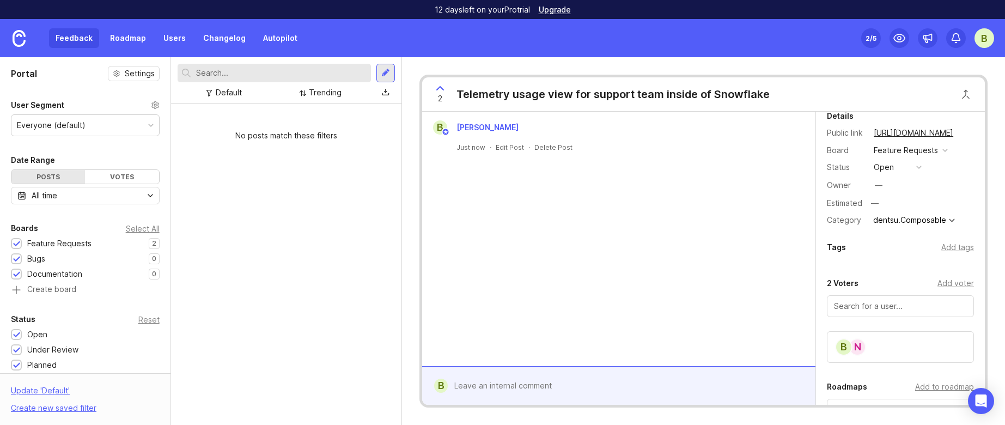
scroll to position [6, 0]
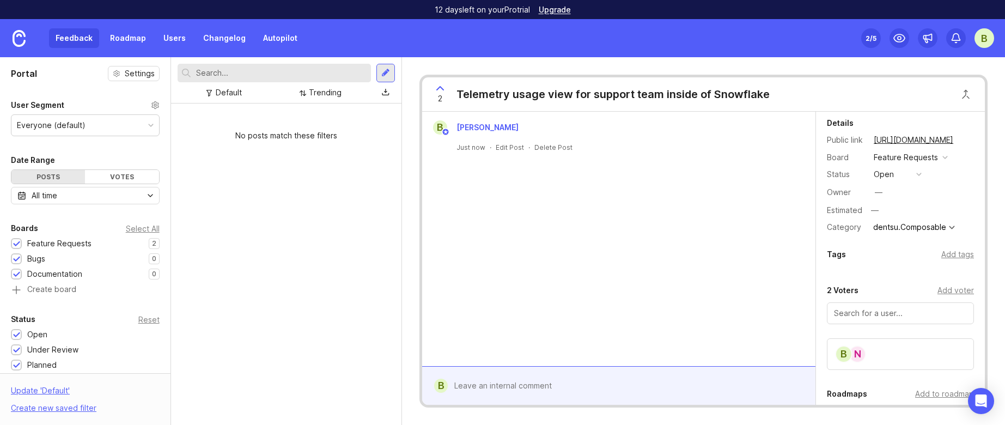
click at [949, 256] on div "Add tags" at bounding box center [957, 254] width 33 height 12
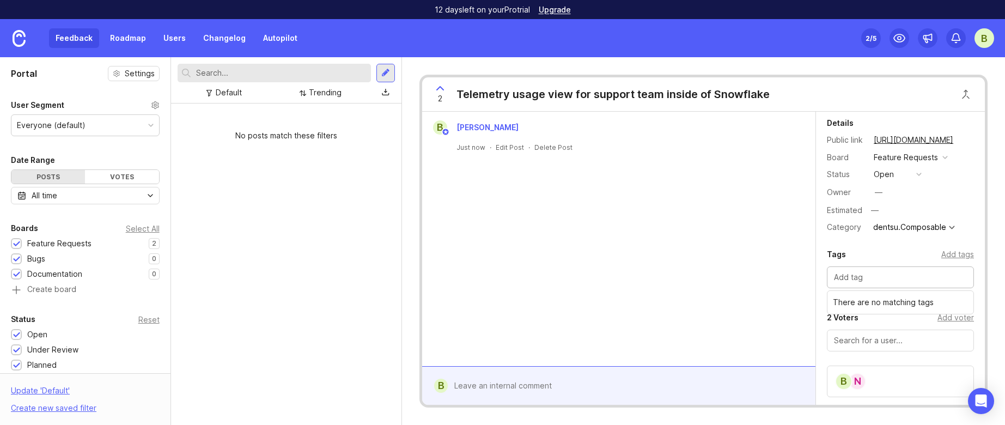
click at [892, 249] on div "Tags Add tags" at bounding box center [900, 254] width 147 height 13
click at [901, 276] on input "text" at bounding box center [900, 277] width 133 height 12
type input "d"
click at [888, 253] on div "Tags Add tags" at bounding box center [900, 254] width 147 height 13
click at [884, 280] on input "text" at bounding box center [900, 277] width 133 height 12
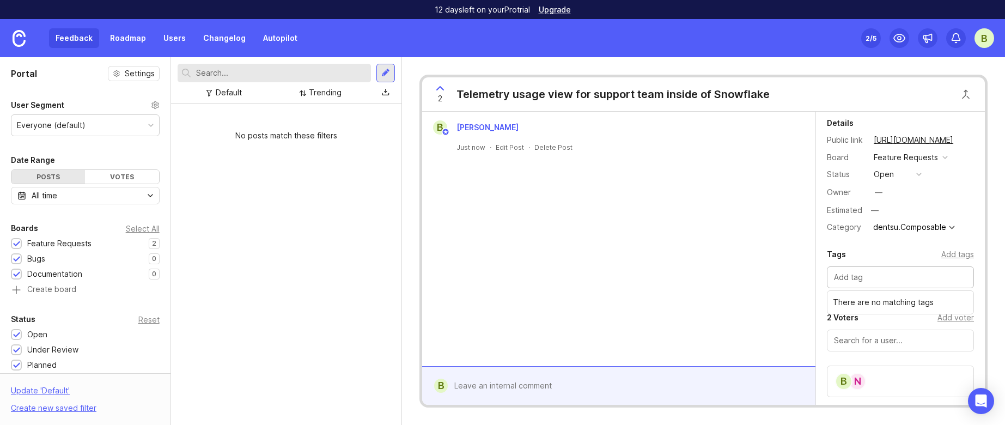
click at [943, 254] on div "Add tags" at bounding box center [957, 254] width 33 height 12
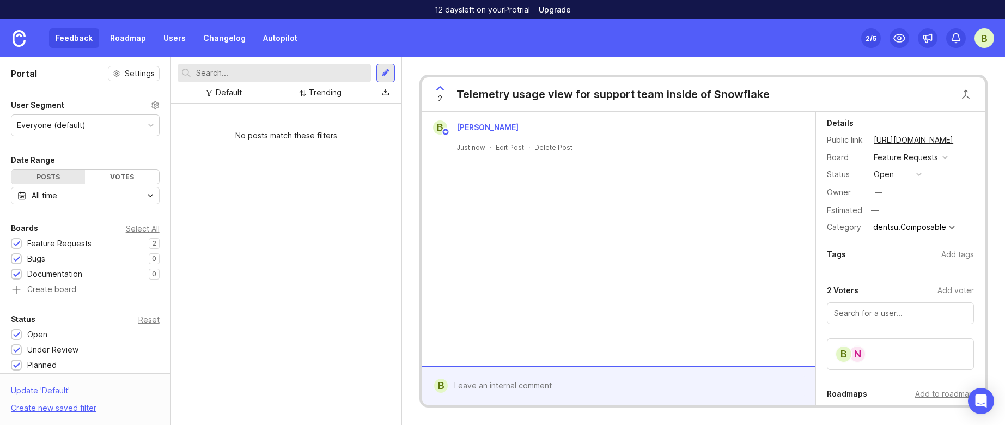
click at [951, 255] on div "Add tags" at bounding box center [957, 254] width 33 height 12
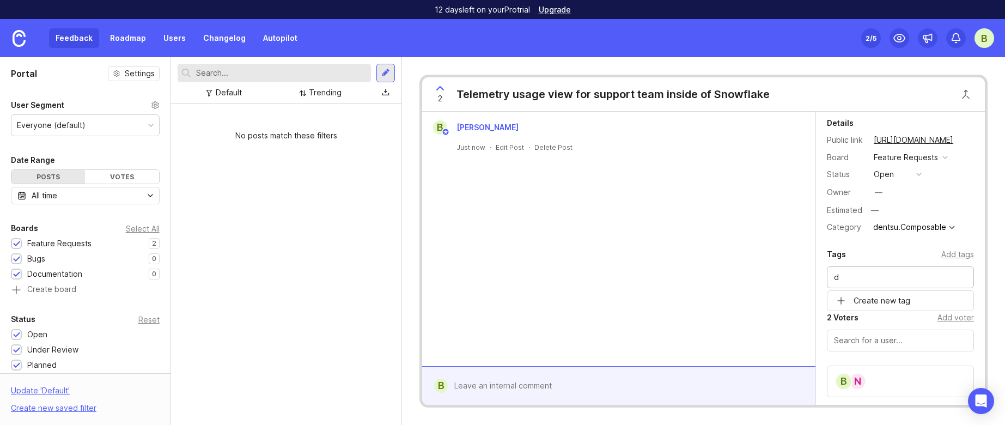
type input "d"
click at [833, 302] on div "d" at bounding box center [832, 300] width 11 height 13
click at [865, 279] on input "text" at bounding box center [900, 277] width 133 height 12
type input "d"
click at [903, 247] on div "Details Public link https://dentsucomposable.canny.io/feature-requests/p/teleme…" at bounding box center [900, 342] width 169 height 473
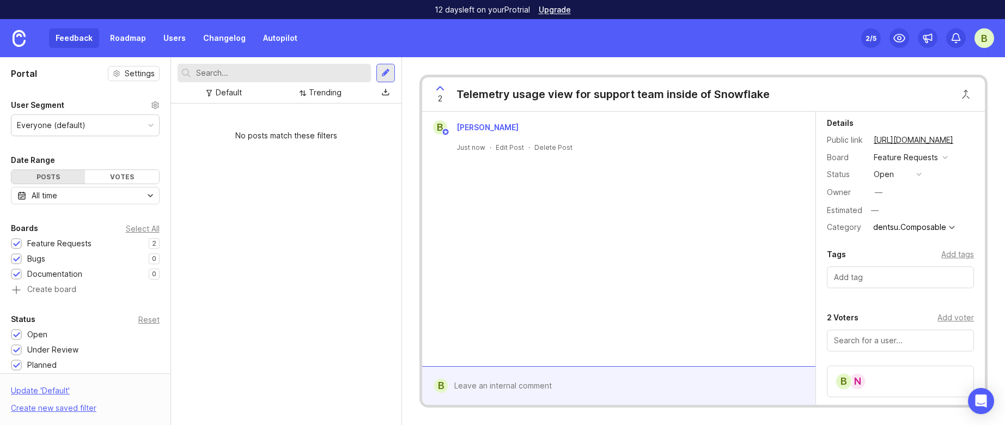
click at [862, 283] on input "text" at bounding box center [900, 277] width 133 height 12
type input "Support asks"
click at [912, 299] on div "Support asks" at bounding box center [900, 301] width 147 height 17
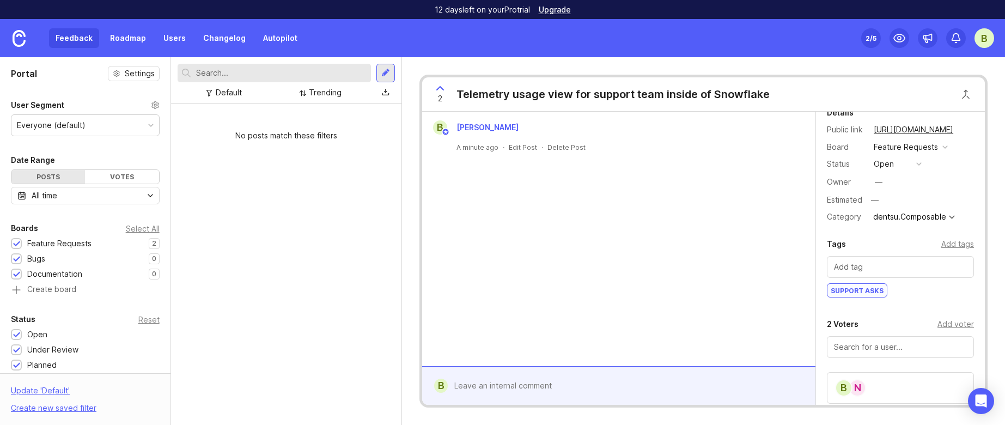
scroll to position [22, 0]
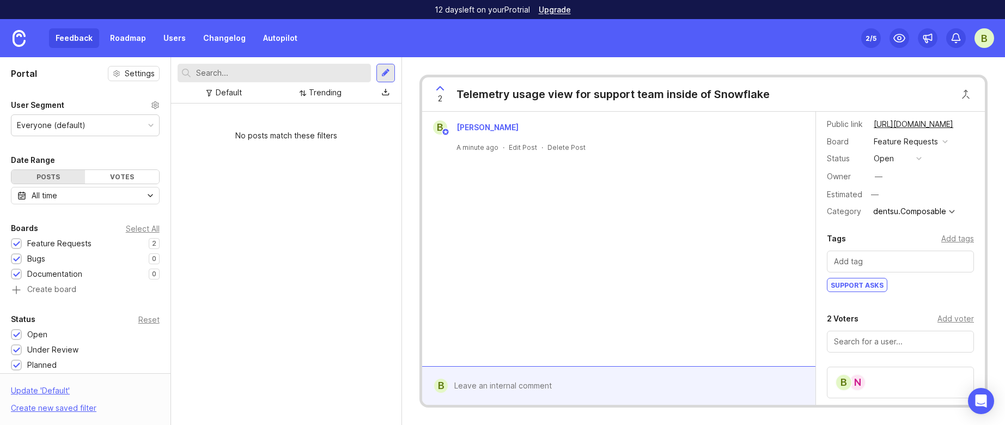
click at [313, 299] on div "No posts match these filters" at bounding box center [286, 263] width 230 height 321
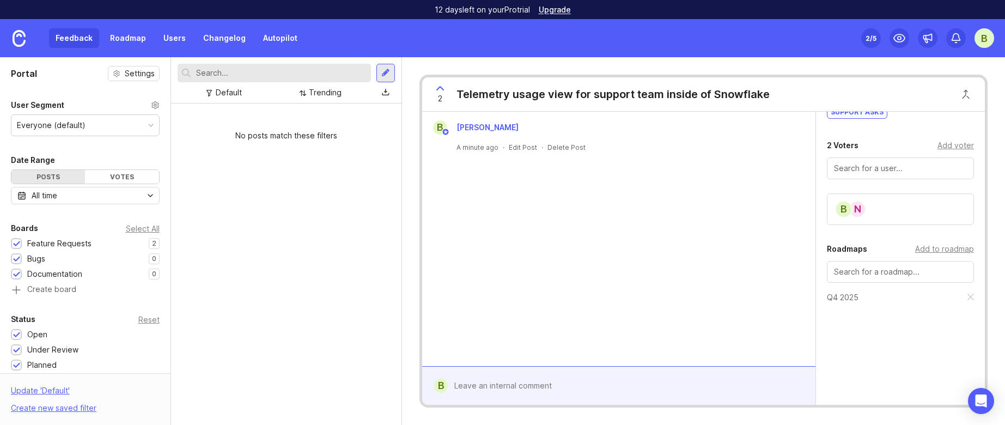
scroll to position [197, 0]
click at [332, 238] on div "No posts match these filters" at bounding box center [286, 263] width 230 height 321
click at [123, 33] on link "Roadmap" at bounding box center [127, 38] width 49 height 20
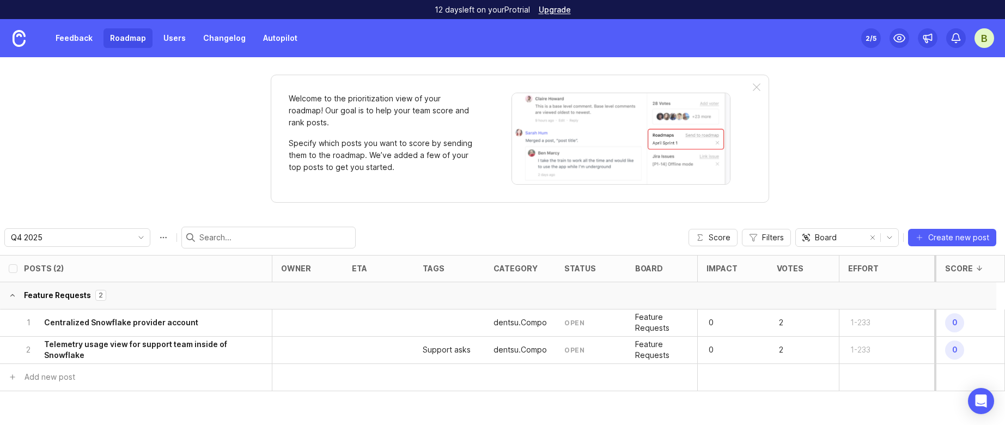
click at [69, 38] on link "Feedback" at bounding box center [74, 38] width 50 height 20
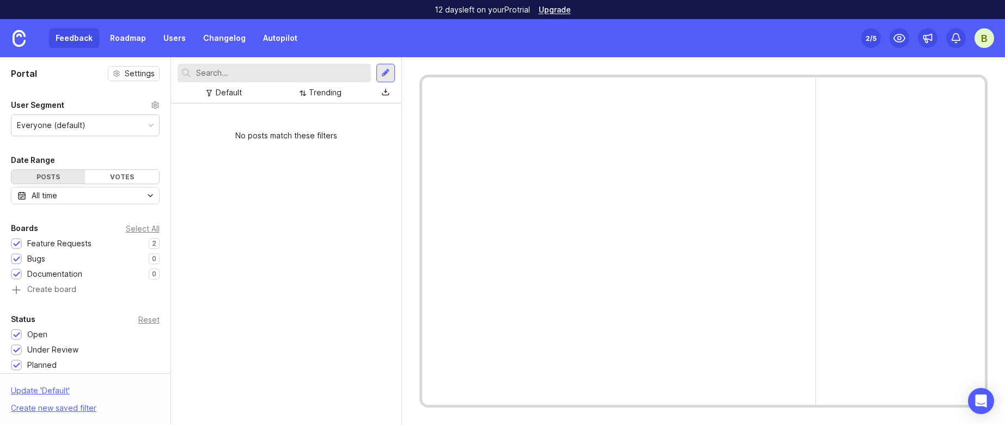
click at [124, 37] on link "Roadmap" at bounding box center [127, 38] width 49 height 20
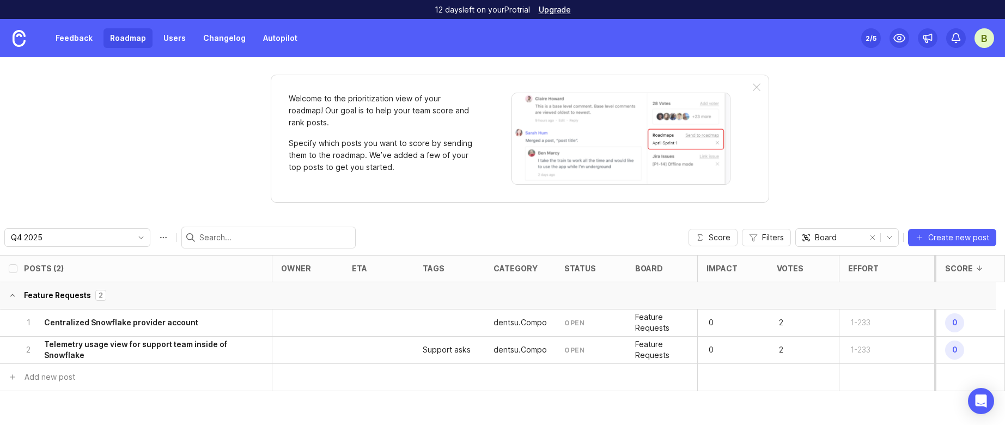
click at [154, 323] on h6 "Centralized Snowflake provider account" at bounding box center [121, 322] width 154 height 11
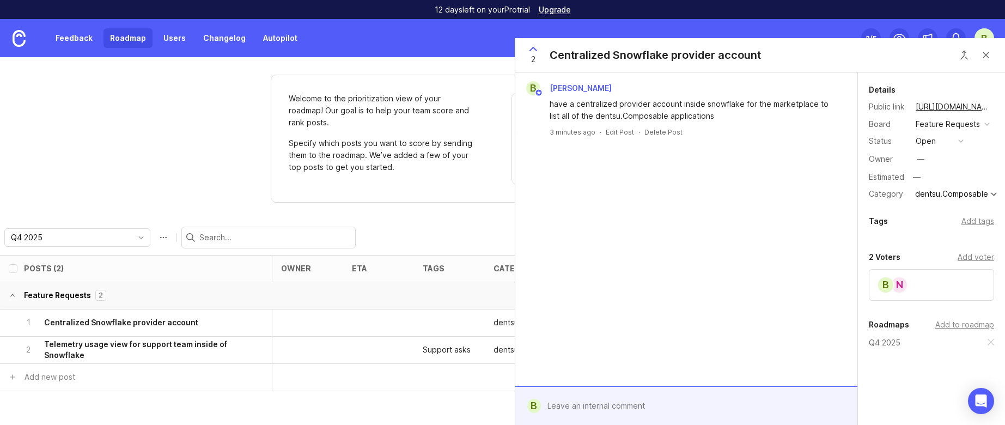
click at [963, 227] on div "Add tags" at bounding box center [977, 221] width 33 height 12
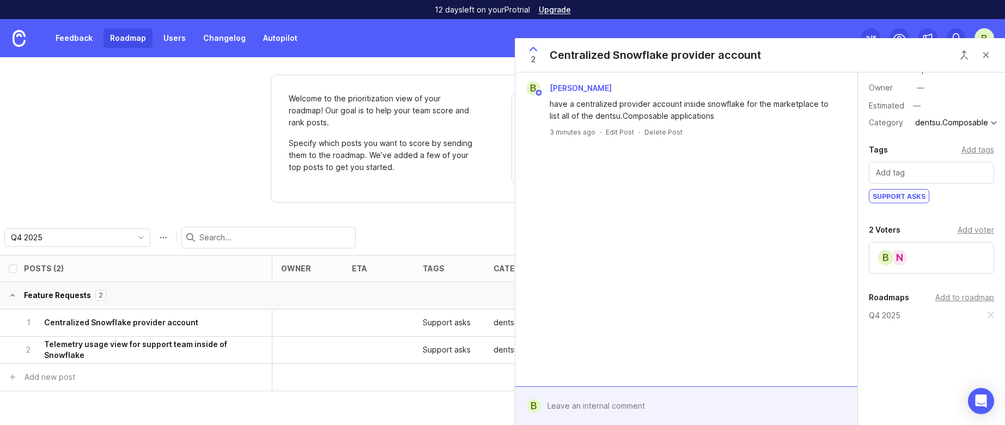
scroll to position [83, 0]
click at [149, 335] on div "1 Centralized Snowflake provider account" at bounding box center [131, 322] width 217 height 27
click at [153, 348] on h6 "Telemetry usage view for support team inside of Snowflake" at bounding box center [142, 350] width 197 height 22
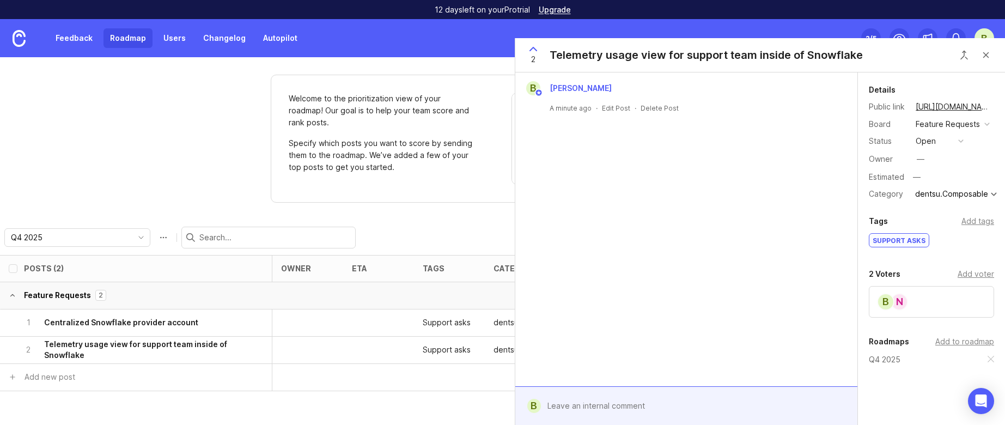
click at [194, 325] on div "1 Centralized Snowflake provider account" at bounding box center [131, 322] width 217 height 27
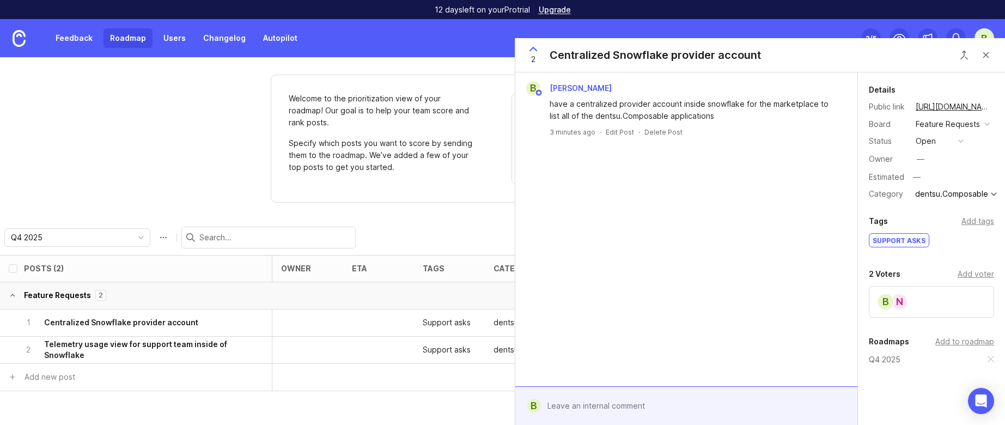
click at [988, 57] on button "Close button" at bounding box center [986, 55] width 22 height 22
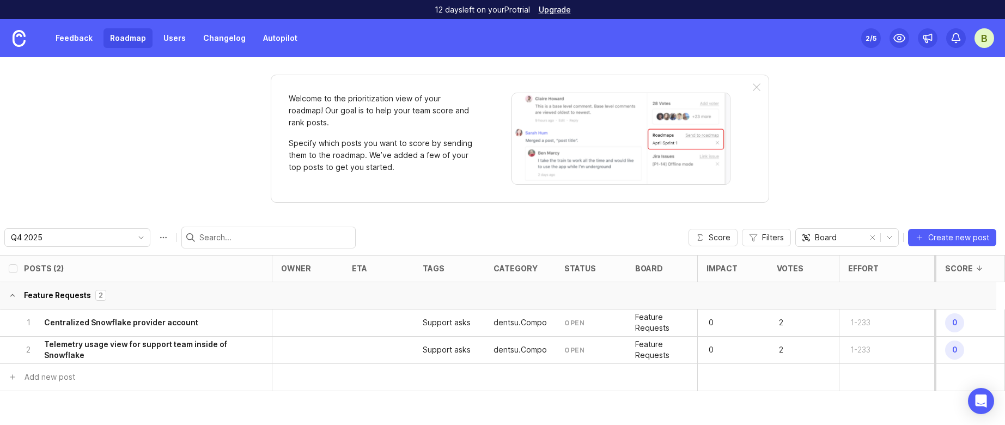
click at [148, 327] on h6 "Centralized Snowflake provider account" at bounding box center [121, 322] width 154 height 11
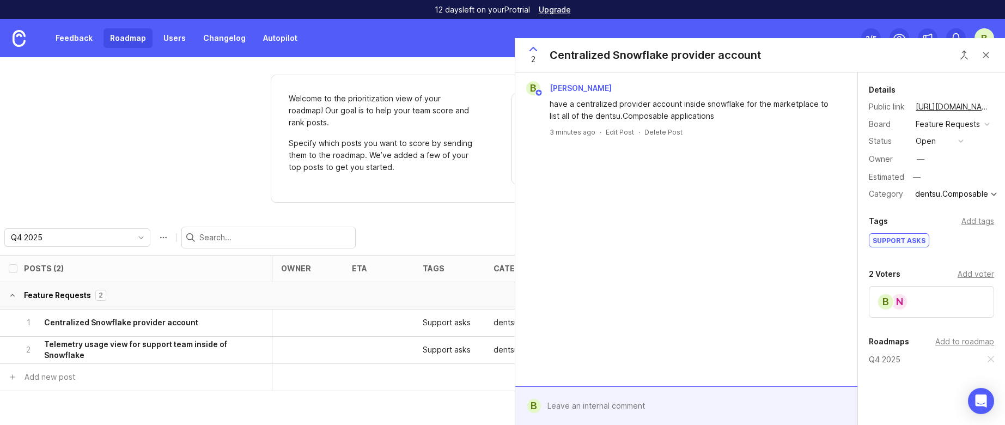
click at [97, 351] on h6 "Telemetry usage view for support team inside of Snowflake" at bounding box center [142, 350] width 197 height 22
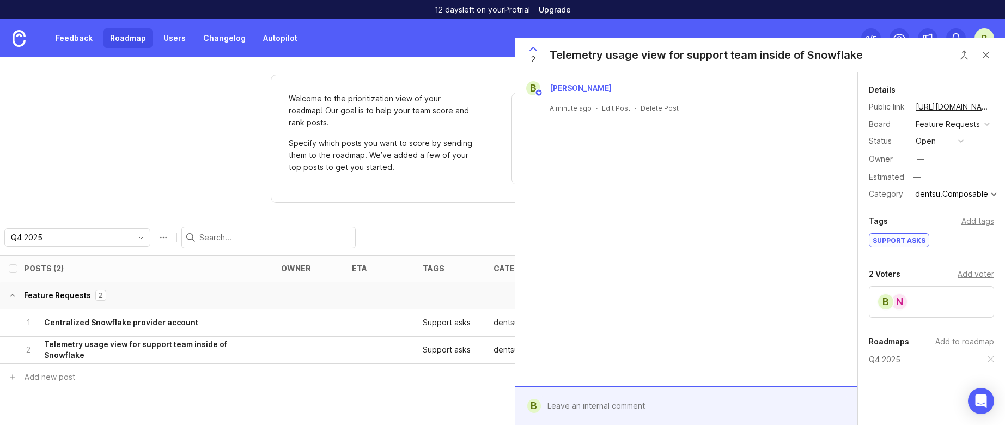
click at [110, 321] on h6 "Centralized Snowflake provider account" at bounding box center [121, 322] width 154 height 11
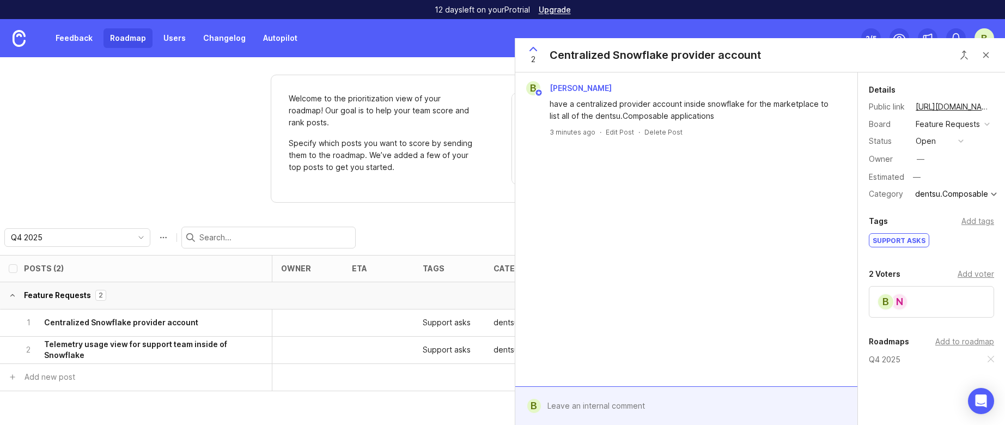
click at [945, 148] on button "open" at bounding box center [939, 141] width 54 height 14
click at [380, 226] on div "Q4 2025 Score Filters Board Create new post" at bounding box center [502, 237] width 1005 height 35
click at [72, 40] on link "Feedback" at bounding box center [74, 38] width 50 height 20
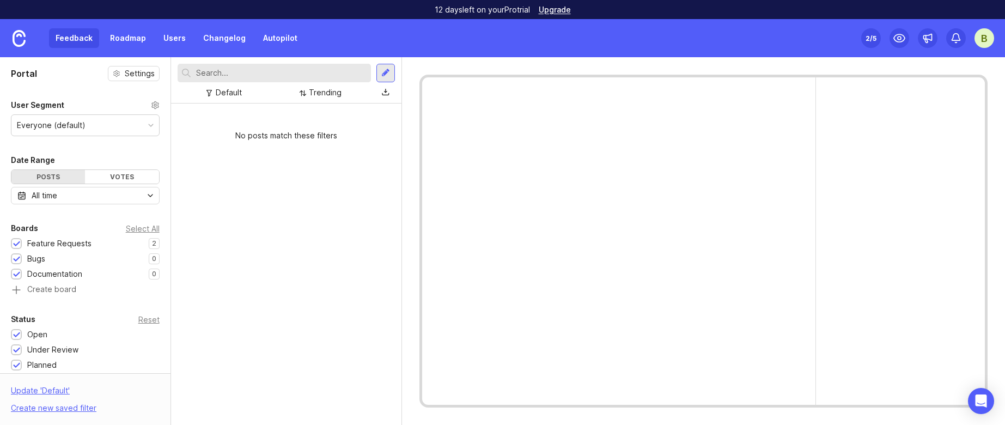
click at [77, 194] on div "All time" at bounding box center [85, 195] width 149 height 17
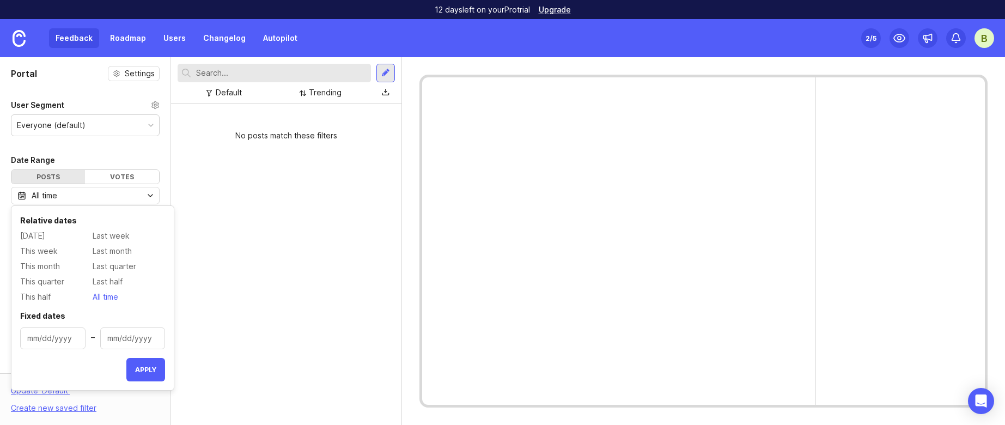
click at [339, 228] on div "No posts match these filters" at bounding box center [286, 263] width 230 height 321
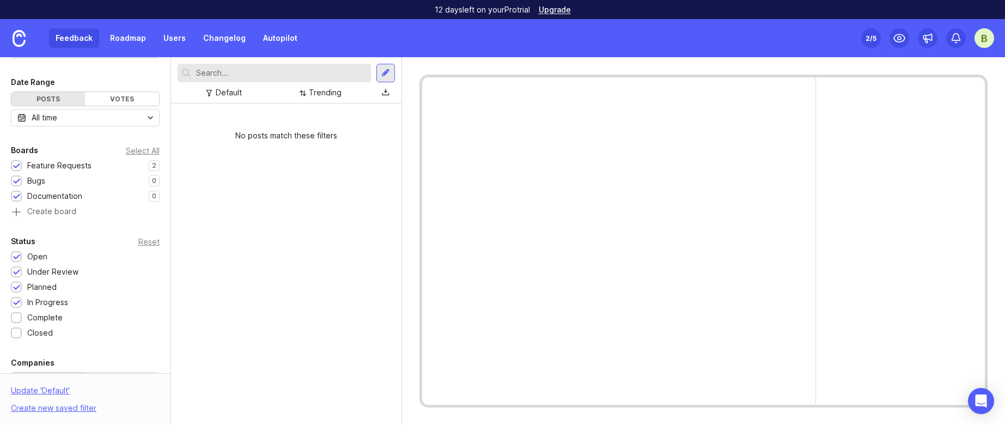
scroll to position [79, 0]
click at [267, 254] on div "No posts match these filters" at bounding box center [286, 263] width 230 height 321
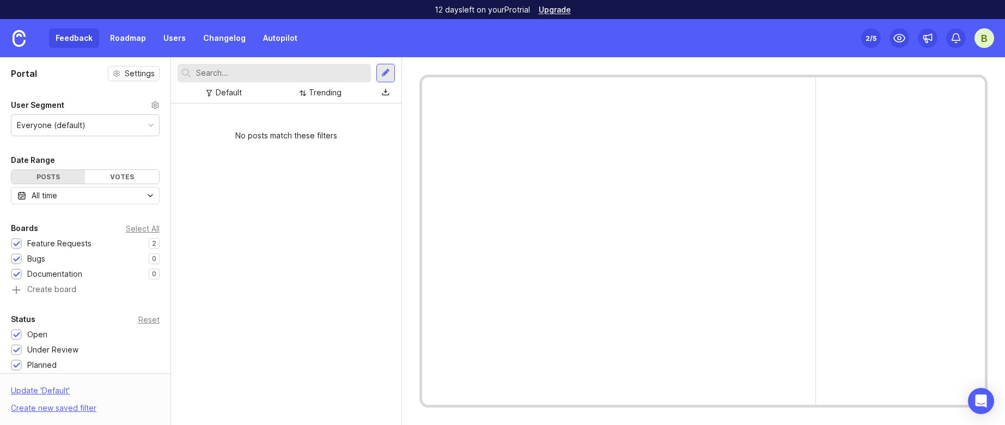
click at [394, 70] on div at bounding box center [385, 73] width 19 height 19
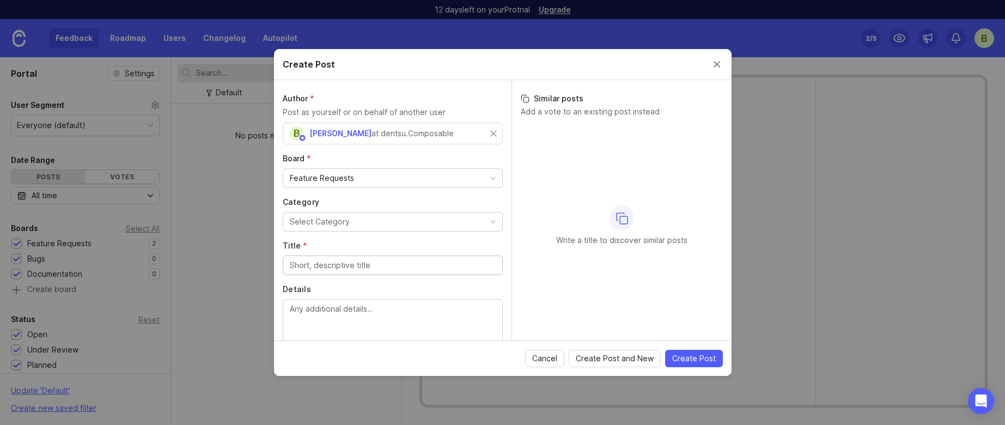
click at [450, 183] on div "Feature Requests" at bounding box center [392, 178] width 219 height 19
click at [432, 174] on div "Feature Requests" at bounding box center [392, 178] width 219 height 19
click at [420, 221] on input "Title *" at bounding box center [393, 222] width 206 height 12
paste input "Define and delineate "dev/stage" and "prod""
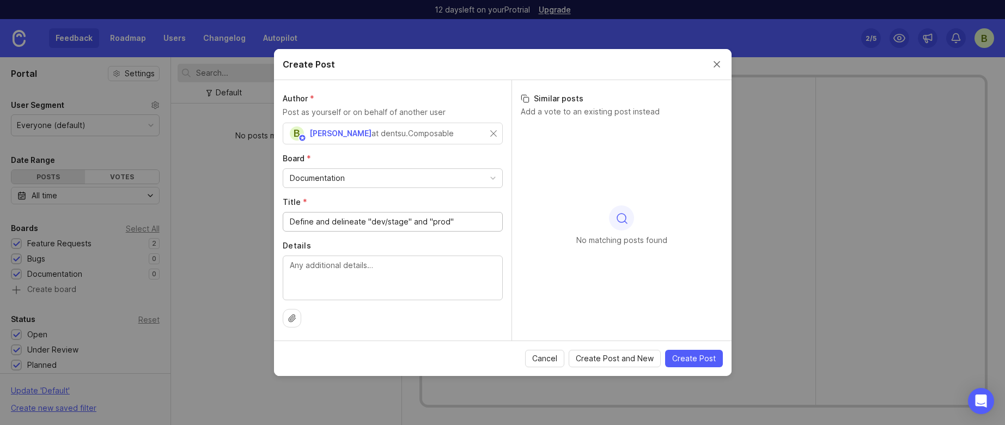
type input "Define and delineate "dev/stage" and "prod""
click at [397, 269] on textarea "Details" at bounding box center [393, 277] width 206 height 36
click at [408, 181] on div "Documentation" at bounding box center [392, 178] width 219 height 19
click at [412, 281] on textarea "Details" at bounding box center [393, 277] width 206 height 36
paste textarea "We need to define and delineate "dev/stage" and "prod" workstreams for apps and…"
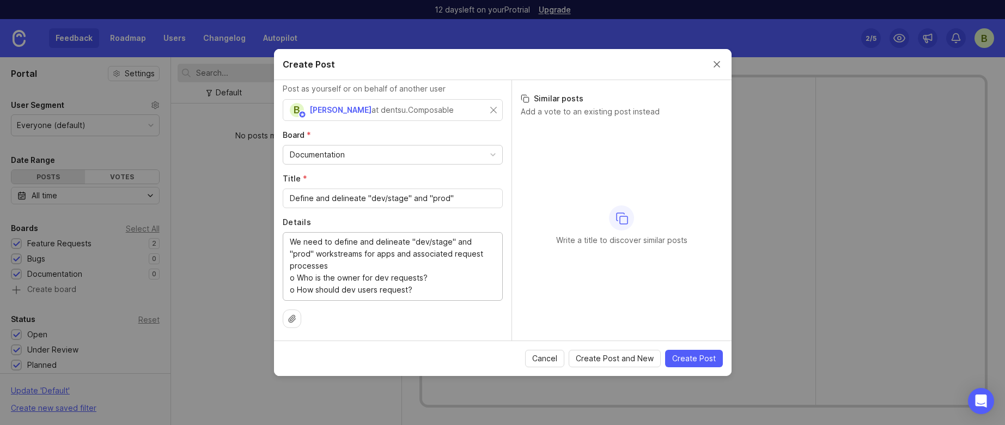
scroll to position [24, 0]
click at [298, 276] on textarea "We need to define and delineate "dev/stage" and "prod" workstreams for apps and…" at bounding box center [393, 265] width 206 height 60
click at [298, 291] on textarea "We need to define and delineate "dev/stage" and "prod" workstreams for apps and…" at bounding box center [393, 265] width 206 height 60
type textarea "We need to define and delineate "dev/stage" and "prod" workstreams for apps and…"
click at [707, 359] on span "Create Post" at bounding box center [694, 358] width 44 height 11
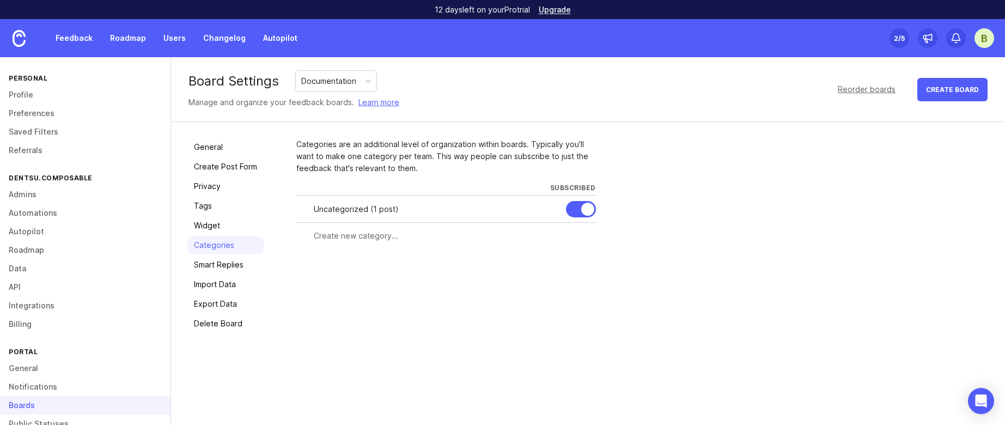
click at [379, 235] on input "text" at bounding box center [452, 236] width 276 height 12
click at [343, 234] on input "text" at bounding box center [452, 236] width 276 height 12
click at [344, 204] on div "Uncategorized ( 1 post )" at bounding box center [435, 209] width 243 height 12
click at [346, 211] on div "Uncategorized ( 1 post )" at bounding box center [435, 209] width 243 height 12
click at [344, 235] on input "text" at bounding box center [452, 236] width 276 height 12
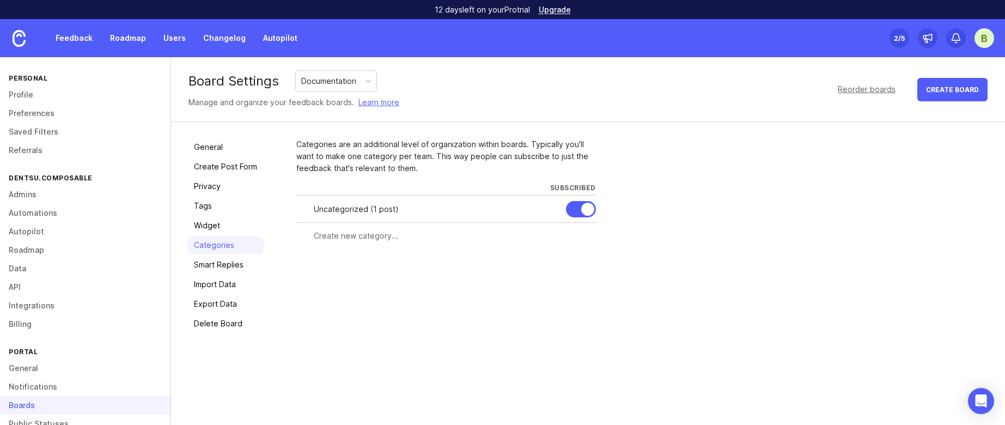
click at [582, 208] on div at bounding box center [587, 209] width 13 height 13
click at [584, 209] on div at bounding box center [581, 209] width 30 height 16
click at [584, 209] on div at bounding box center [587, 209] width 13 height 13
click at [238, 283] on link "Import Data" at bounding box center [225, 284] width 76 height 17
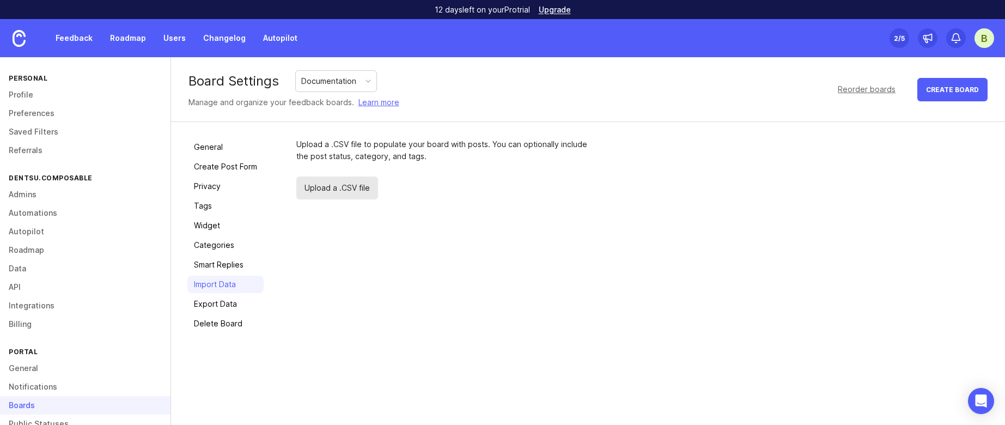
click at [227, 302] on link "Export Data" at bounding box center [225, 303] width 76 height 17
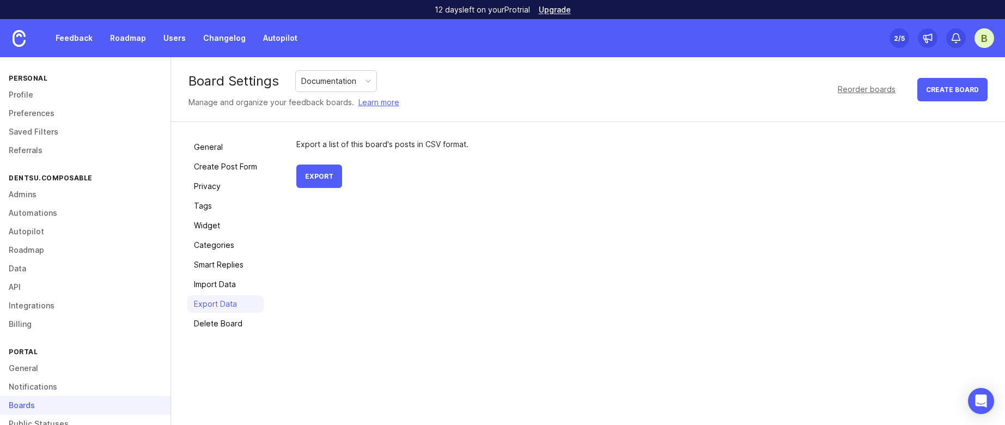
click at [220, 242] on link "Categories" at bounding box center [225, 244] width 76 height 17
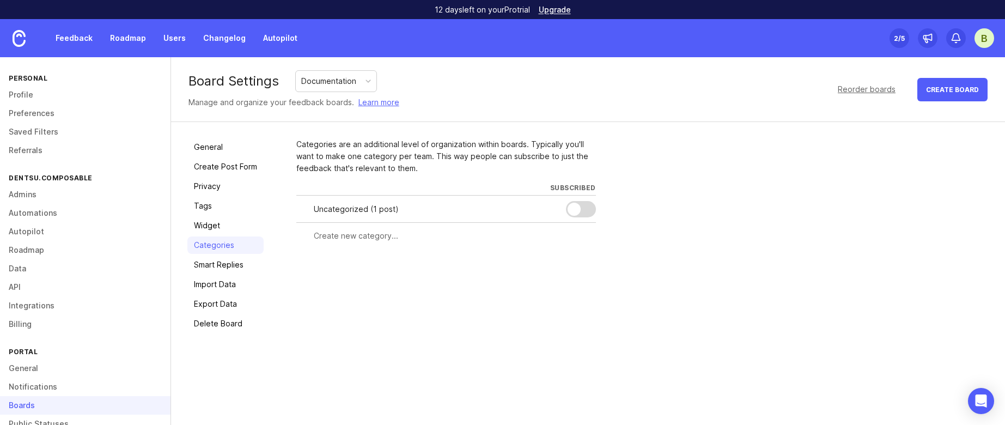
click at [343, 235] on input "text" at bounding box center [452, 236] width 276 height 12
click at [379, 237] on input "text" at bounding box center [452, 236] width 276 height 12
paste input "dentsu.Composable Translate"
type input "dentsu.Composable Translate"
click at [567, 255] on span "Create" at bounding box center [574, 256] width 27 height 8
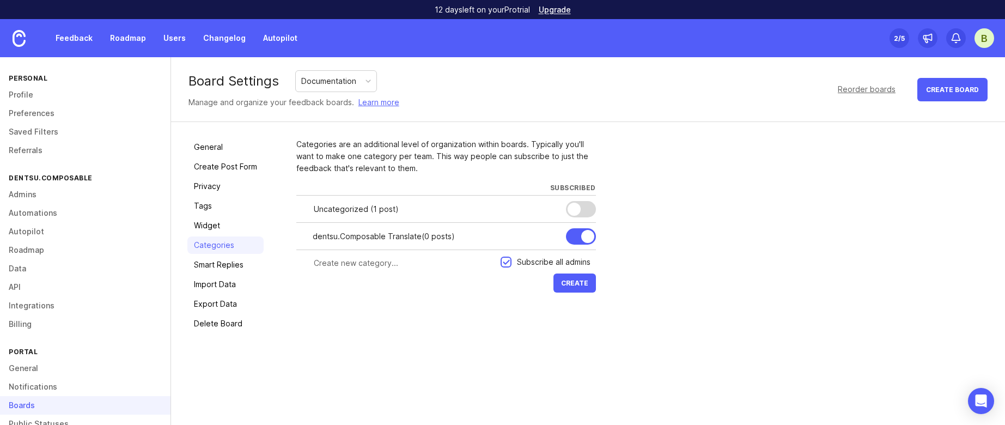
click at [370, 261] on input "text" at bounding box center [404, 263] width 180 height 12
click at [371, 267] on input "text" at bounding box center [404, 263] width 180 height 12
paste input "dentsu.Composable Match"
type input "dentsu.Composable Match"
click at [589, 284] on button "Create" at bounding box center [574, 282] width 42 height 19
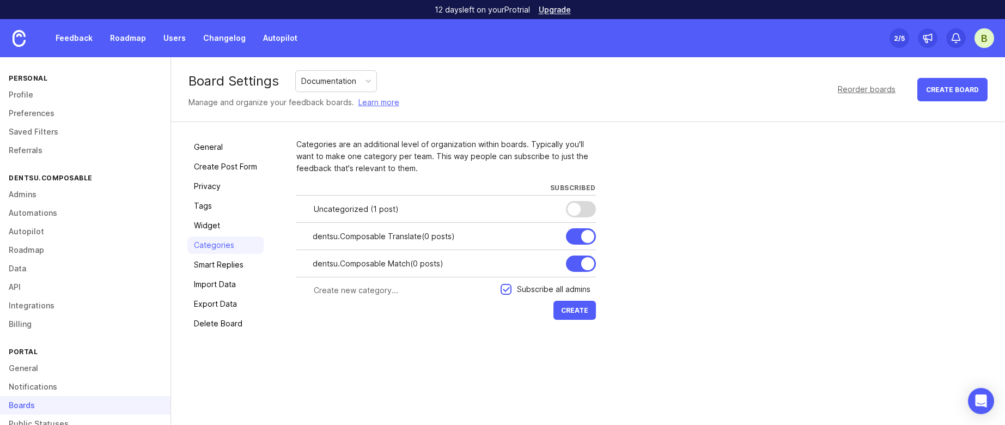
drag, startPoint x: 393, startPoint y: 295, endPoint x: 343, endPoint y: 291, distance: 50.8
click at [343, 291] on input "text" at bounding box center [404, 290] width 180 height 12
paste input "dentsu.Composable Boost"
type input "dentsu.Composable Boost"
click at [582, 311] on span "Create" at bounding box center [574, 310] width 27 height 8
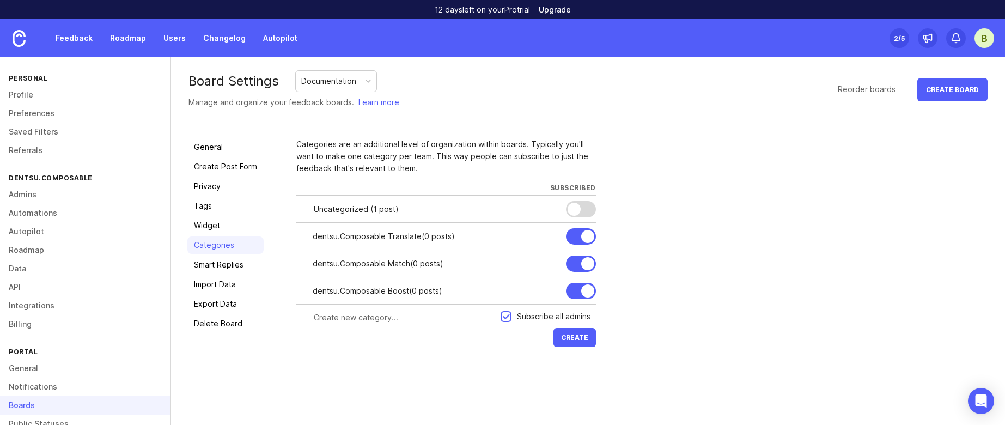
click at [413, 316] on input "text" at bounding box center [404, 317] width 180 height 12
click at [415, 320] on input "text" at bounding box center [404, 317] width 180 height 12
paste input "dentsu.Composable Orchestrate"
type input "dentsu.Composable Orchestrate"
click at [585, 340] on span "Create" at bounding box center [574, 337] width 27 height 8
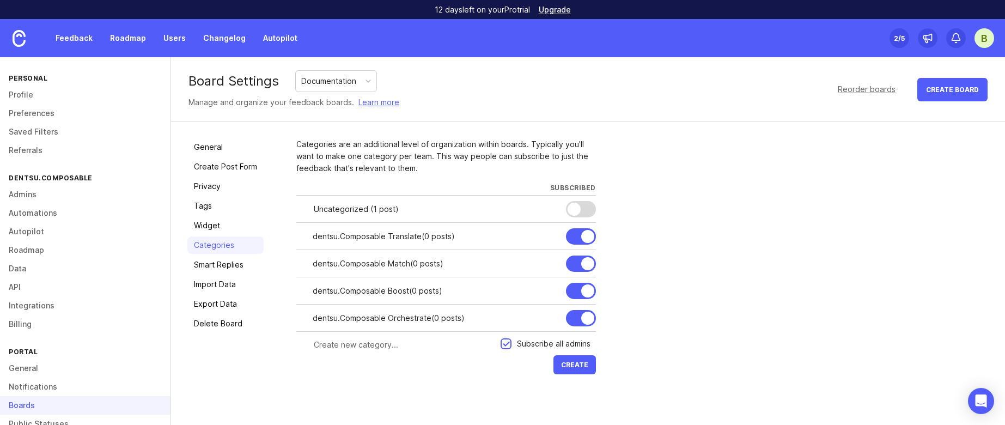
click at [420, 345] on input "text" at bounding box center [404, 345] width 180 height 12
paste input "dentsu.Composable"
type input "dentsu.Composable"
click at [578, 365] on span "Create" at bounding box center [574, 364] width 27 height 8
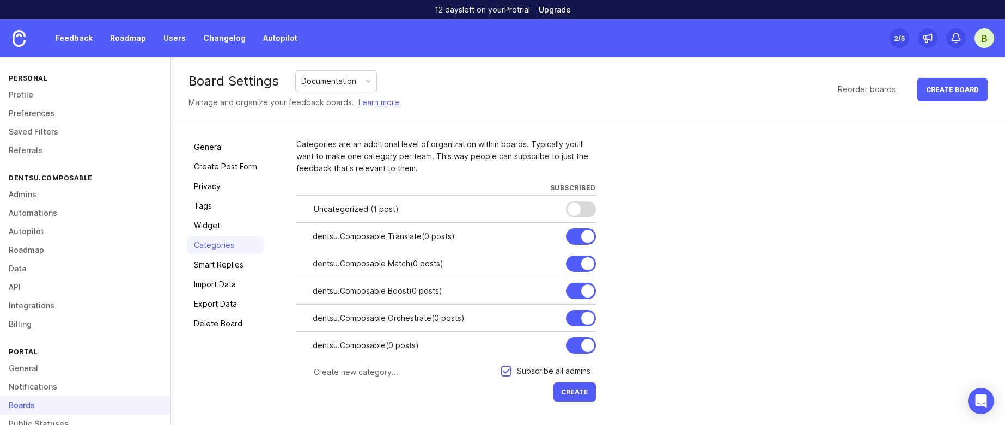
click at [864, 374] on div "Categories are an additional level of organization within boards. Typically you…" at bounding box center [642, 271] width 692 height 266
click at [126, 35] on link "Roadmap" at bounding box center [127, 38] width 49 height 20
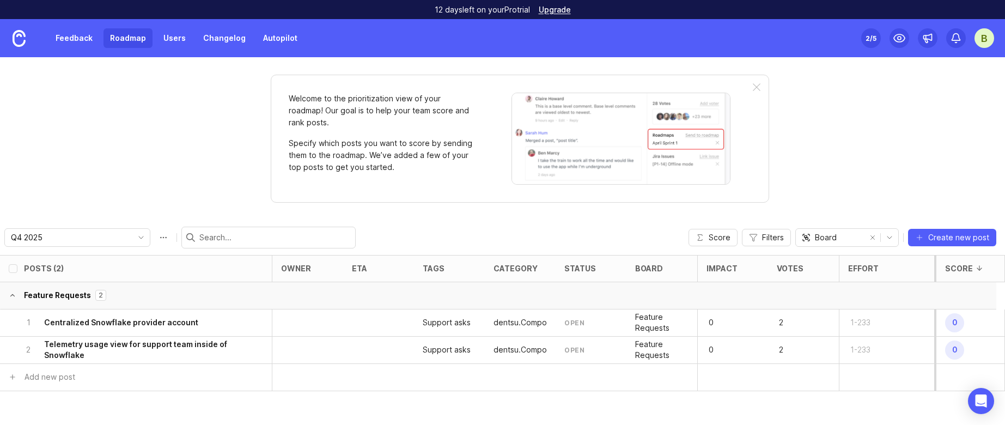
click at [82, 45] on link "Feedback" at bounding box center [74, 38] width 50 height 20
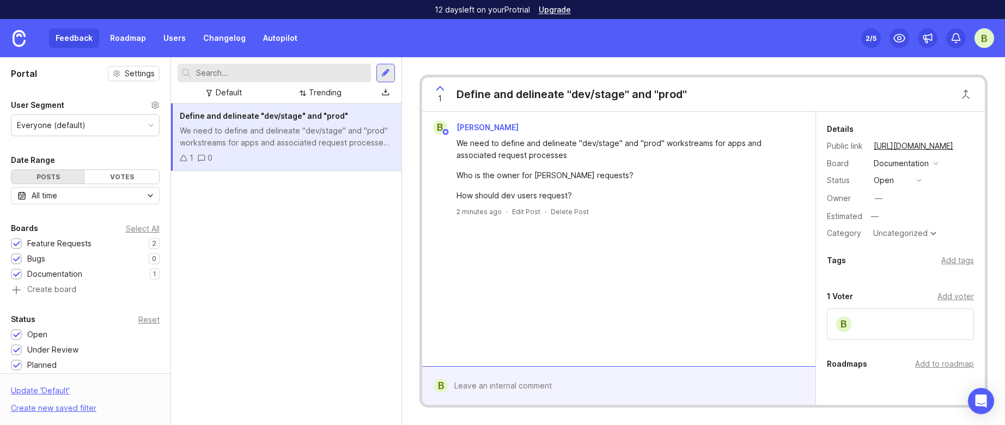
click at [343, 237] on div "Define and delineate "dev/stage" and "prod" We need to define and delineate "de…" at bounding box center [286, 263] width 230 height 321
click at [903, 237] on div "Uncategorized" at bounding box center [900, 233] width 54 height 8
click at [914, 178] on button "open" at bounding box center [897, 180] width 54 height 14
click at [949, 195] on div "Owner —" at bounding box center [900, 198] width 147 height 16
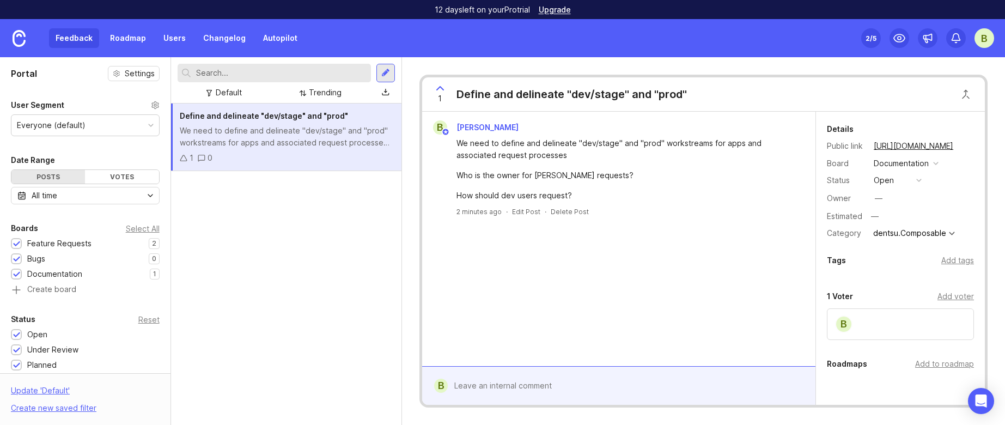
click at [957, 263] on div "Add tags" at bounding box center [957, 260] width 33 height 12
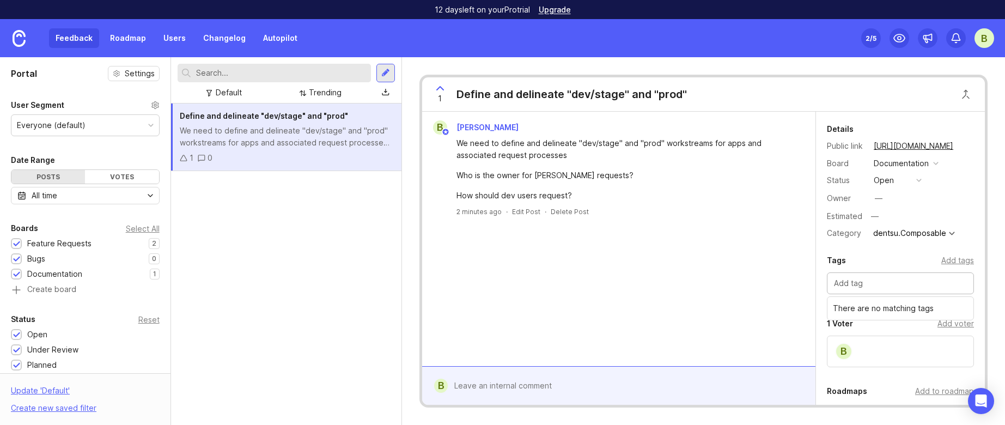
click at [901, 256] on div "Tags Add tags" at bounding box center [900, 260] width 147 height 13
click at [876, 281] on input "text" at bounding box center [900, 283] width 133 height 12
click at [881, 262] on div "Tags Add tags" at bounding box center [900, 260] width 147 height 13
click at [338, 233] on div "Define and delineate "dev/stage" and "prod" We need to define and delineate "de…" at bounding box center [286, 263] width 230 height 321
click at [382, 70] on div at bounding box center [385, 73] width 9 height 10
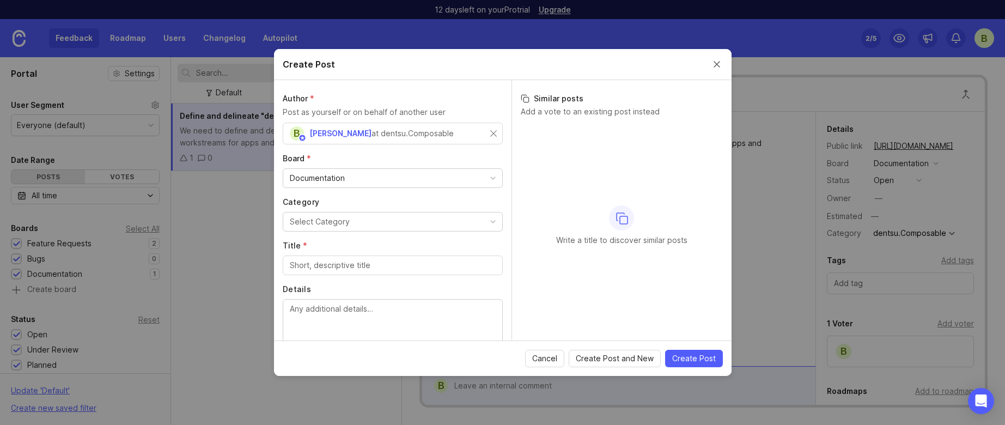
click at [350, 178] on div "Documentation" at bounding box center [392, 178] width 219 height 19
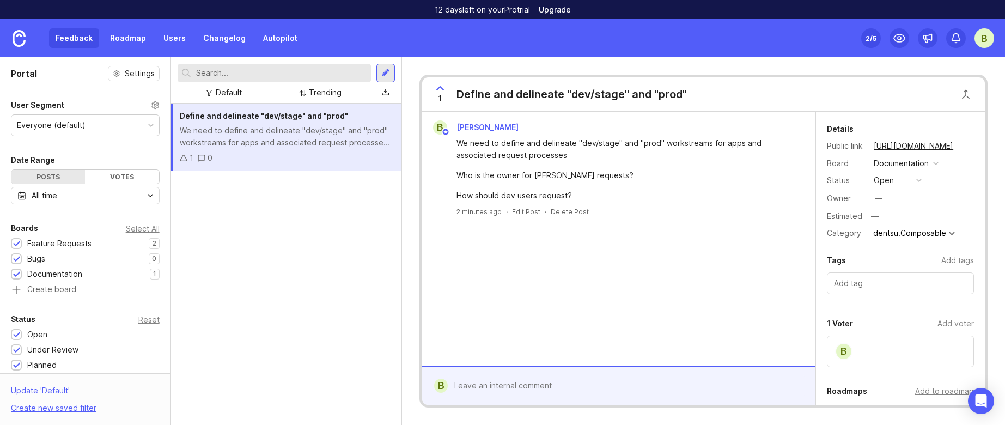
click at [374, 230] on div "Define and delineate "dev/stage" and "prod" We need to define and delineate "de…" at bounding box center [286, 263] width 230 height 321
click at [884, 271] on div "Tags Add tags" at bounding box center [900, 277] width 169 height 46
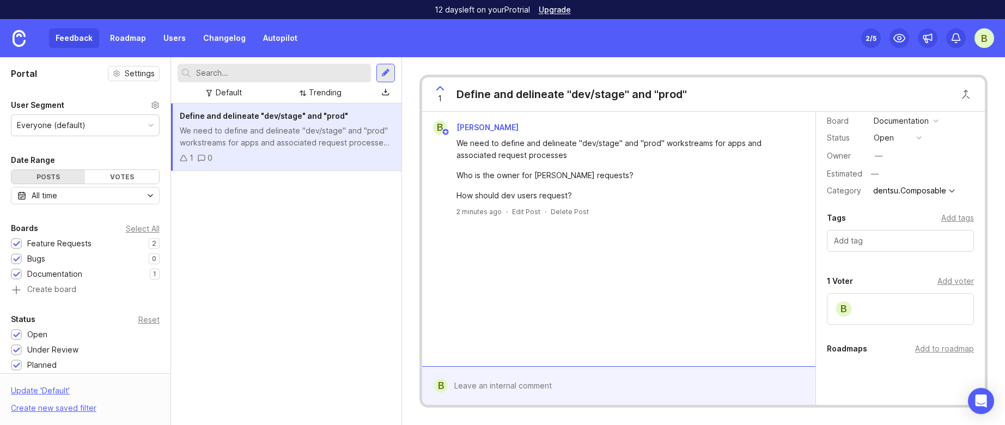
scroll to position [64, 0]
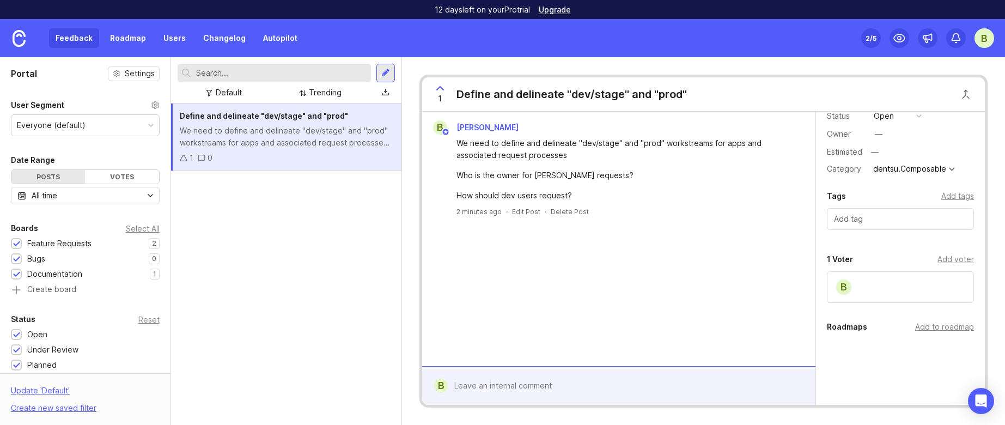
click at [926, 326] on div "Add to roadmap" at bounding box center [944, 327] width 59 height 12
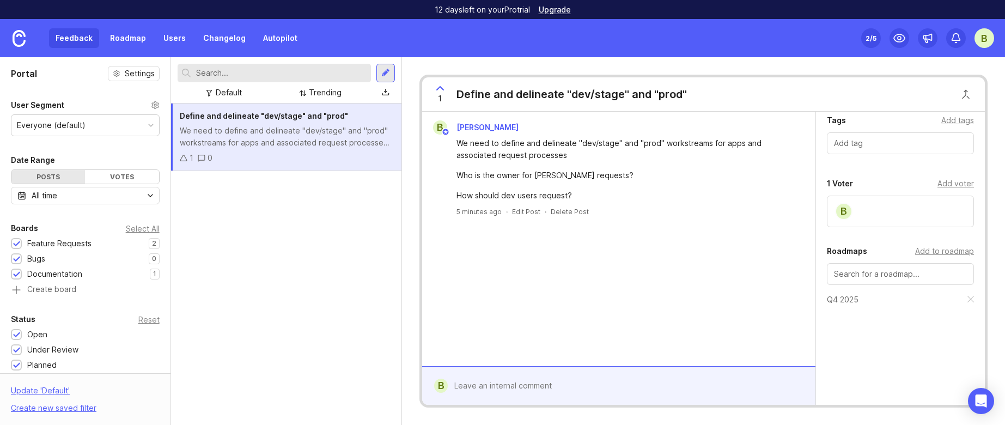
scroll to position [144, 0]
click at [360, 267] on div "Define and delineate "dev/stage" and "prod" We need to define and delineate "de…" at bounding box center [286, 263] width 230 height 321
click at [301, 272] on div "Define and delineate "dev/stage" and "prod" We need to define and delineate "de…" at bounding box center [286, 263] width 230 height 321
click at [332, 234] on div "Define and delineate "dev/stage" and "prod" We need to define and delineate "de…" at bounding box center [286, 263] width 230 height 321
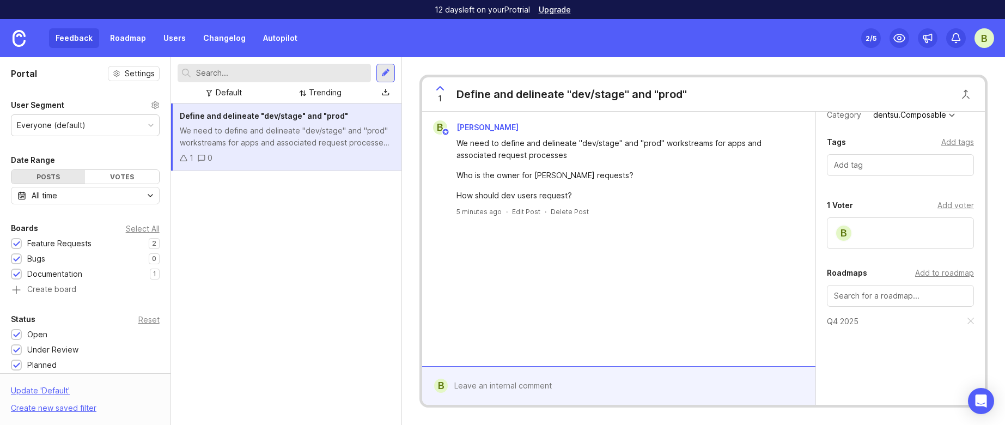
scroll to position [87, 0]
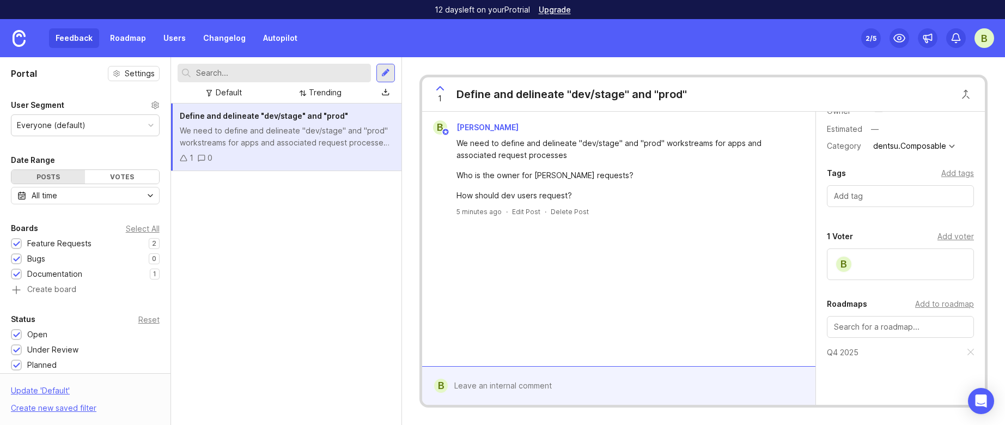
click at [882, 266] on div "B" at bounding box center [900, 264] width 147 height 32
click at [955, 236] on div "Add voter" at bounding box center [955, 236] width 36 height 12
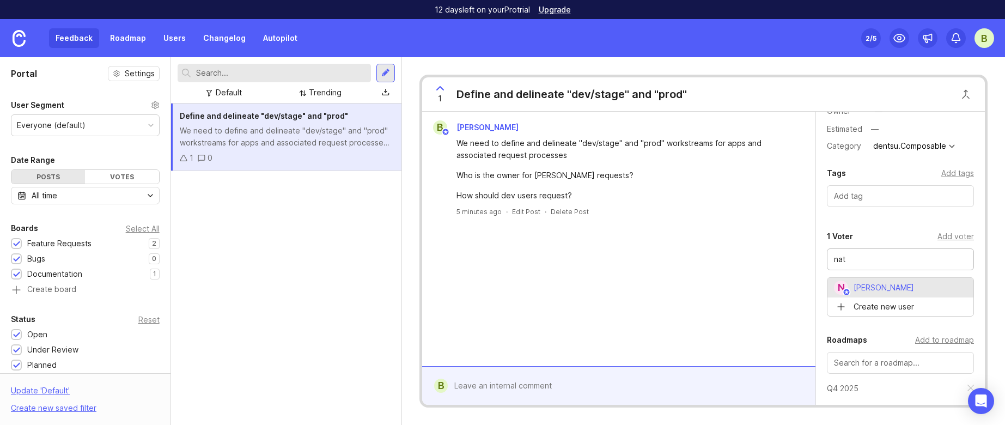
type input "[PERSON_NAME]"
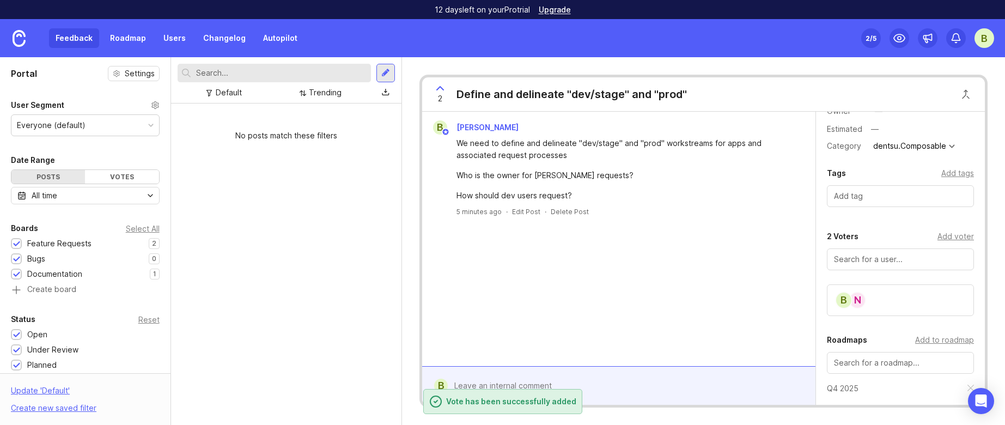
click at [315, 261] on div "No posts match these filters" at bounding box center [286, 263] width 230 height 321
click at [363, 281] on div "No posts match these filters" at bounding box center [286, 263] width 230 height 321
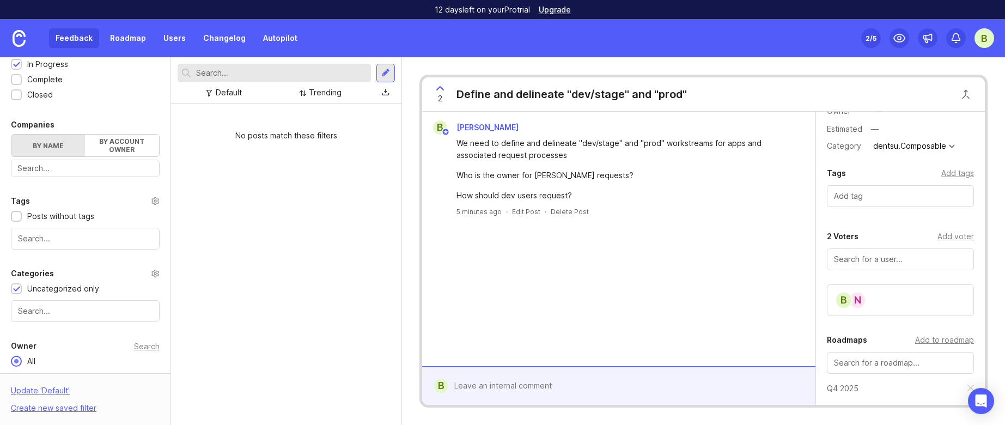
scroll to position [113, 0]
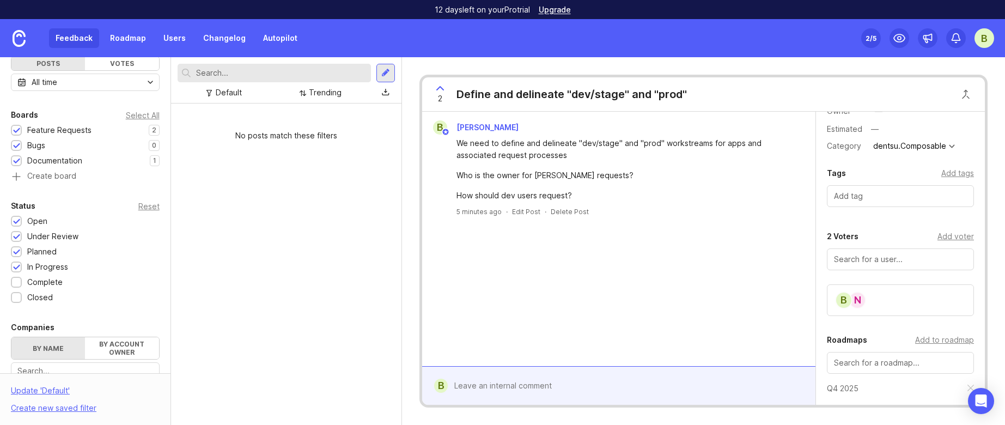
click at [125, 37] on link "Roadmap" at bounding box center [127, 38] width 49 height 20
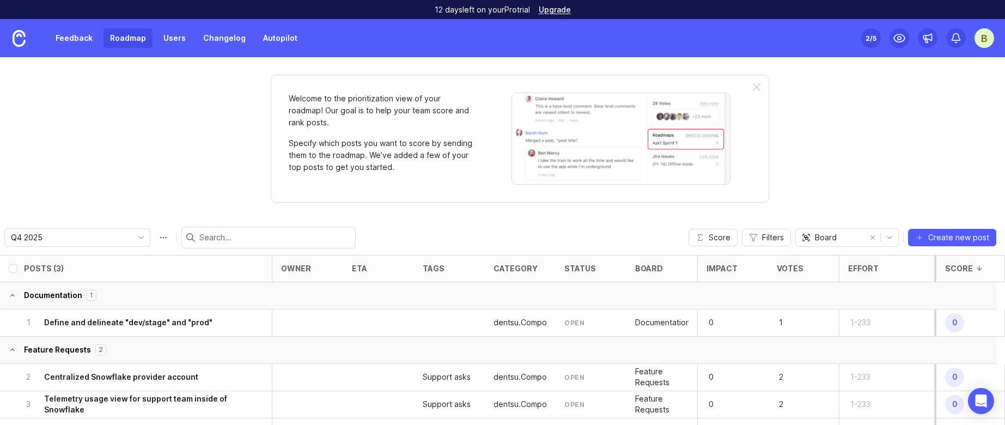
click at [76, 40] on link "Feedback" at bounding box center [74, 38] width 50 height 20
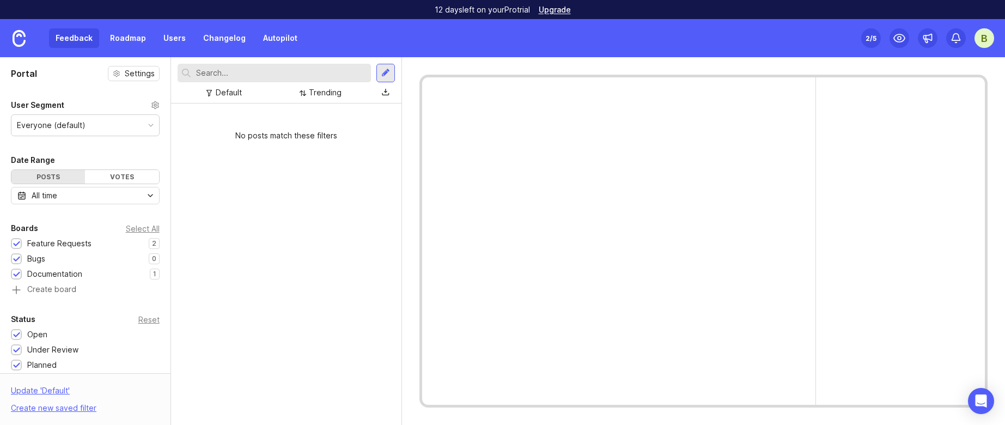
click at [124, 35] on link "Roadmap" at bounding box center [127, 38] width 49 height 20
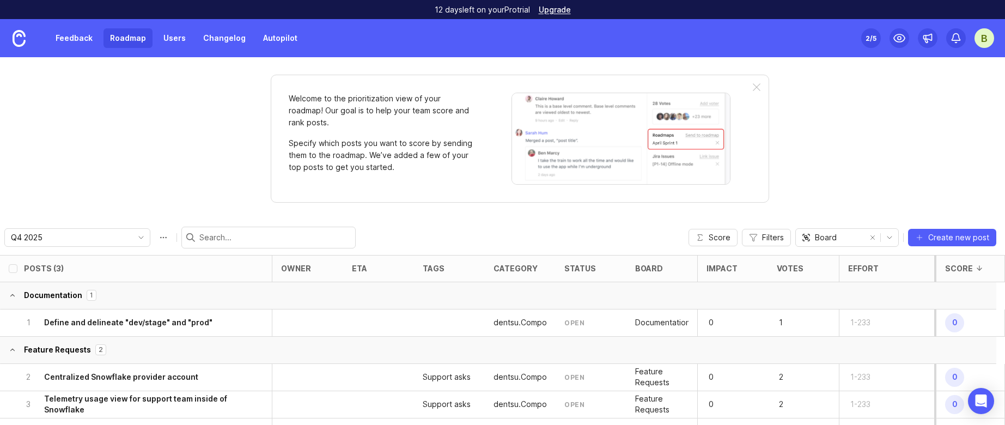
click at [68, 34] on link "Feedback" at bounding box center [74, 38] width 50 height 20
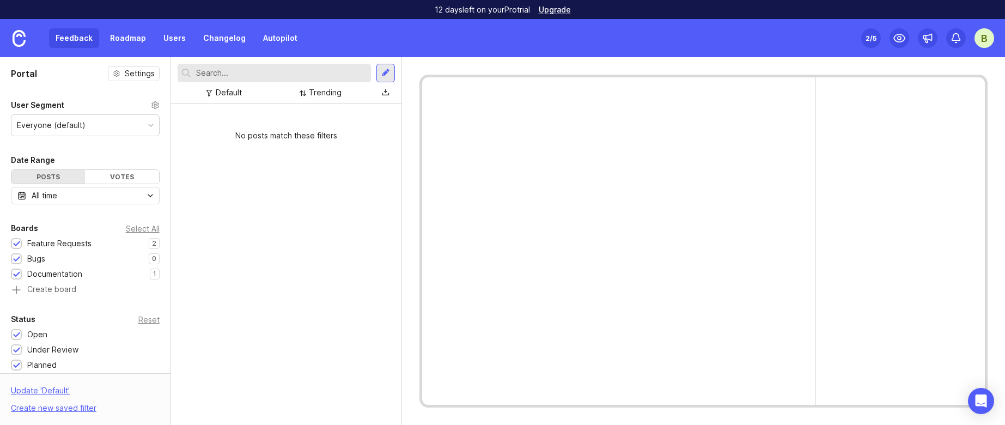
click at [388, 70] on div at bounding box center [385, 73] width 9 height 10
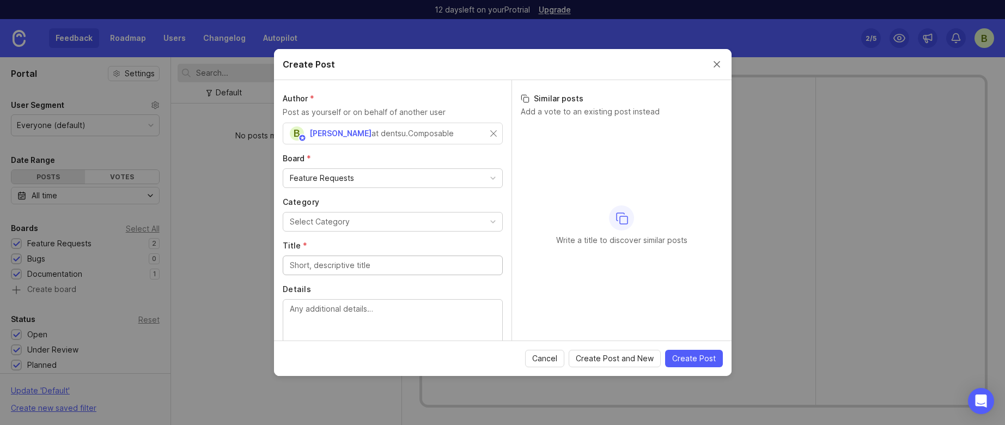
click at [430, 181] on div "Feature Requests" at bounding box center [392, 178] width 219 height 19
click at [442, 225] on button "Select Category" at bounding box center [393, 222] width 220 height 20
click at [405, 272] on div at bounding box center [393, 265] width 220 height 20
click at [436, 304] on textarea "Details" at bounding box center [393, 321] width 206 height 36
paste textarea ""beyond the default CONSUMER_MERKURY_KEY." The field CONSUMER_MERKURY_KEY does …"
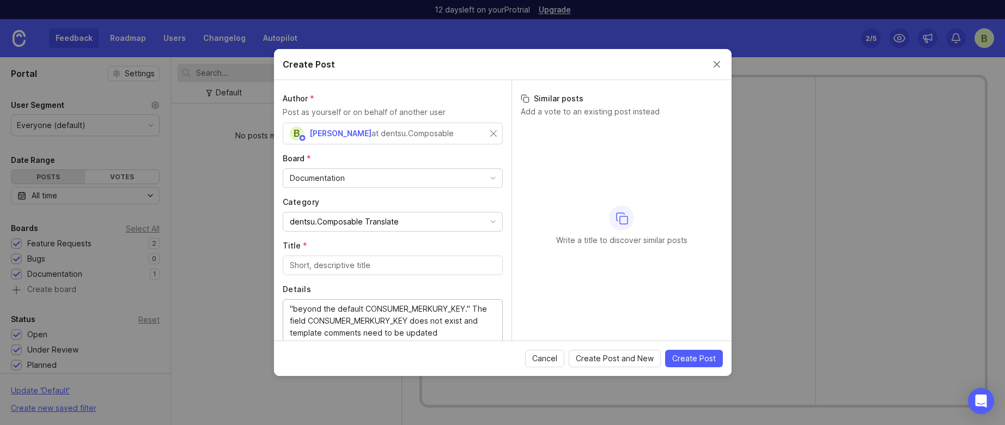
type textarea ""beyond the default CONSUMER_MERKURY_KEY." The field CONSUMER_MERKURY_KEY does …"
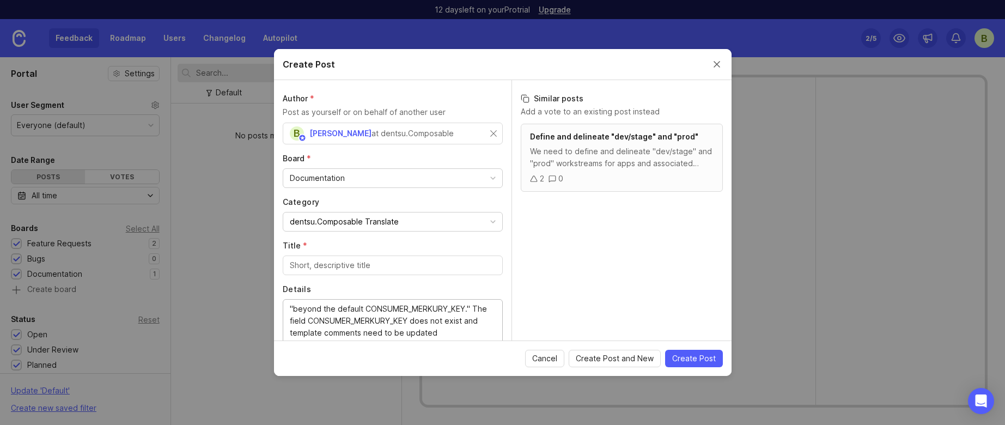
click at [396, 264] on input "Title *" at bounding box center [393, 265] width 206 height 12
paste input "Translate - Review template comments"
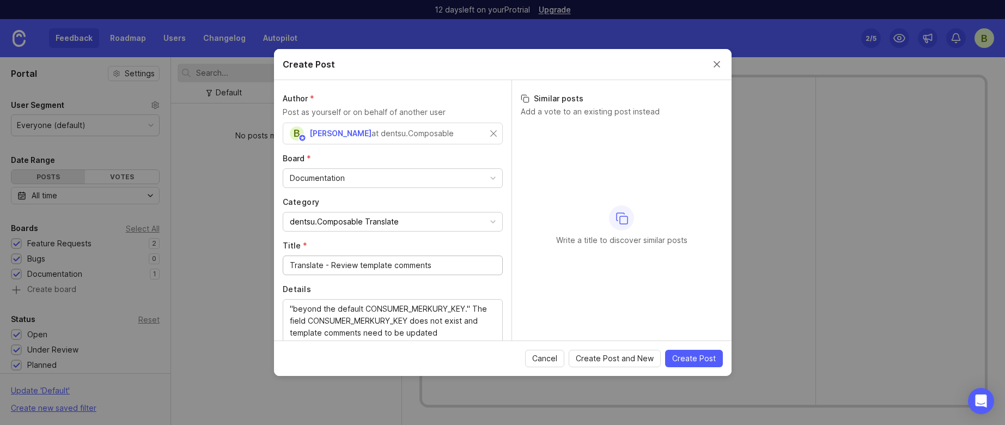
type input "Translate - Review template comments"
click at [690, 362] on span "Create Post" at bounding box center [694, 358] width 44 height 11
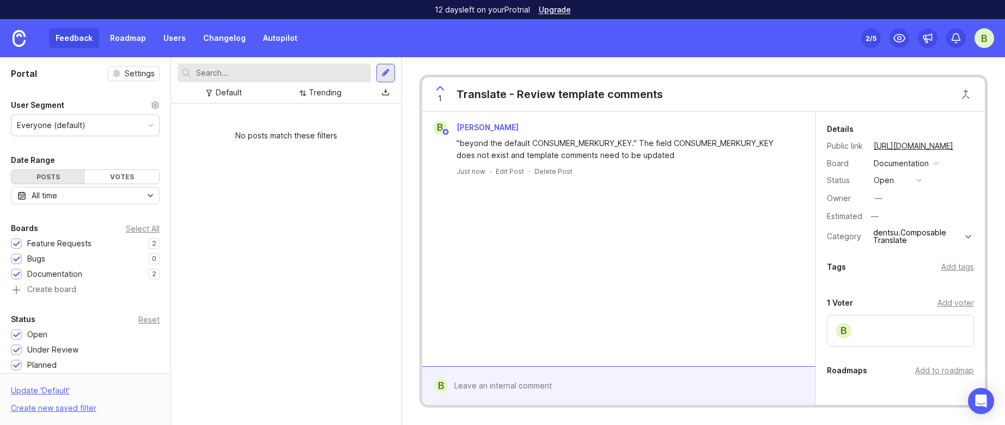
click at [955, 267] on div "Add tags" at bounding box center [957, 267] width 33 height 12
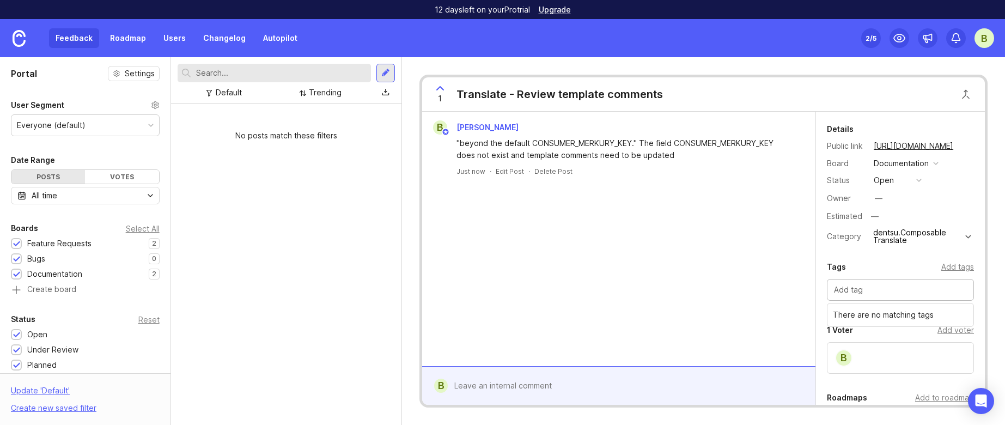
click at [886, 260] on div "Tags Add tags" at bounding box center [900, 266] width 147 height 13
click at [878, 356] on div "B" at bounding box center [900, 358] width 147 height 32
click at [941, 326] on div "Add voter" at bounding box center [955, 330] width 36 height 12
type input "[PERSON_NAME]"
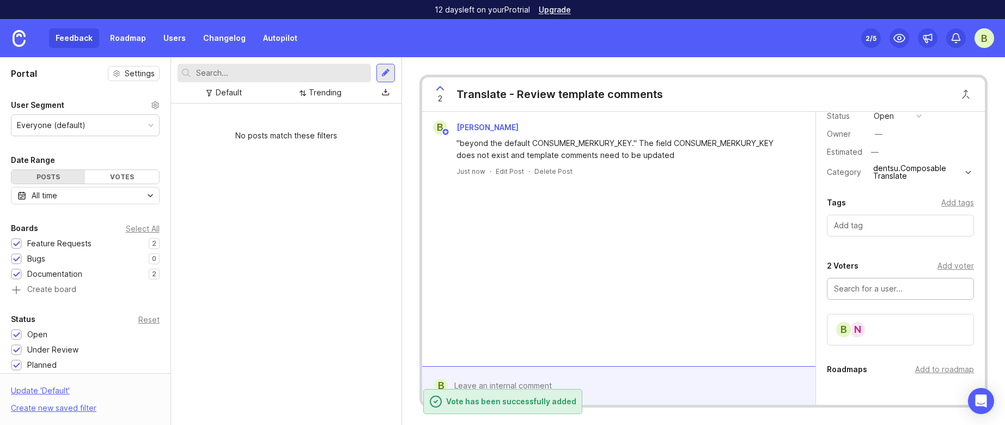
scroll to position [77, 0]
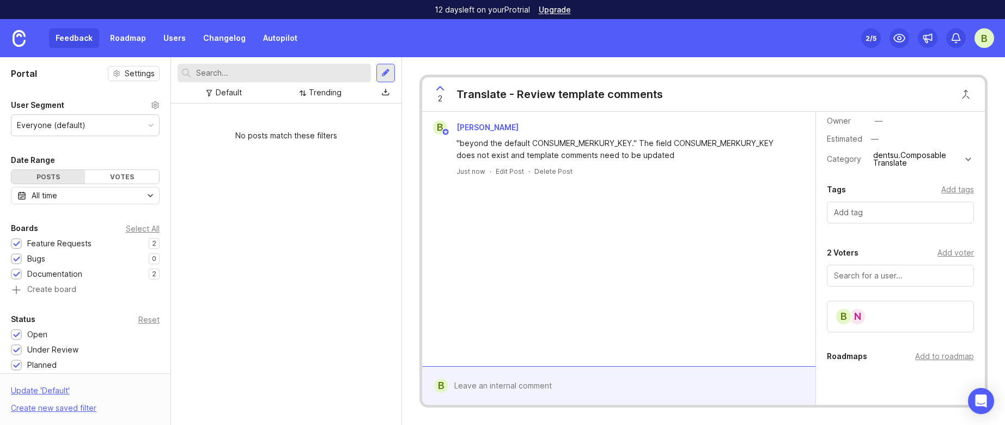
click at [942, 360] on div "Add to roadmap" at bounding box center [944, 356] width 59 height 12
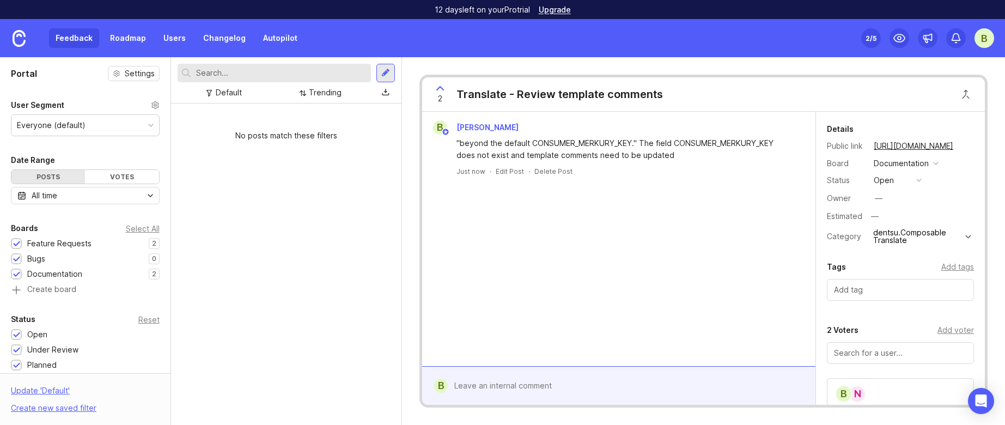
scroll to position [187, 0]
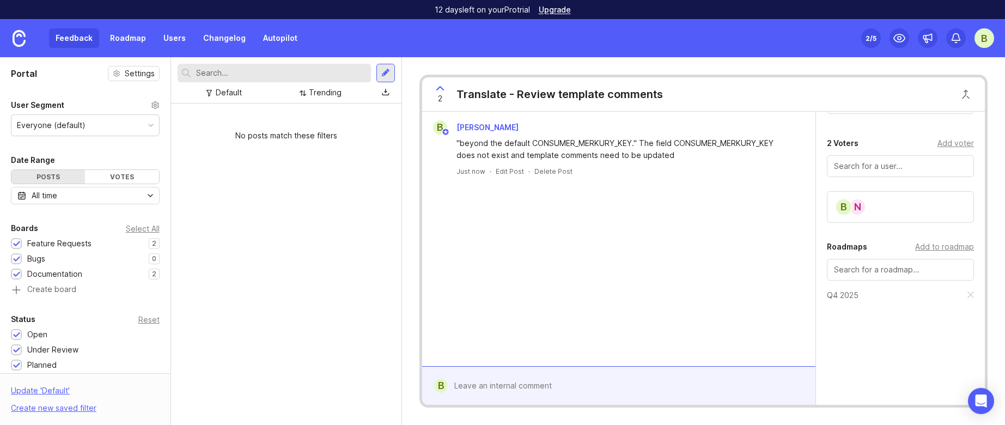
click at [332, 261] on div "No posts match these filters" at bounding box center [286, 263] width 230 height 321
click at [353, 286] on div "No posts match these filters" at bounding box center [286, 263] width 230 height 321
click at [380, 71] on div at bounding box center [385, 73] width 19 height 19
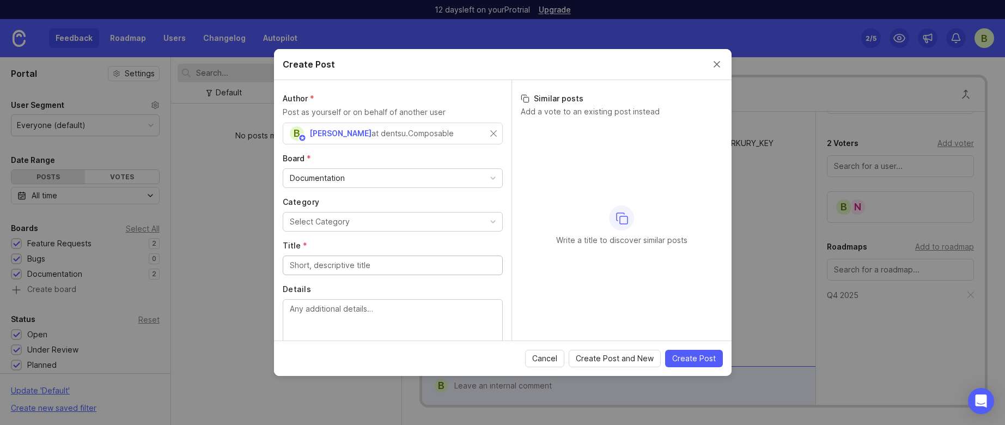
click at [418, 223] on button "Select Category" at bounding box center [393, 222] width 220 height 20
click at [404, 264] on input "Title *" at bounding box center [393, 265] width 206 height 12
paste input "Feature clarification transcoding Hmid"
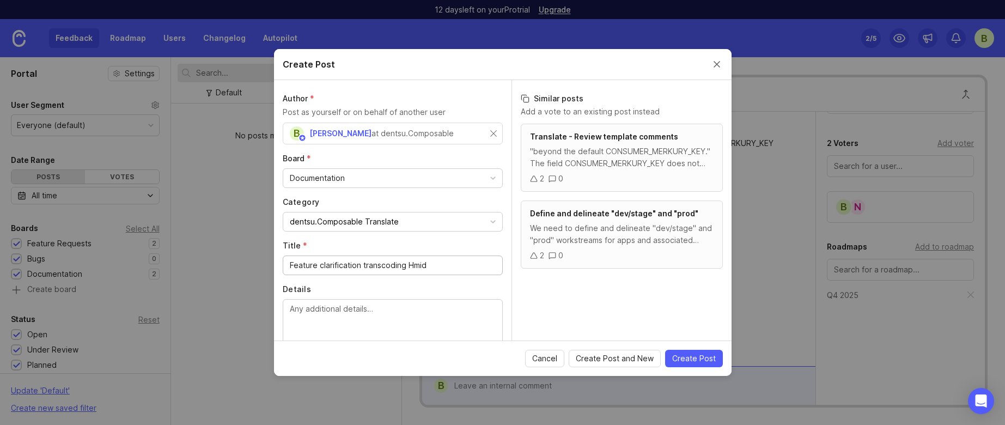
type input "Feature clarification transcoding Hmid"
click at [371, 310] on textarea "Details" at bounding box center [393, 321] width 206 height 36
click at [372, 310] on textarea "Details" at bounding box center [393, 321] width 206 height 36
paste textarea ""PLEASE NOTE: When matching occurs on the HMID ID type, the source and target H…"
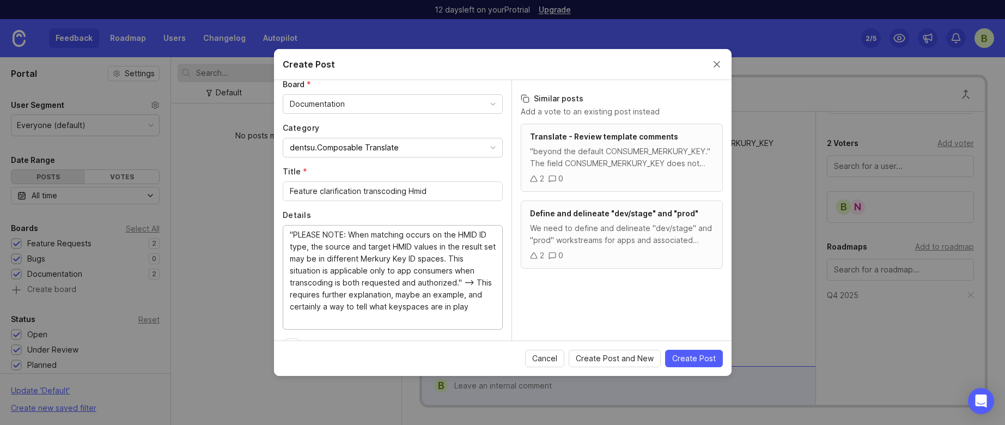
scroll to position [93, 0]
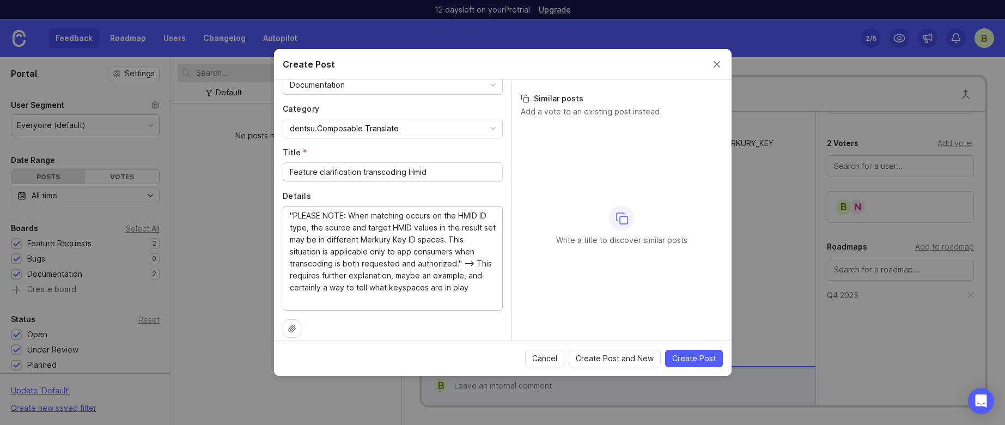
type textarea ""PLEASE NOTE: When matching occurs on the HMID ID type, the source and target H…"
click at [708, 357] on span "Create Post" at bounding box center [694, 358] width 44 height 11
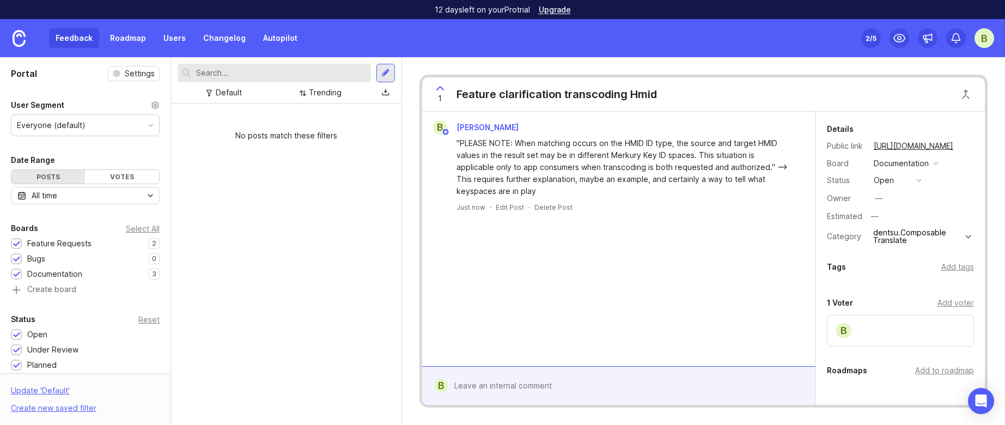
click at [909, 180] on button "open" at bounding box center [897, 180] width 54 height 14
click at [951, 265] on div "Add tags" at bounding box center [957, 267] width 33 height 12
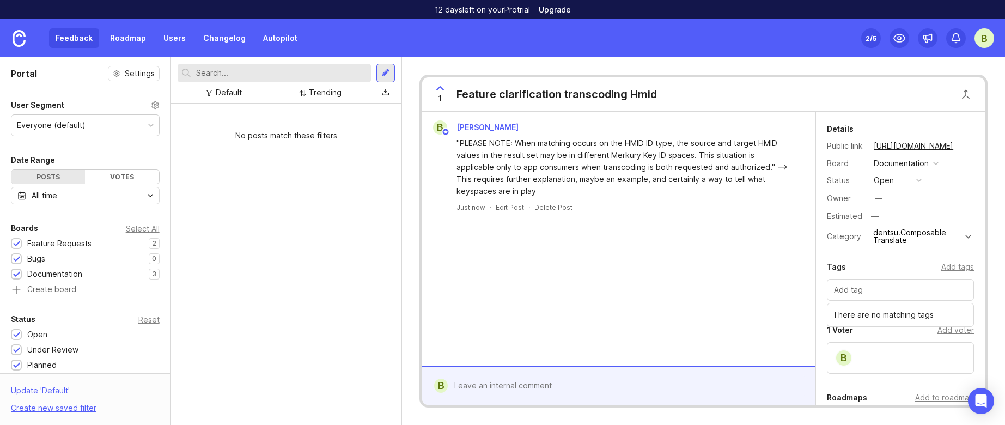
drag, startPoint x: 756, startPoint y: 338, endPoint x: 774, endPoint y: 328, distance: 20.9
click at [756, 337] on div "B Blaine Love "PLEASE NOTE: When matching occurs on the HMID ID type, the sourc…" at bounding box center [618, 239] width 393 height 254
click at [954, 328] on div "Add voter" at bounding box center [955, 330] width 36 height 12
click at [882, 351] on input "text" at bounding box center [900, 353] width 133 height 12
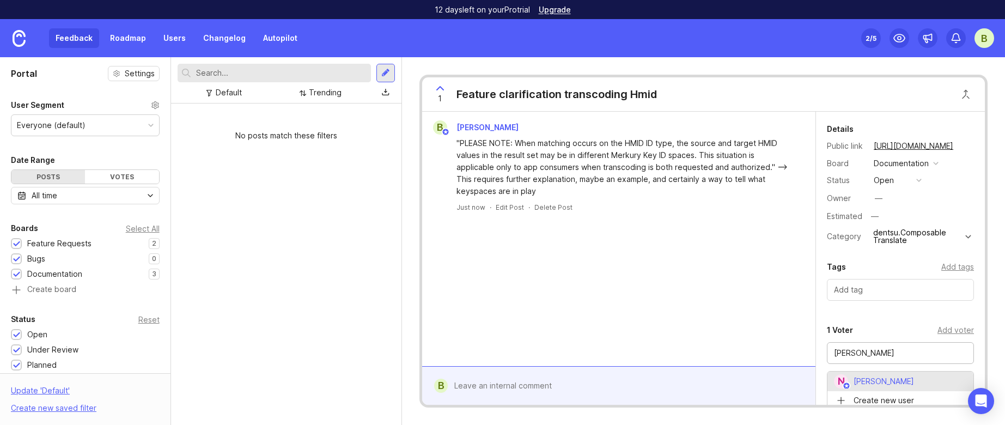
type input "[PERSON_NAME]"
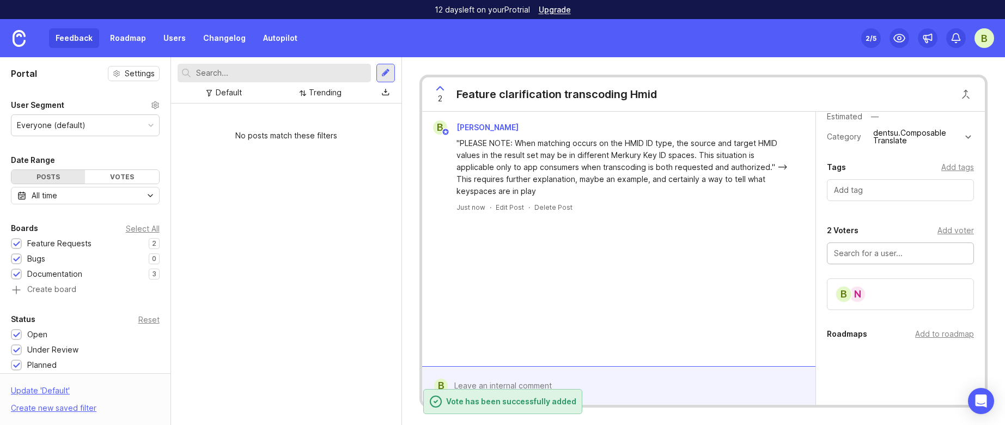
scroll to position [139, 0]
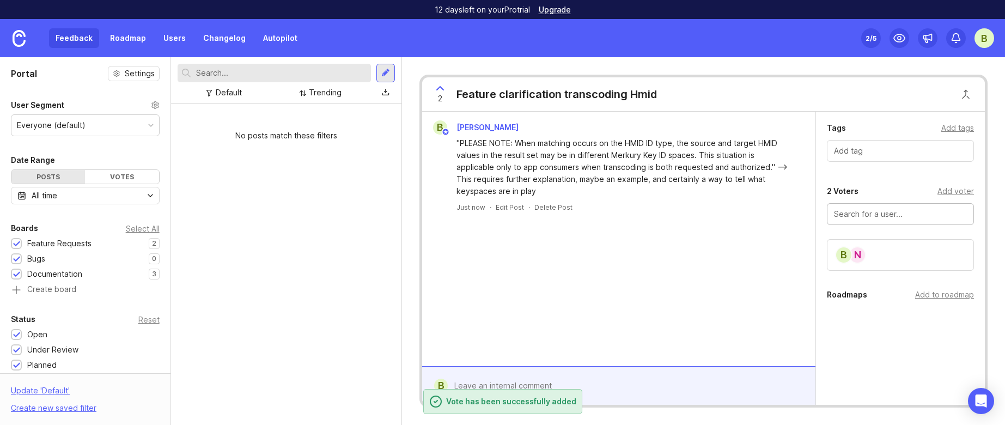
click at [932, 300] on div "Add to roadmap" at bounding box center [944, 295] width 59 height 12
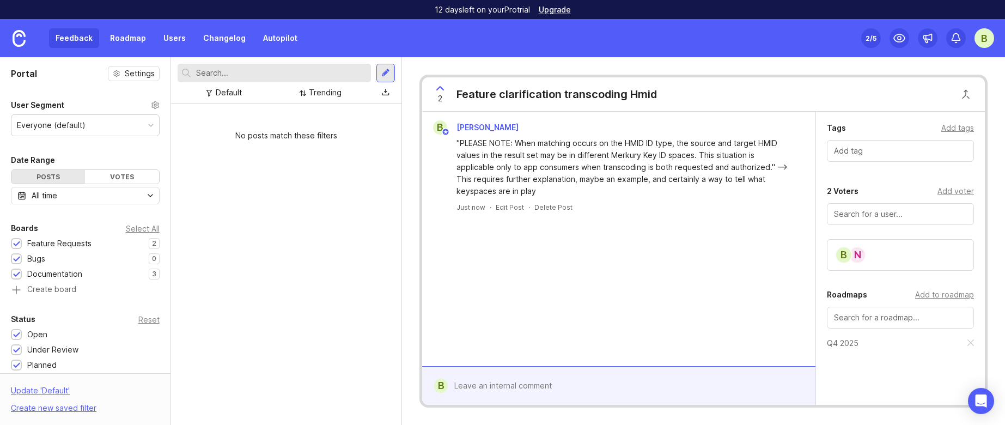
click at [347, 231] on div "No posts match these filters" at bounding box center [286, 263] width 230 height 321
click at [296, 211] on div "No posts match these filters" at bounding box center [286, 263] width 230 height 321
click at [384, 72] on div at bounding box center [385, 73] width 9 height 10
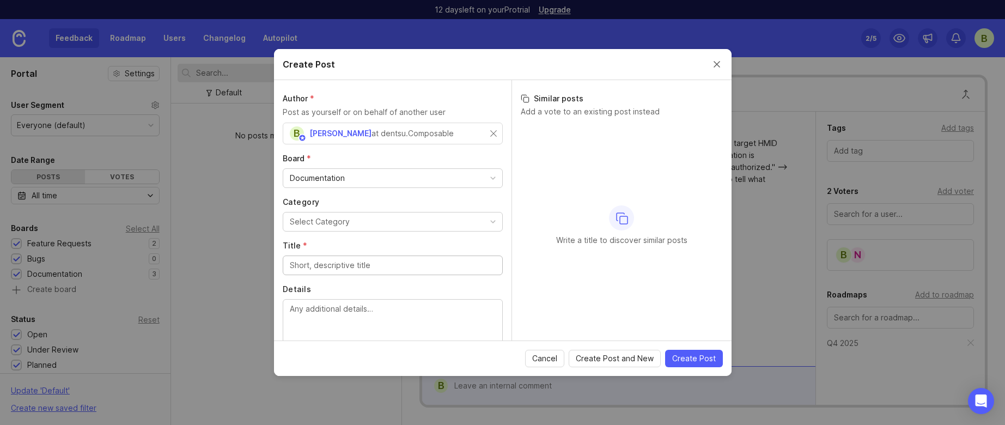
click at [380, 218] on button "Select Category" at bounding box center [393, 222] width 220 height 20
click at [376, 306] on textarea "Details" at bounding box center [393, 319] width 206 height 36
paste textarea "For supported ID types, clarify on emails whether upper/lower case matters, and…"
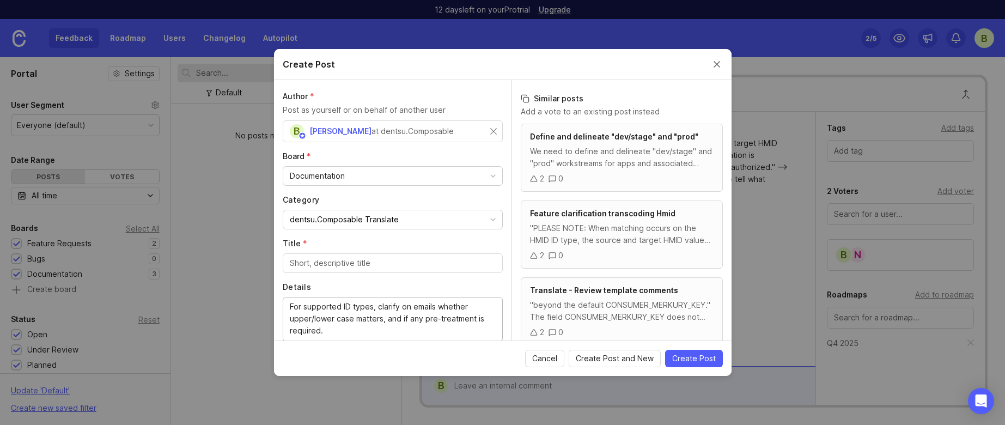
drag, startPoint x: 372, startPoint y: 308, endPoint x: 304, endPoint y: 302, distance: 68.3
click at [304, 302] on textarea "For supported ID types, clarify on emails whether upper/lower case matters, and…" at bounding box center [393, 319] width 206 height 36
type textarea "For supported ID types, clarify on emails whether upper/lower case matters, and…"
click at [348, 265] on input "Title *" at bounding box center [393, 263] width 206 height 12
paste input "supported ID types"
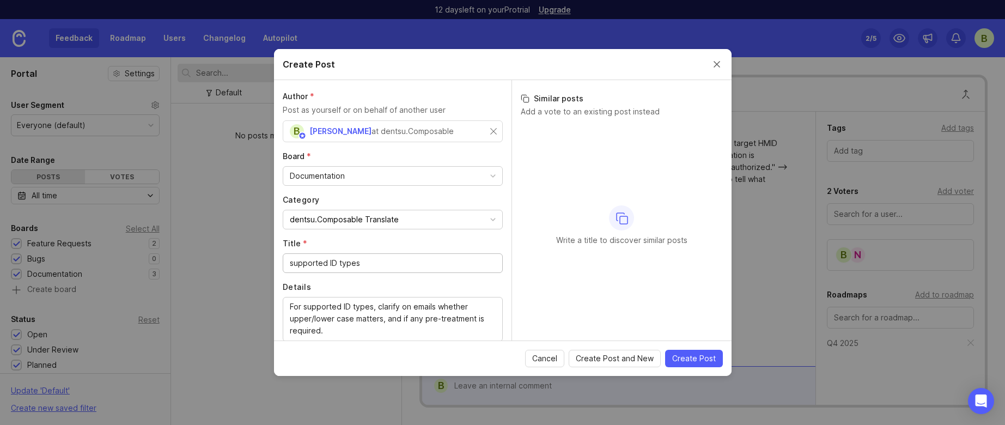
type input "supported ID types"
click at [703, 363] on span "Create Post" at bounding box center [694, 358] width 44 height 11
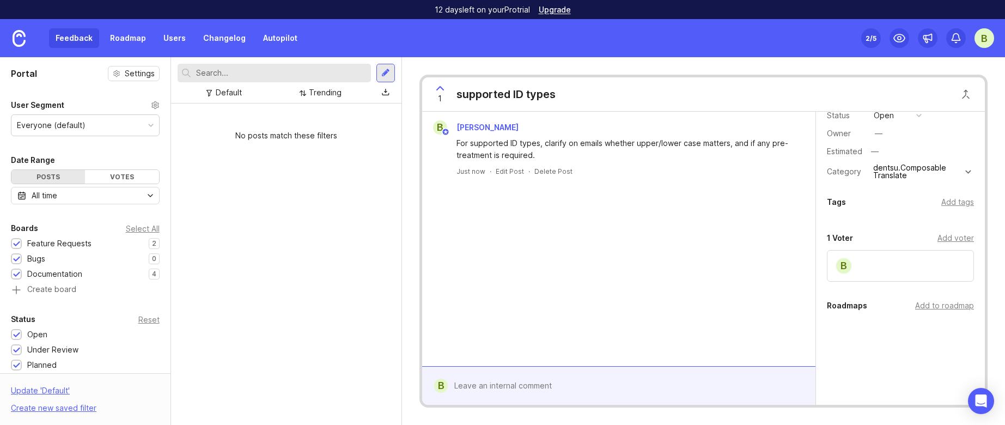
scroll to position [76, 0]
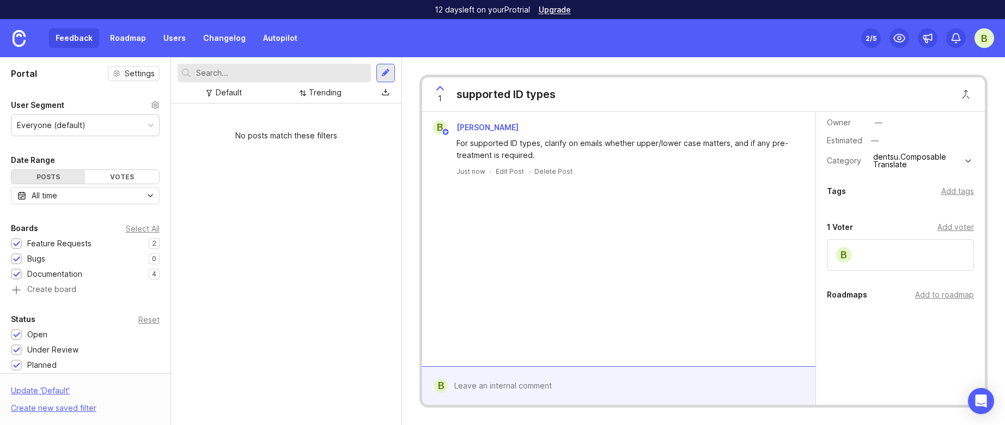
click at [955, 229] on div "Add voter" at bounding box center [955, 227] width 36 height 12
click at [875, 254] on input "text" at bounding box center [900, 250] width 133 height 12
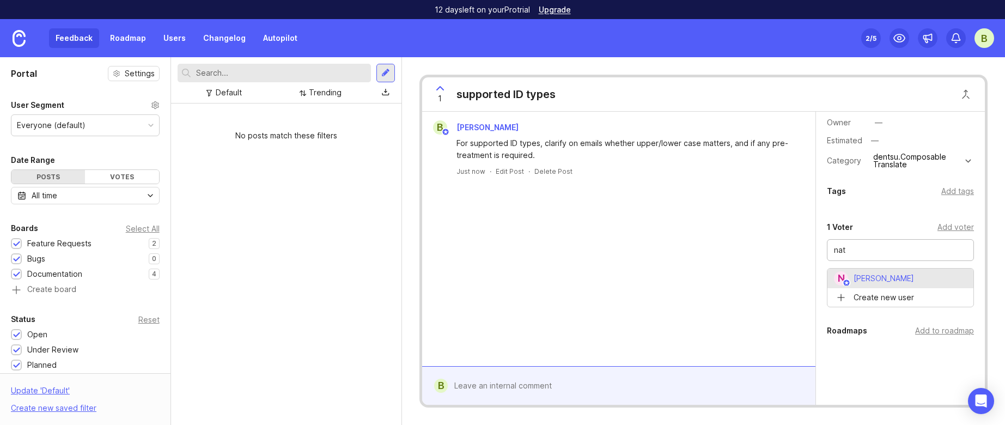
type input "[PERSON_NAME]"
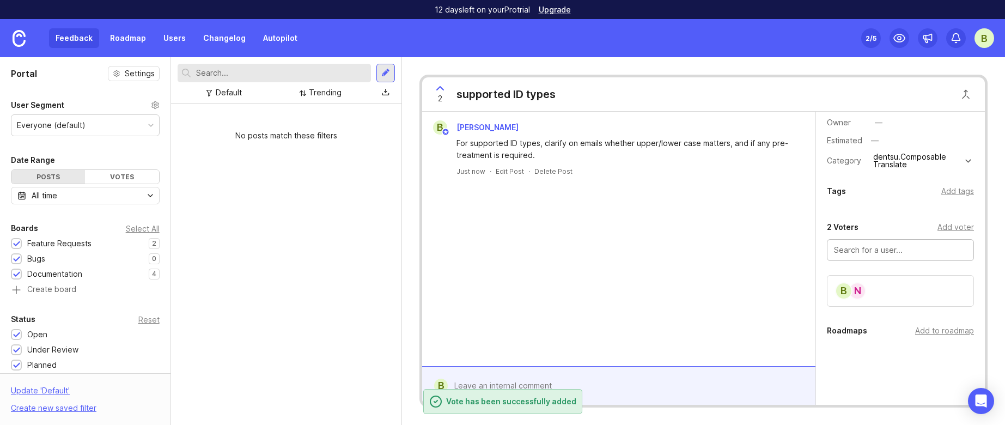
click at [958, 333] on div "Add to roadmap" at bounding box center [944, 331] width 59 height 12
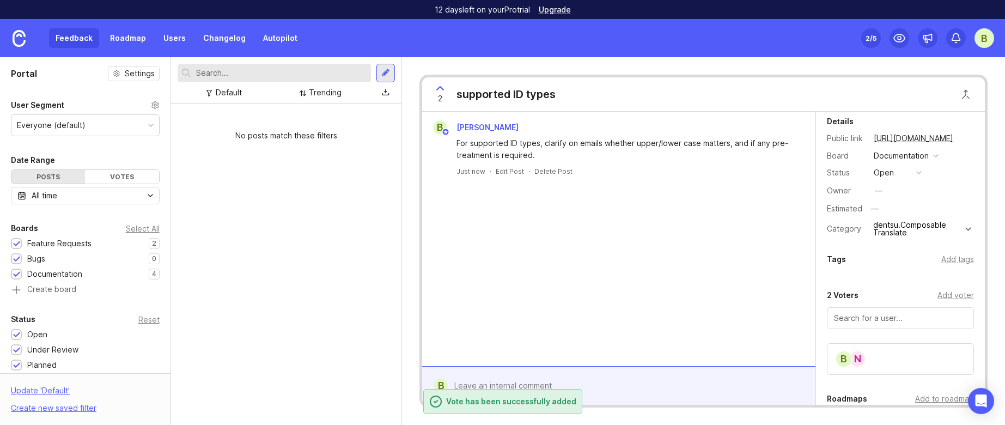
scroll to position [0, 0]
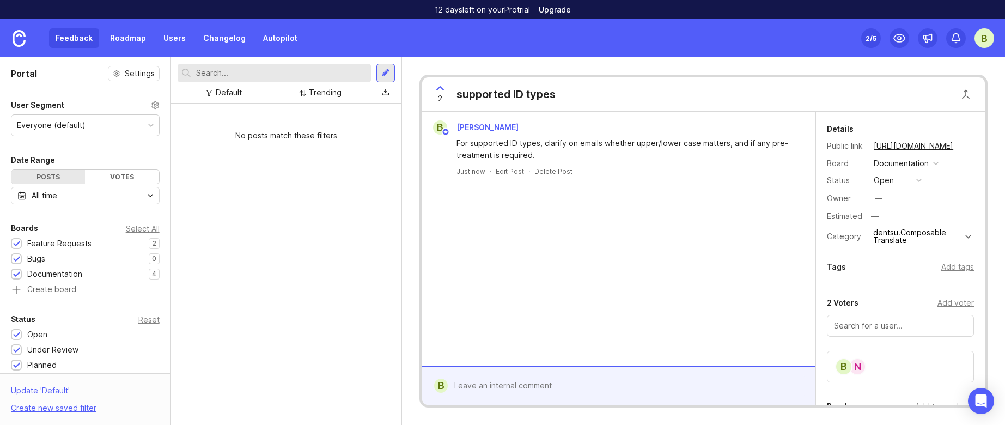
click at [963, 266] on div "Add tags" at bounding box center [957, 267] width 33 height 12
click at [967, 249] on div "Details Public link https://dentsucomposable.canny.io/documentation/p/supported…" at bounding box center [900, 352] width 169 height 480
click at [294, 298] on div "No posts match these filters" at bounding box center [286, 263] width 230 height 321
click at [345, 216] on div "No posts match these filters" at bounding box center [286, 263] width 230 height 321
click at [387, 68] on div at bounding box center [385, 73] width 9 height 10
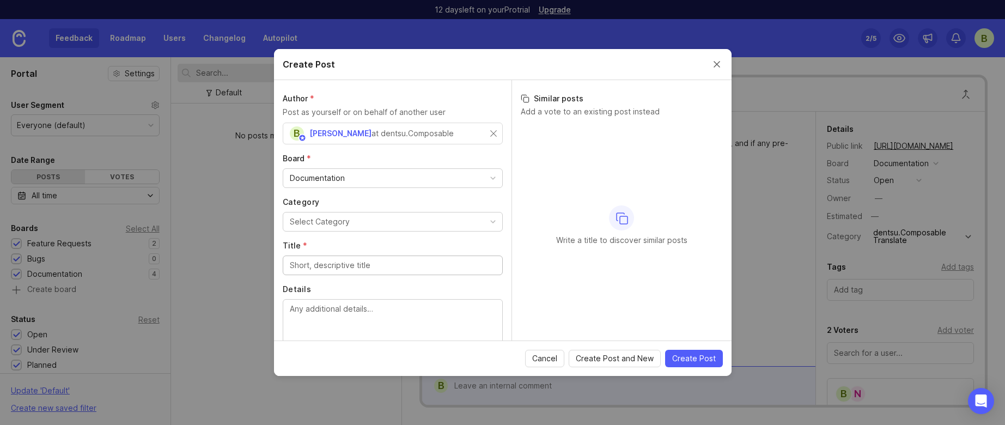
click at [333, 220] on div "Select Category" at bounding box center [320, 222] width 60 height 12
click at [443, 267] on input "Title *" at bounding box center [393, 265] width 206 height 12
paste input "For ID Type phone, clarify on partials what is supported."
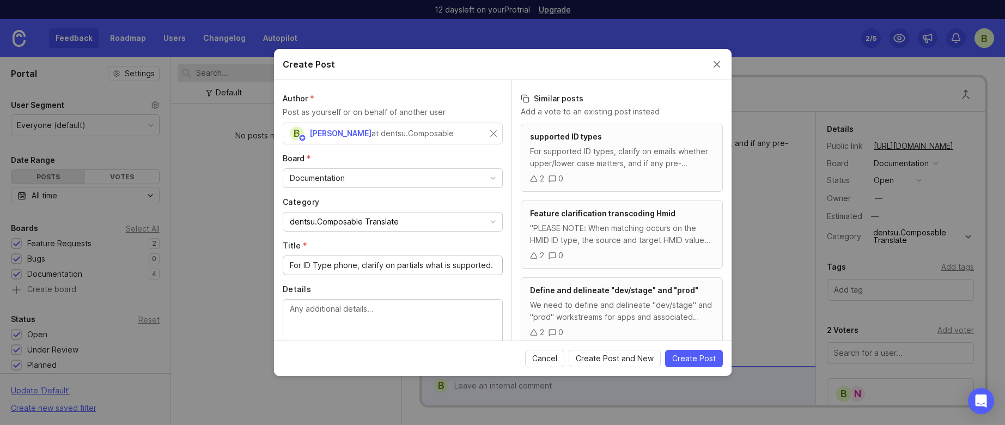
click at [420, 276] on div "Author * Post as yourself or on behalf of another user B Blaine Love at dentsu.…" at bounding box center [392, 210] width 237 height 260
click at [479, 267] on input "For ID Type phone, clarify on partials what is supported." at bounding box center [393, 265] width 206 height 12
drag, startPoint x: 360, startPoint y: 265, endPoint x: 637, endPoint y: 266, distance: 276.6
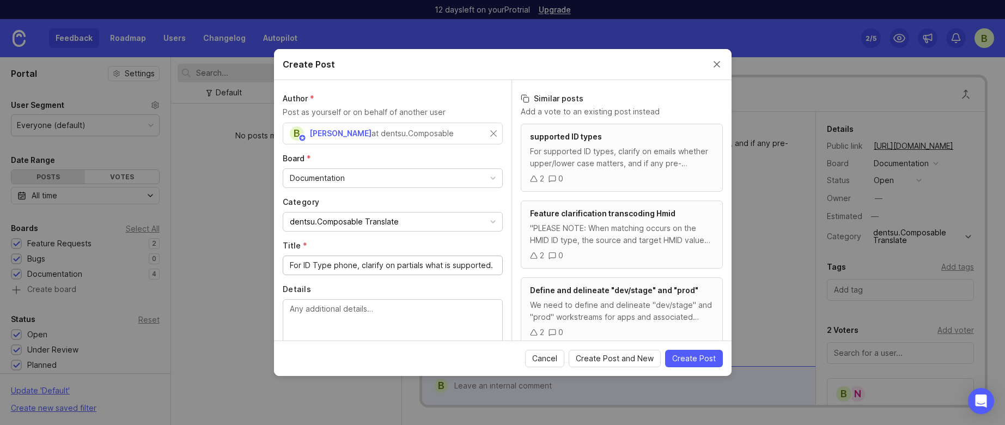
click at [637, 266] on div "Author * Post as yourself or on behalf of another user B Blaine Love at dentsu.…" at bounding box center [502, 210] width 457 height 260
type input "For ID Type phone,"
click at [416, 317] on textarea "Details" at bounding box center [393, 321] width 206 height 36
paste textarea "clarify on partials what is supported."
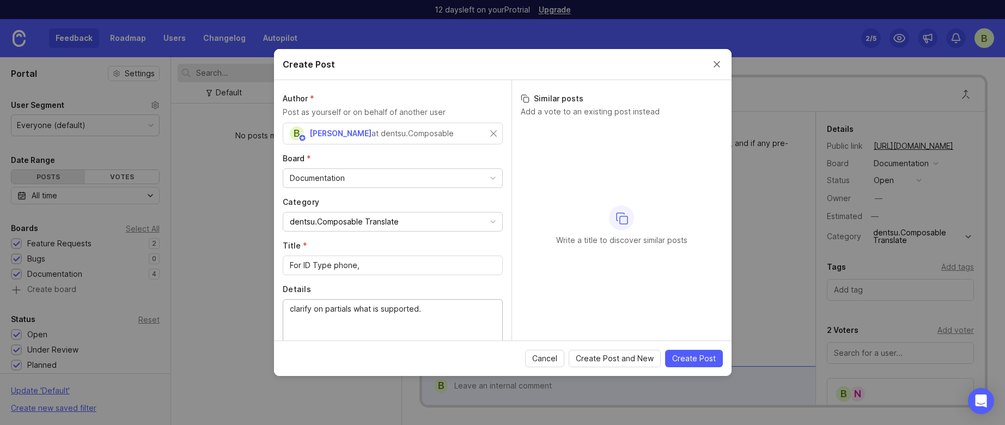
type textarea "clarify on partials what is supported."
click at [706, 353] on span "Create Post" at bounding box center [694, 358] width 44 height 11
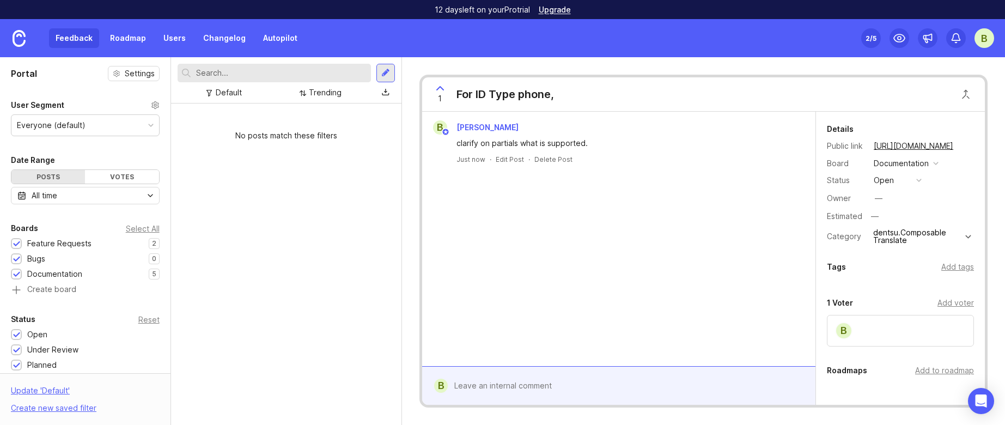
click at [907, 329] on div "B" at bounding box center [900, 331] width 147 height 32
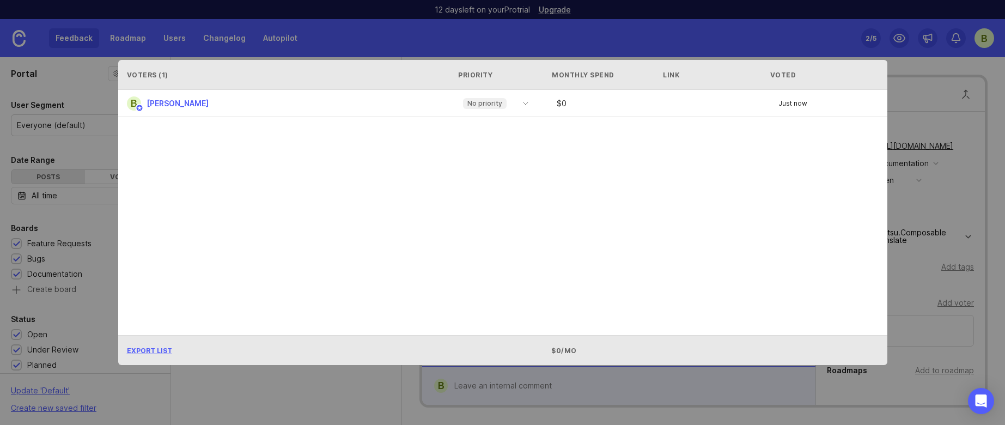
click at [345, 238] on div "B Blaine Love No priority $ 0 Just now" at bounding box center [502, 212] width 769 height 245
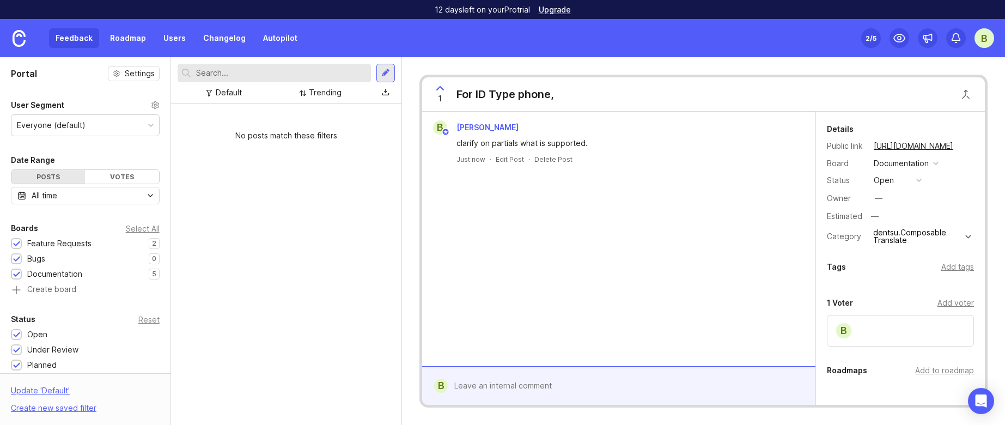
click at [951, 300] on div "Add voter" at bounding box center [955, 303] width 36 height 12
type input "[PERSON_NAME]"
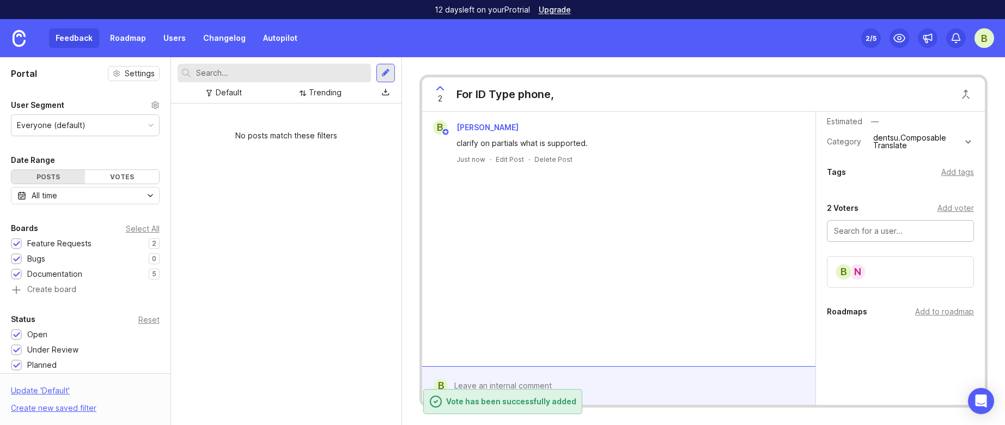
scroll to position [112, 0]
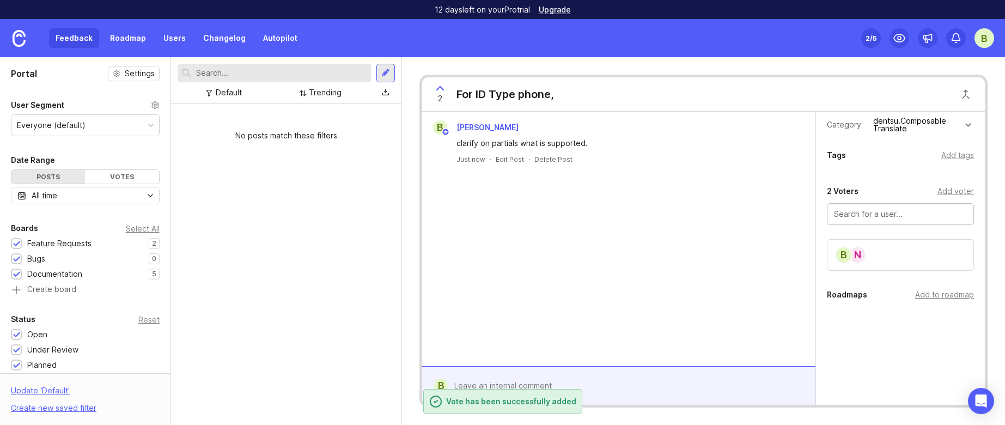
click at [916, 294] on div "Add to roadmap" at bounding box center [944, 295] width 59 height 12
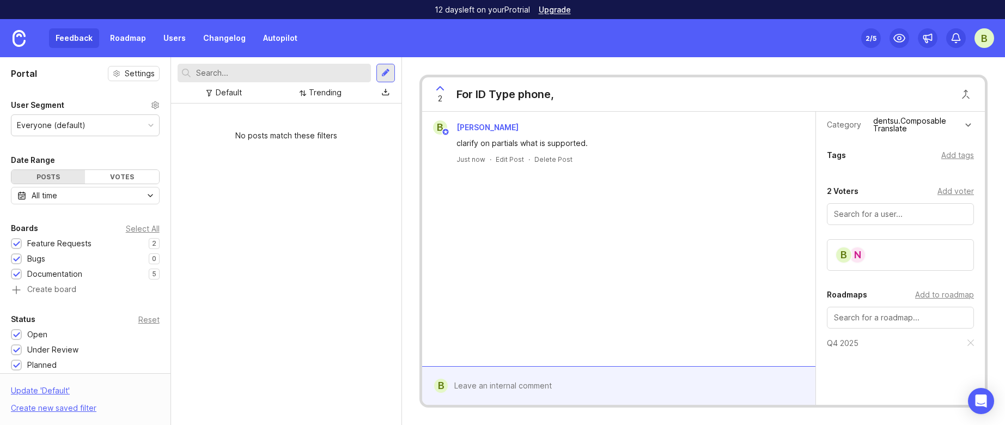
click at [387, 73] on div at bounding box center [385, 73] width 9 height 10
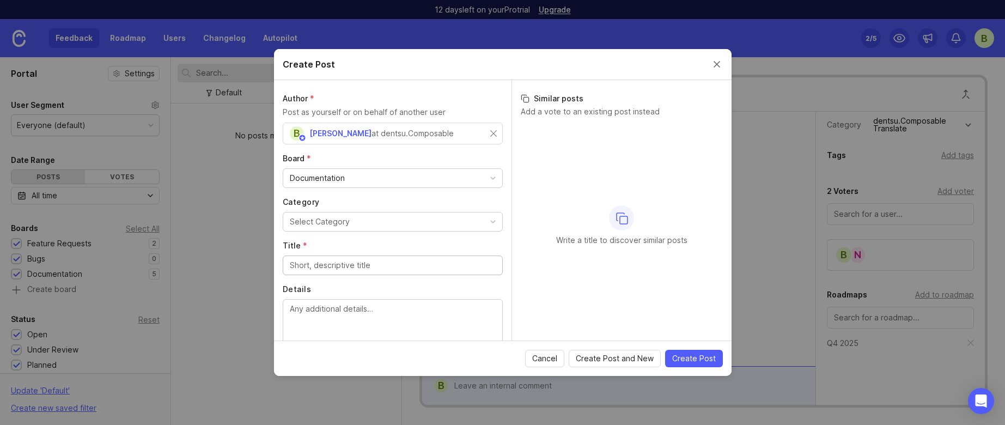
click at [399, 228] on button "Select Category" at bounding box center [393, 222] width 220 height 20
click at [383, 262] on input "Title *" at bounding box center [393, 265] width 206 height 12
click at [396, 319] on textarea "Details" at bounding box center [393, 321] width 206 height 36
paste textarea "I think we should order the ID Types, templates, matching options the same. i.e…"
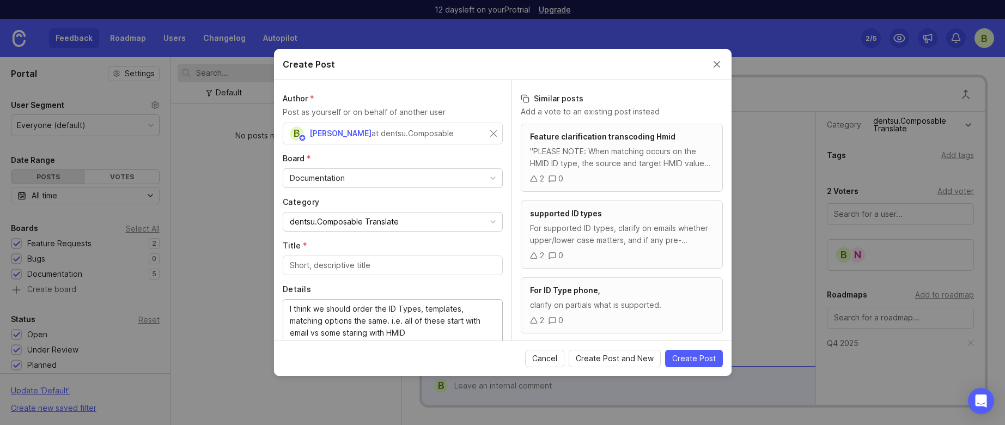
type textarea "I think we should order the ID Types, templates, matching options the same. i.e…"
click at [369, 259] on input "Title *" at bounding box center [393, 265] width 206 height 12
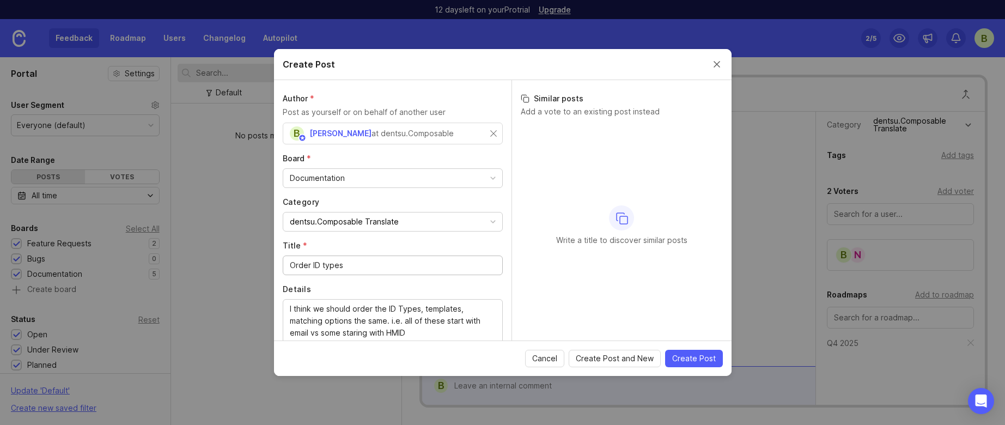
type input "Order ID types"
click at [710, 362] on span "Create Post" at bounding box center [694, 358] width 44 height 11
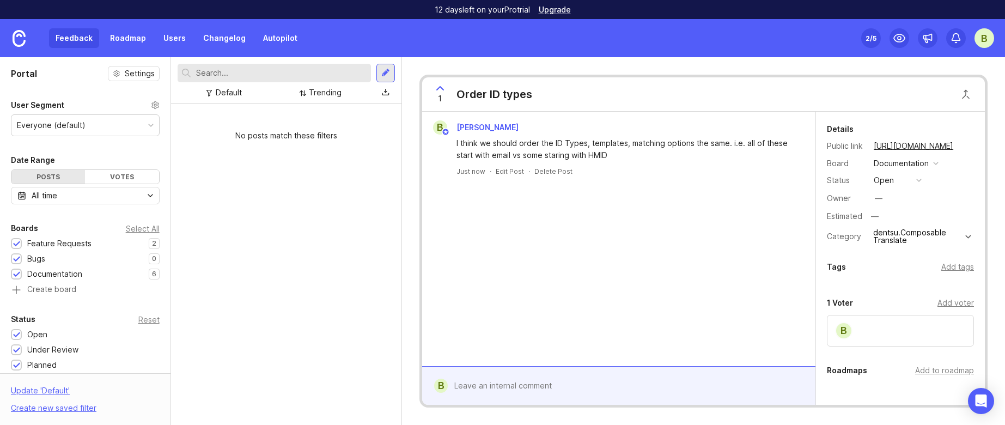
click at [949, 302] on div "Add voter" at bounding box center [955, 303] width 36 height 12
click at [904, 332] on div at bounding box center [900, 326] width 147 height 22
type input "[PERSON_NAME]"
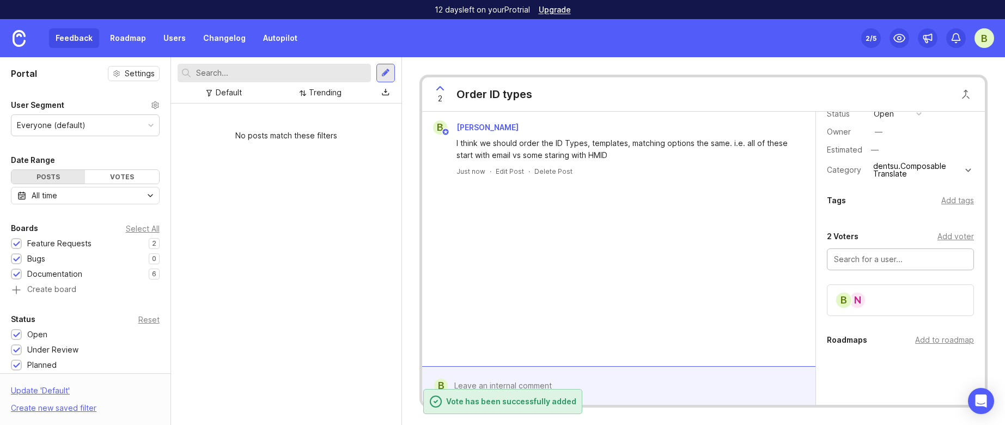
scroll to position [79, 0]
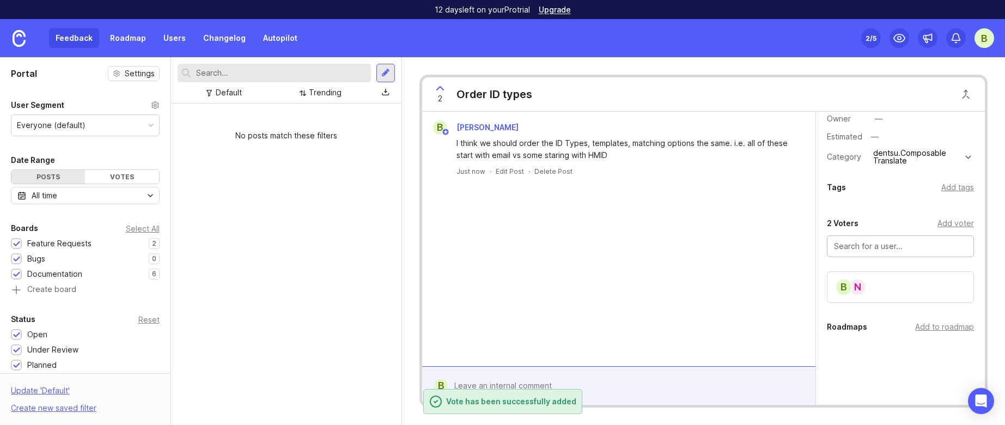
click at [915, 329] on div "Add to roadmap" at bounding box center [944, 327] width 59 height 12
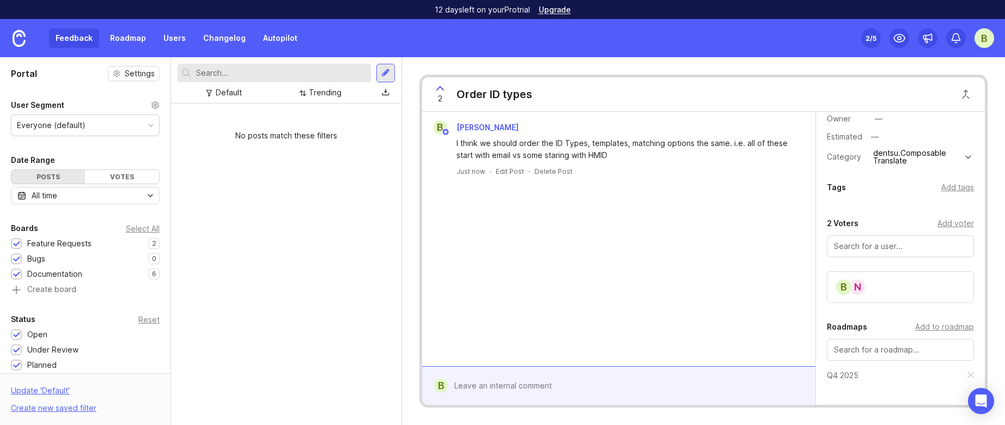
click at [761, 335] on div "B Blaine Love I think we should order the ID Types, templates, matching options…" at bounding box center [618, 239] width 393 height 254
click at [383, 74] on div at bounding box center [385, 73] width 9 height 10
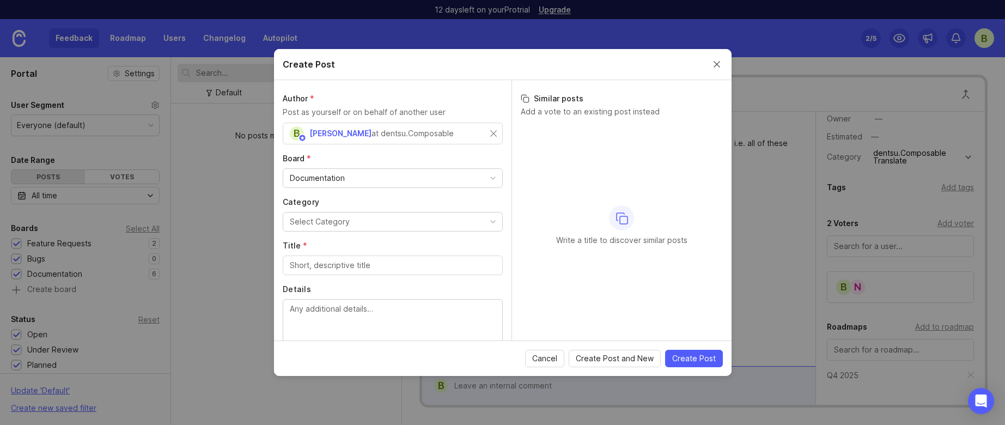
click at [423, 227] on button "Select Category" at bounding box center [393, 222] width 220 height 20
click at [417, 268] on input "Title *" at bounding box center [393, 265] width 206 height 12
click at [412, 305] on textarea "Details" at bounding box center [393, 321] width 206 height 36
paste textarea "seeing a mix of dentsu.ID and dentsuID in documentation"
type textarea "seeing a mix of dentsu.ID and dentsuID in documentation"
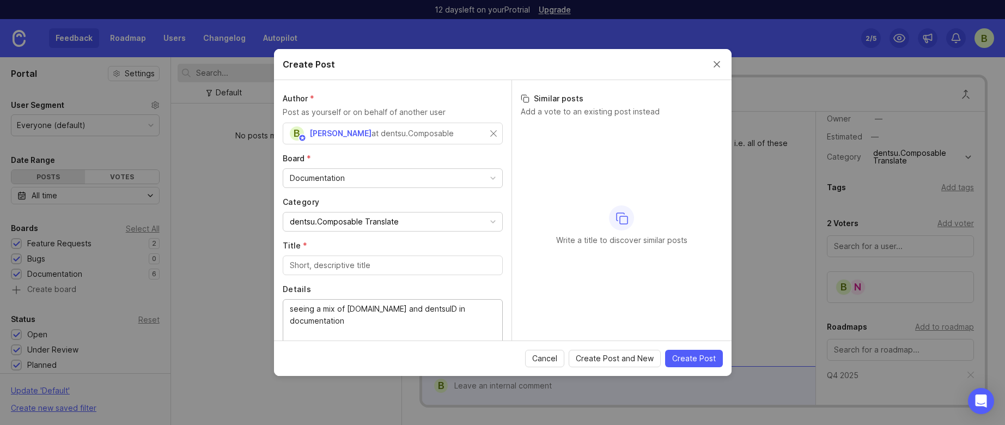
click at [378, 257] on div at bounding box center [393, 265] width 220 height 20
drag, startPoint x: 431, startPoint y: 310, endPoint x: 346, endPoint y: 307, distance: 85.0
click at [338, 268] on input "Fix" at bounding box center [393, 265] width 206 height 12
paste input "dentsu.ID and dentsuID"
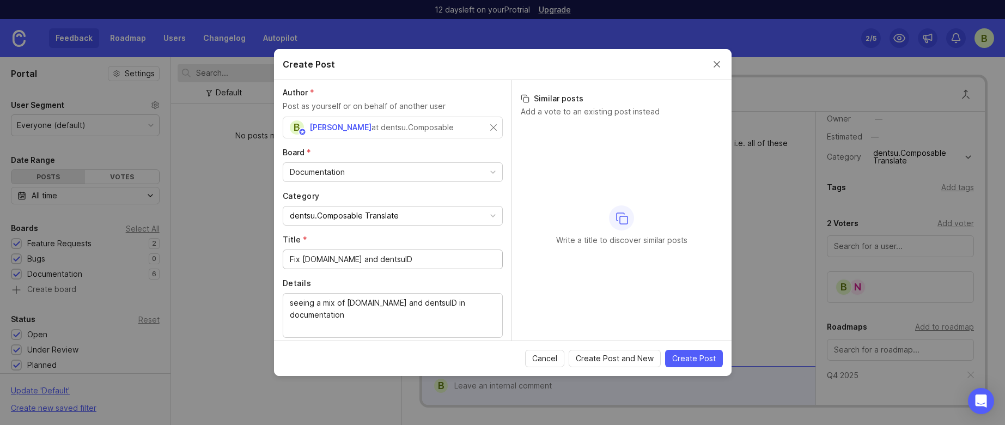
scroll to position [0, 0]
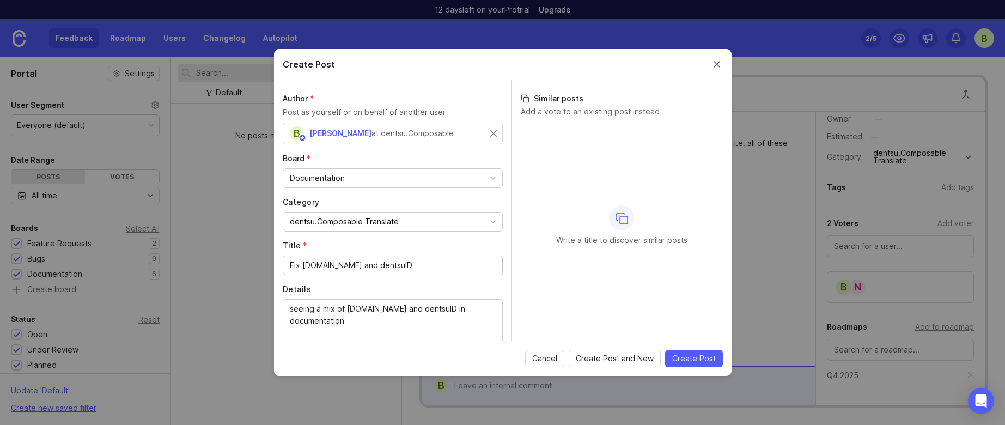
type input "Fix dentsu.ID and dentsuID"
click at [717, 354] on button "Create Post" at bounding box center [694, 358] width 58 height 17
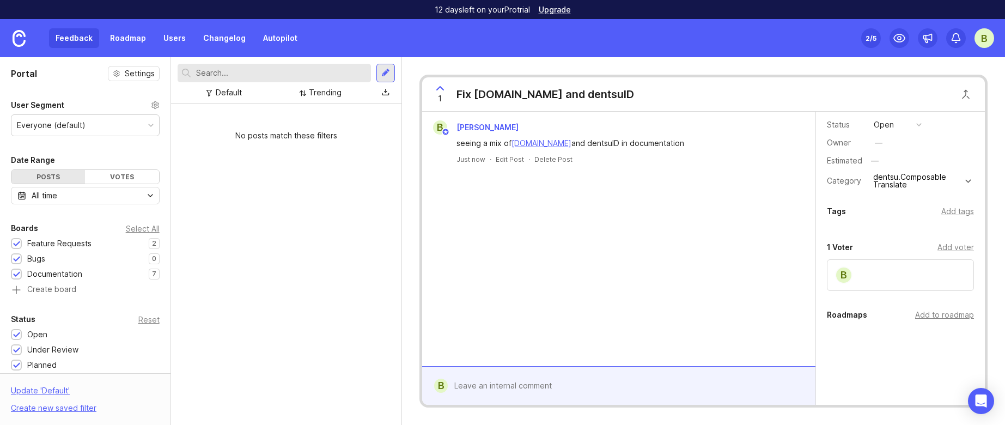
scroll to position [76, 0]
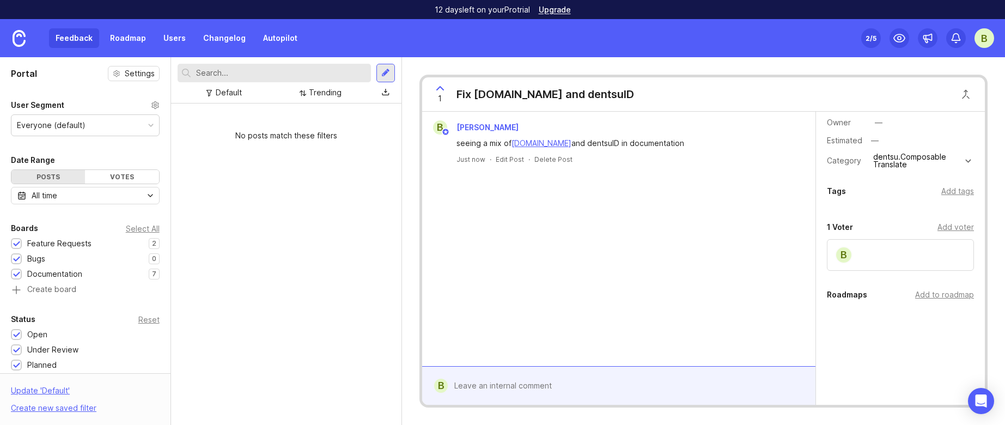
click at [934, 246] on div "B" at bounding box center [900, 255] width 147 height 32
click at [390, 71] on div at bounding box center [385, 73] width 19 height 19
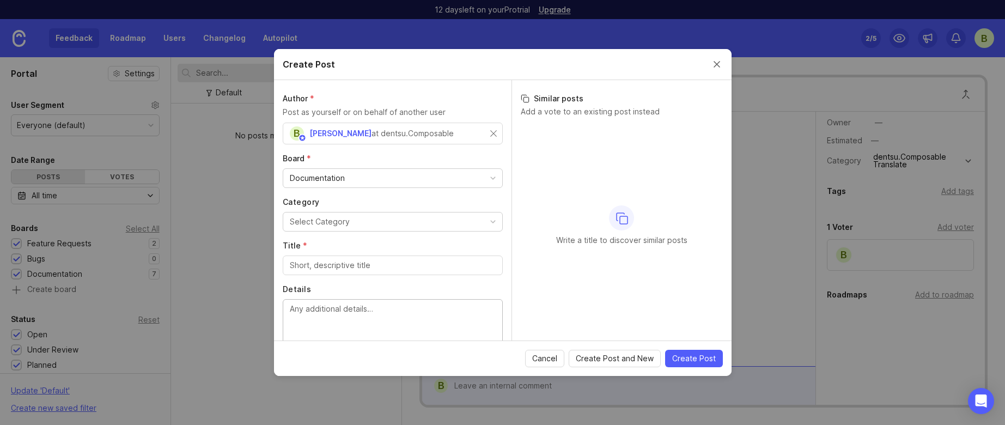
click at [363, 310] on textarea "Details" at bounding box center [393, 321] width 206 height 36
paste textarea "fluid_client"
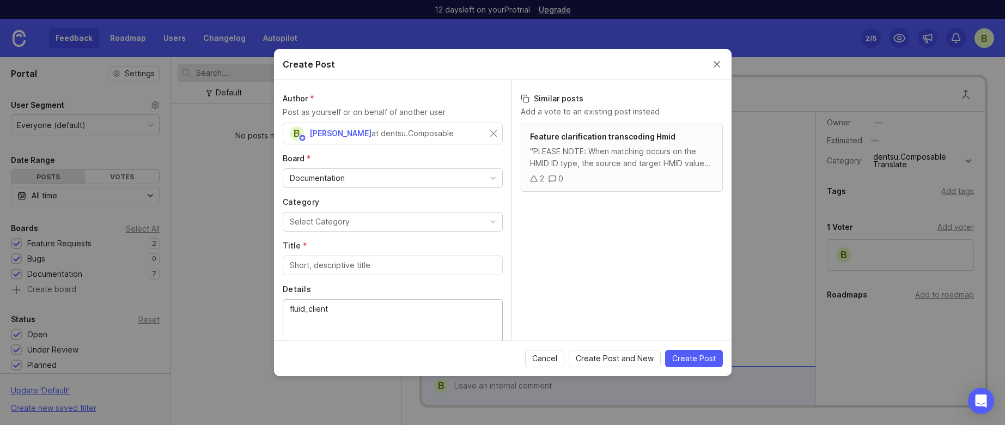
drag, startPoint x: 339, startPoint y: 307, endPoint x: 261, endPoint y: 311, distance: 78.0
click at [261, 311] on div "Create Post Author * Post as yourself or on behalf of another user B Blaine Lov…" at bounding box center [502, 212] width 1005 height 425
paste textarea "."
type textarea "."
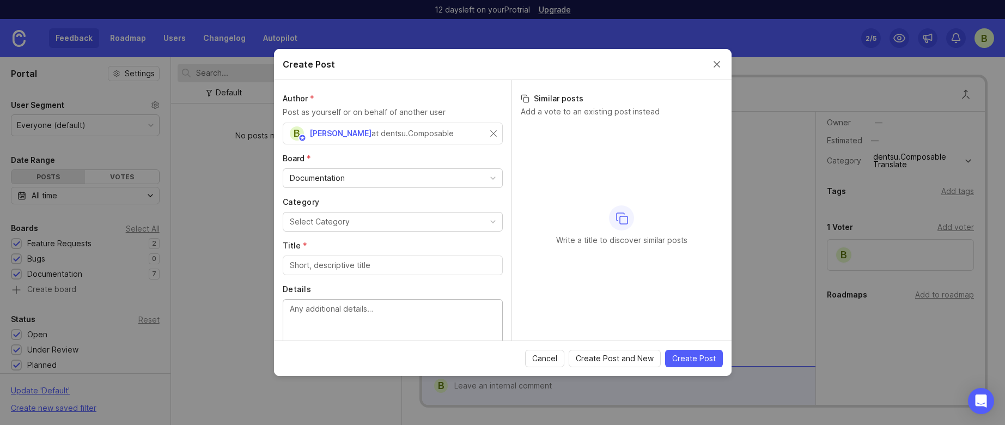
paste textarea "SG - need to align on describing IDs as either encrypted or hashed ID name: flu…"
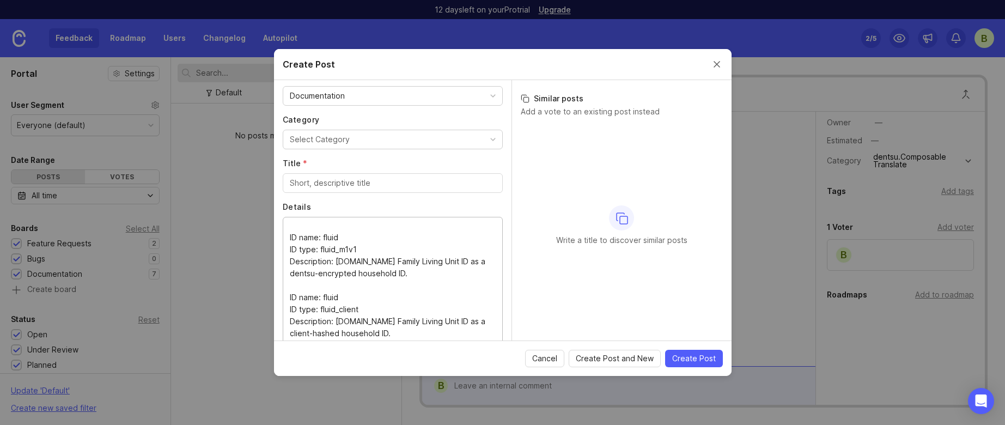
scroll to position [0, 0]
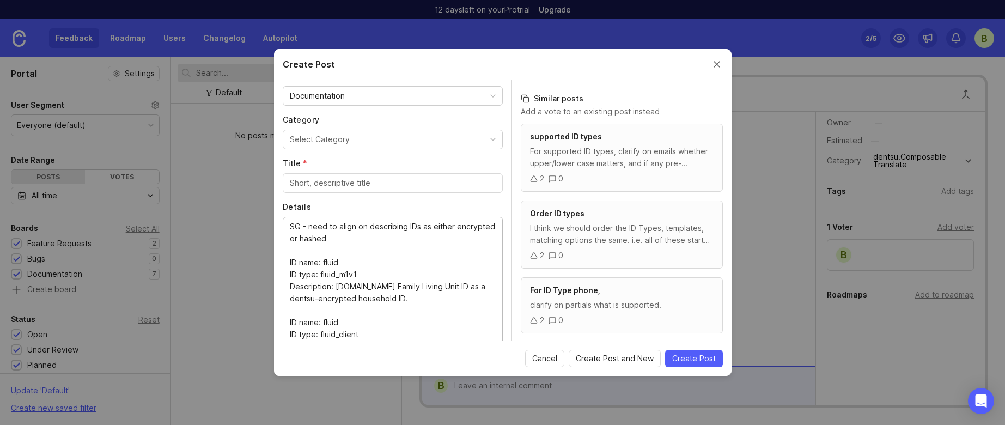
drag, startPoint x: 377, startPoint y: 237, endPoint x: 309, endPoint y: 227, distance: 69.4
click at [309, 227] on textarea "SG - need to align on describing IDs as either encrypted or hashed ID name: flu…" at bounding box center [393, 281] width 206 height 120
paste textarea "SG - need to align on describing IDs as either encrypted or hashed ID name: flu…"
click at [374, 243] on textarea "SG - need to align on describing IDs as either encrypted or hashed ID name: flu…" at bounding box center [393, 281] width 206 height 120
drag, startPoint x: 308, startPoint y: 228, endPoint x: 276, endPoint y: 223, distance: 33.1
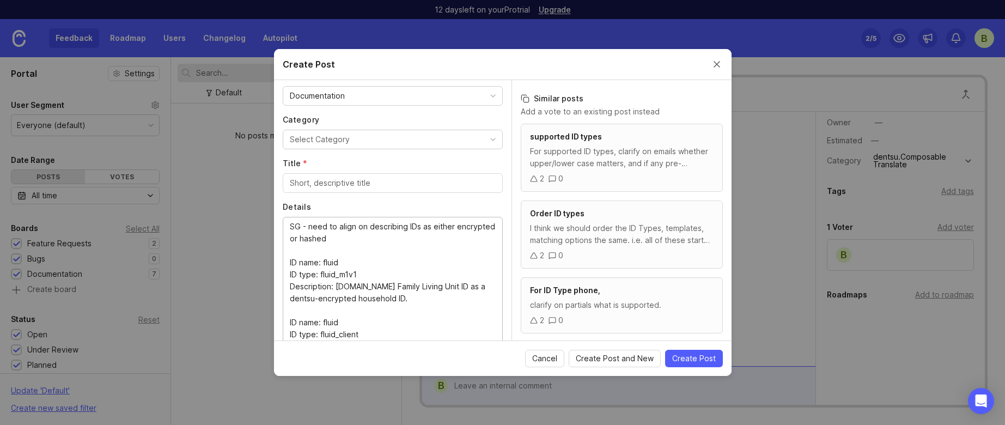
click at [276, 223] on div "Author * Post as yourself or on behalf of another user B Blaine Love at dentsu.…" at bounding box center [392, 210] width 237 height 260
drag, startPoint x: 353, startPoint y: 237, endPoint x: 282, endPoint y: 224, distance: 72.6
click at [283, 224] on div "SG - need to align on describing IDs as either encrypted or hashed ID name: flu…" at bounding box center [393, 281] width 220 height 129
type textarea "need to align on describing IDs as either encrypted or hashed ID name: fluid ID…"
click at [335, 178] on input "Title *" at bounding box center [393, 183] width 206 height 12
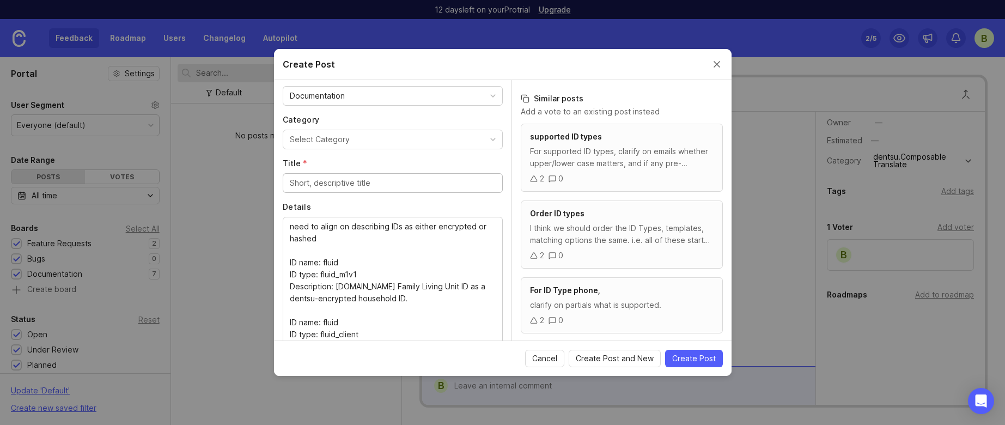
paste input "need to align on describing IDs as either encrypted or hashed"
type input "need to align on describing IDs as either encrypted or hashed"
click at [447, 208] on label "Details" at bounding box center [393, 206] width 220 height 11
click at [447, 221] on textarea "need to align on describing IDs as either encrypted or hashed ID name: fluid ID…" at bounding box center [393, 281] width 206 height 120
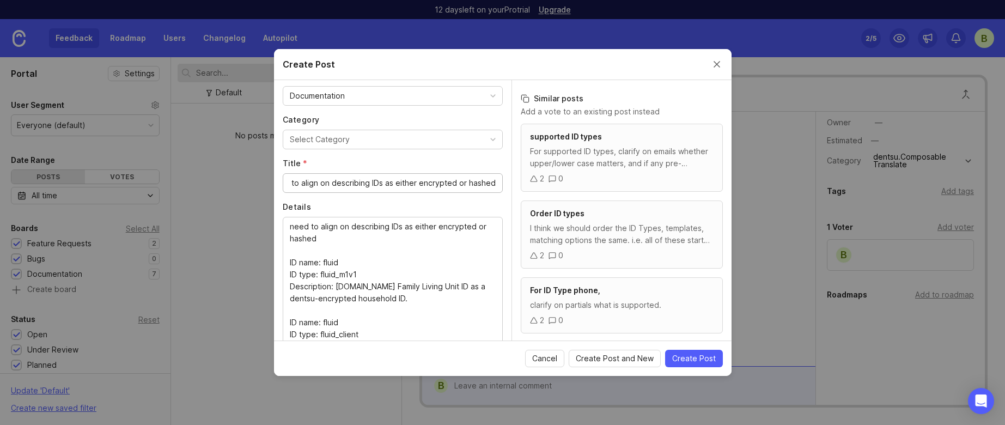
scroll to position [0, 0]
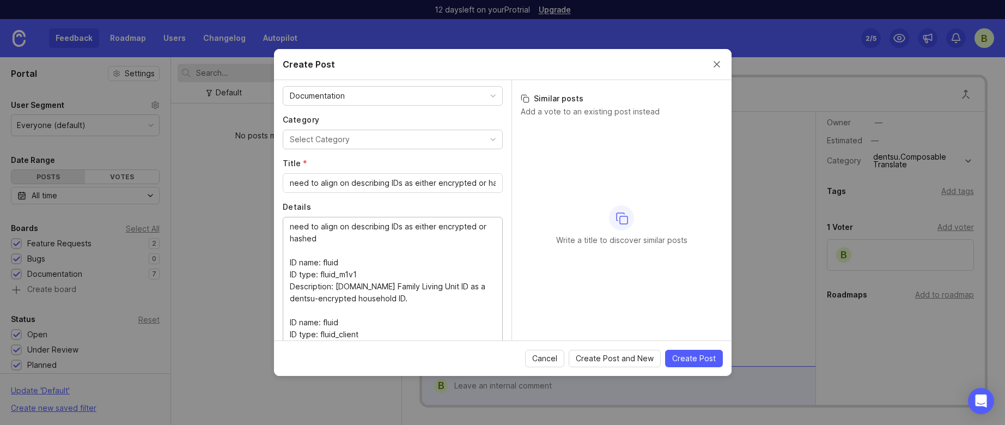
click at [397, 142] on button "Select Category" at bounding box center [393, 140] width 220 height 20
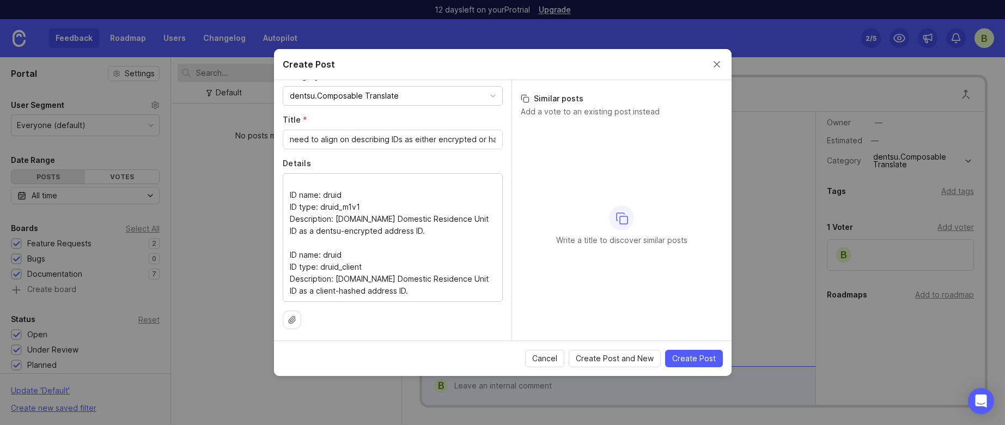
scroll to position [127, 0]
click at [690, 360] on span "Create Post" at bounding box center [694, 358] width 44 height 11
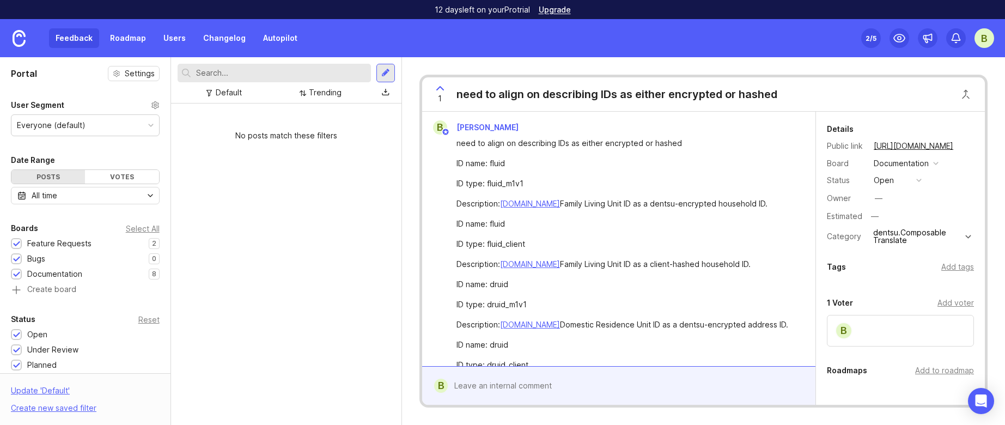
click at [388, 72] on div at bounding box center [385, 73] width 9 height 10
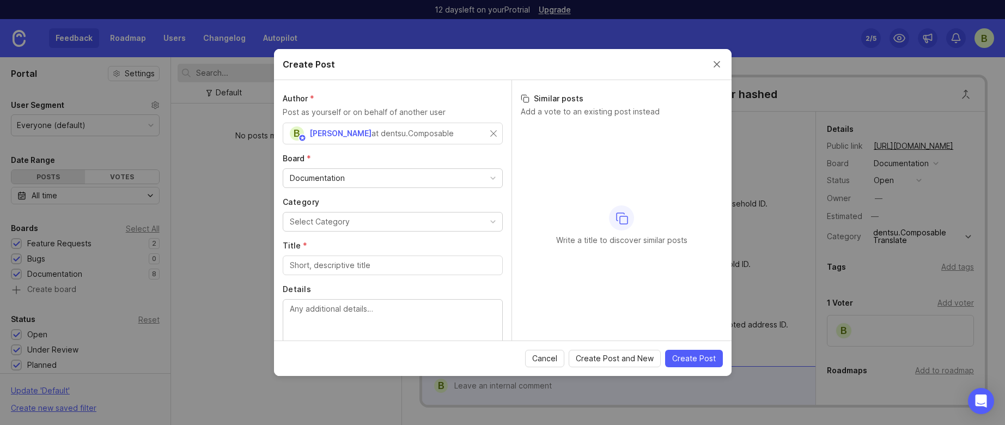
click at [359, 212] on button "Select Category" at bounding box center [393, 222] width 220 height 20
click at [378, 270] on input "Title *" at bounding box center [393, 265] width 206 height 12
click at [368, 303] on textarea "Details" at bounding box center [393, 321] width 206 height 36
paste textarea "Template name: waterfall_match Current Description: Accepts IDs of different ty…"
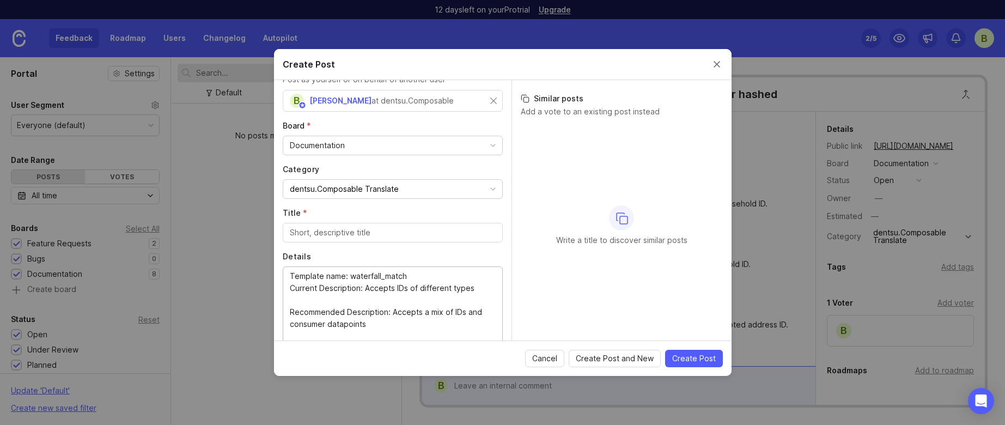
type textarea "Template name: waterfall_match Current Description: Accepts IDs of different ty…"
click at [358, 239] on div at bounding box center [393, 233] width 220 height 20
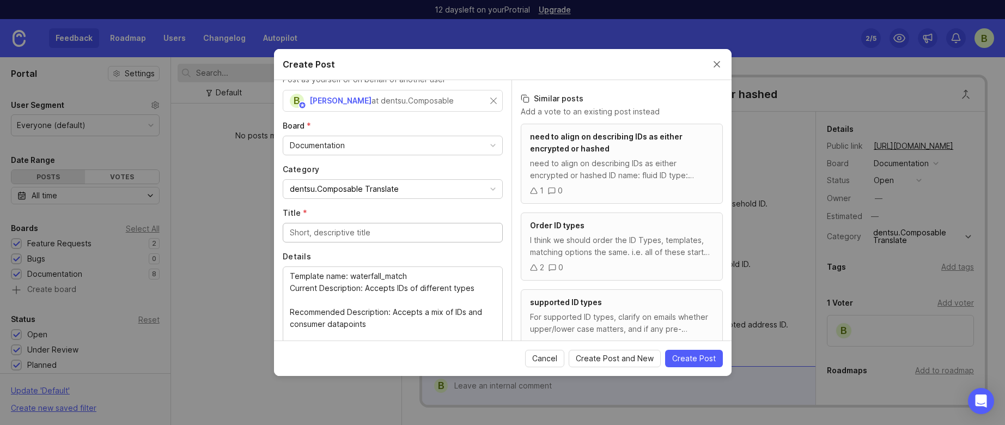
paste input "Template name: waterfall_match Current Description"
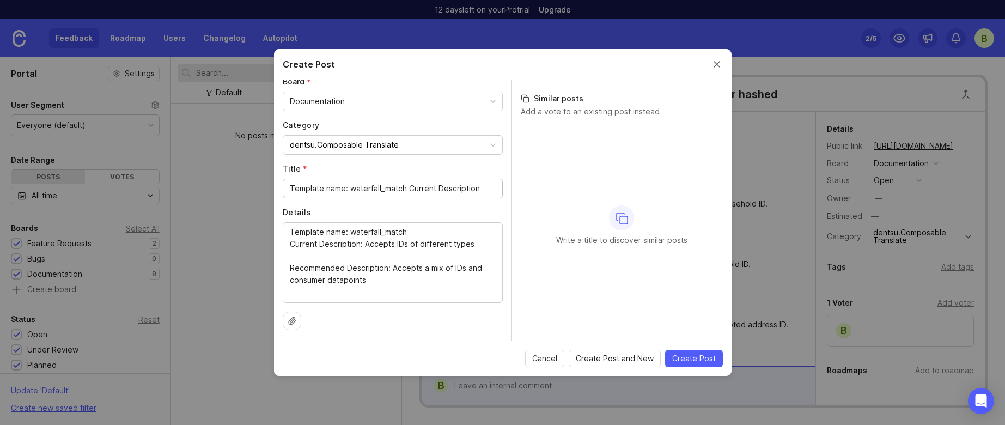
scroll to position [79, 0]
type input "Template name: waterfall_match Current Description"
click at [696, 362] on span "Create Post" at bounding box center [694, 358] width 44 height 11
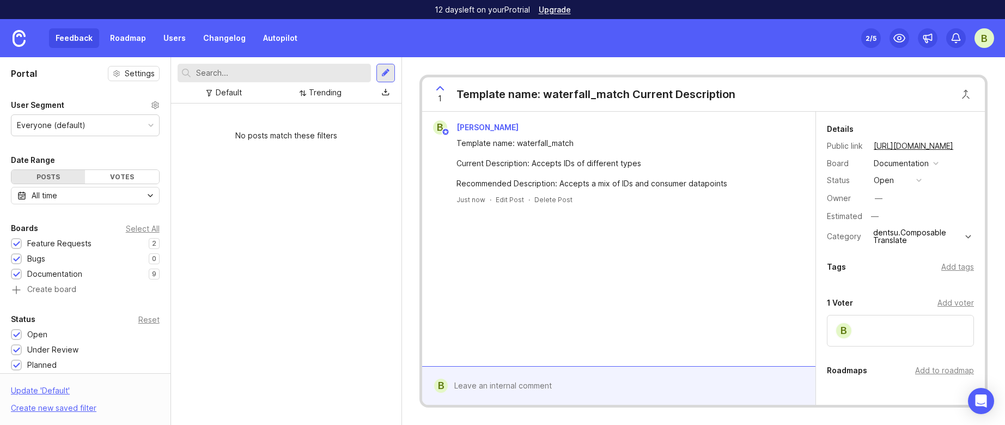
click at [952, 303] on div "Add voter" at bounding box center [955, 303] width 36 height 12
click at [902, 329] on input "text" at bounding box center [900, 326] width 133 height 12
type input "[PERSON_NAME]"
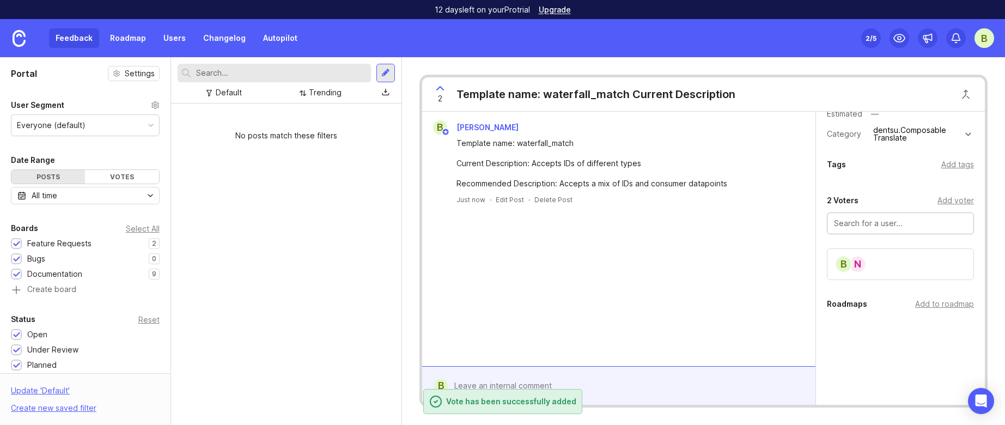
scroll to position [112, 0]
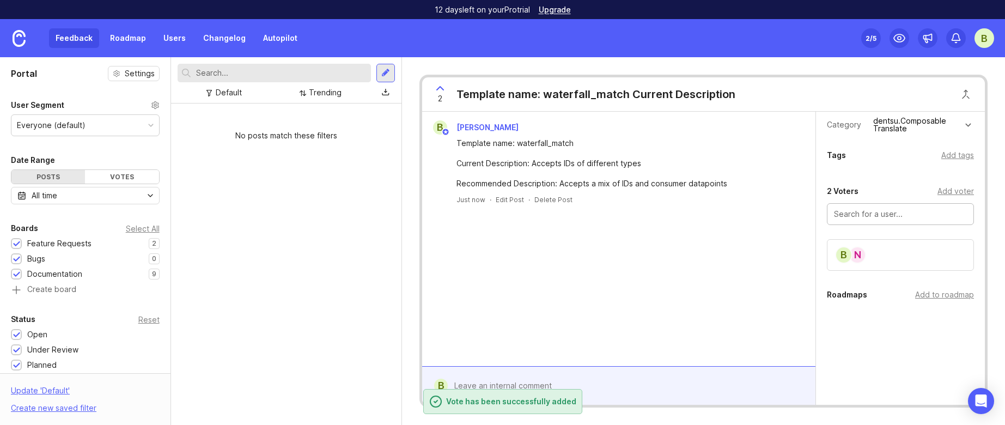
click at [953, 295] on div "Add to roadmap" at bounding box center [944, 295] width 59 height 12
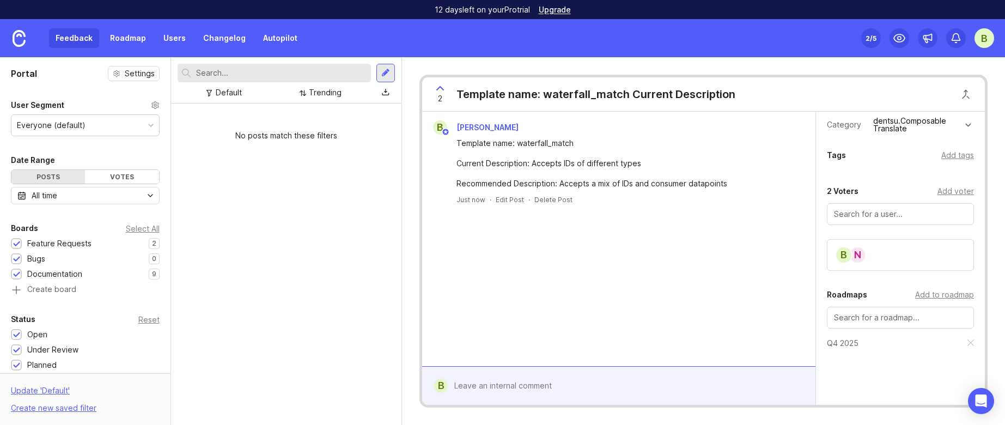
click at [296, 270] on div "No posts match these filters" at bounding box center [286, 263] width 230 height 321
click at [393, 77] on div at bounding box center [385, 73] width 19 height 19
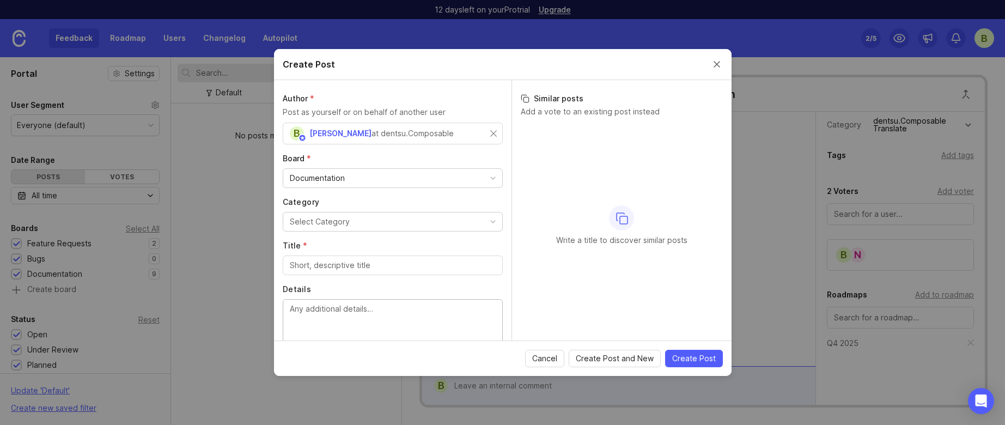
click at [396, 314] on textarea "Details" at bounding box center [393, 321] width 206 height 36
paste textarea "How do we talk about CMID/HMID vs dentsu.ID? For example, is this 100% true or …"
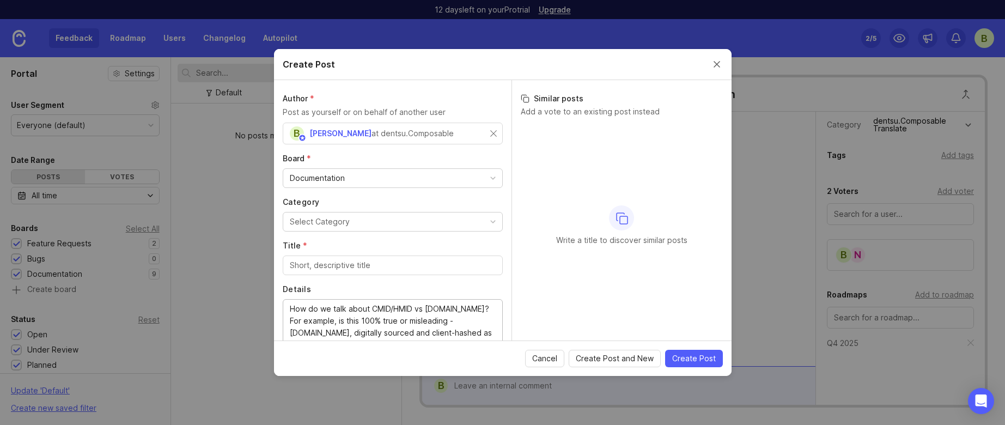
click at [381, 224] on button "Select Category" at bounding box center [393, 222] width 220 height 20
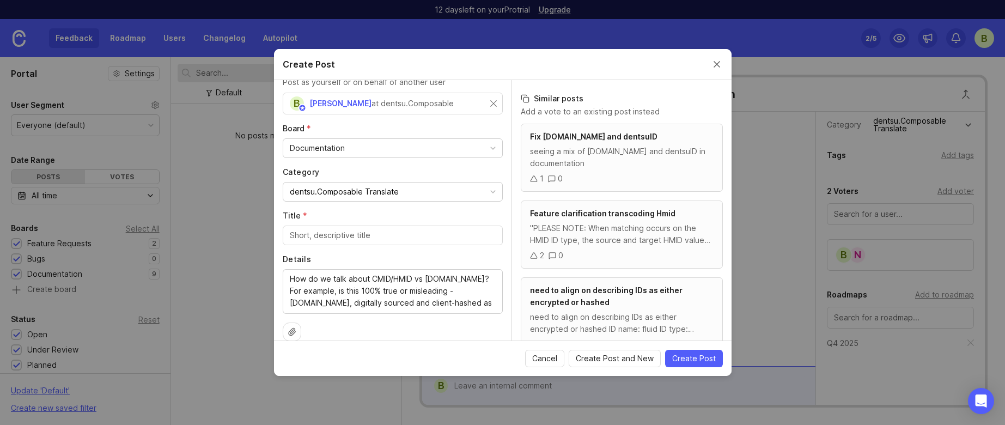
scroll to position [44, 0]
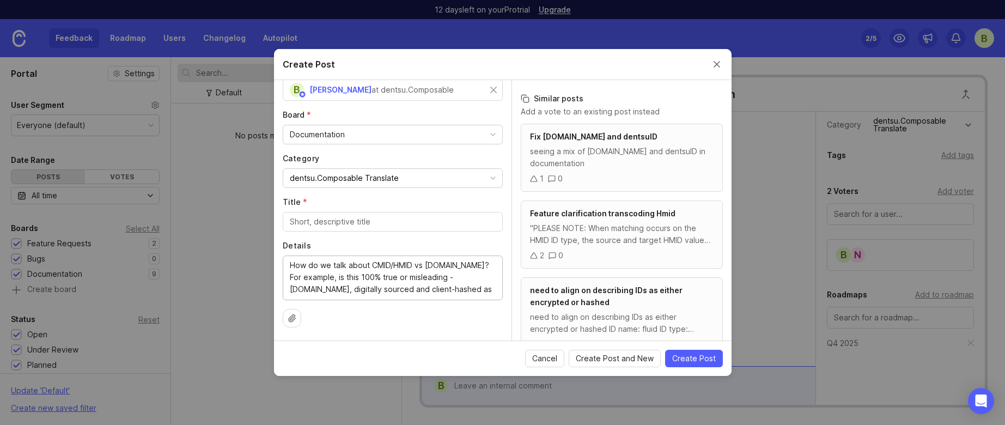
drag, startPoint x: 463, startPoint y: 265, endPoint x: 285, endPoint y: 263, distance: 178.1
drag, startPoint x: 288, startPoint y: 262, endPoint x: 430, endPoint y: 270, distance: 142.3
click at [430, 270] on div "How do we talk about CMID/HMID vs dentsu.ID? For example, is this 100% true or …" at bounding box center [393, 277] width 220 height 45
type textarea "For example, is this 100% true or misleading - dentsu.ID, digitally sourced and…"
click at [408, 217] on input "Title *" at bounding box center [393, 222] width 206 height 12
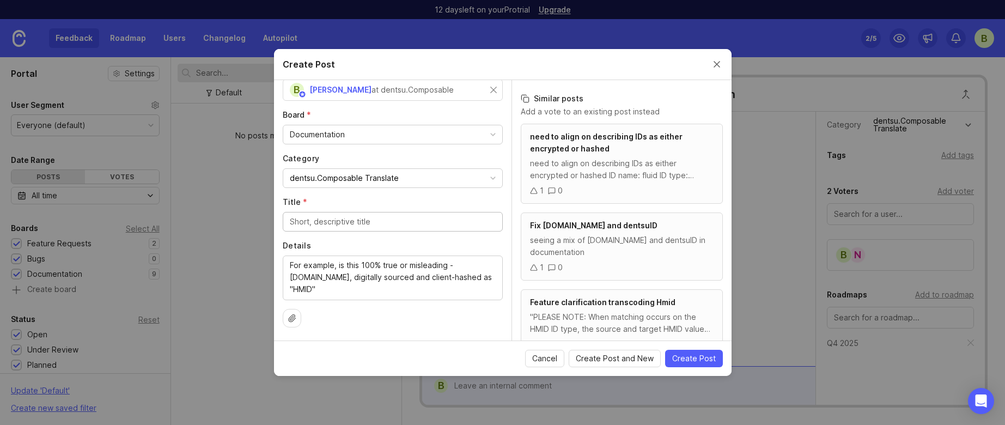
paste input "How do we talk about CMID/HMID vs [DOMAIN_NAME]?"
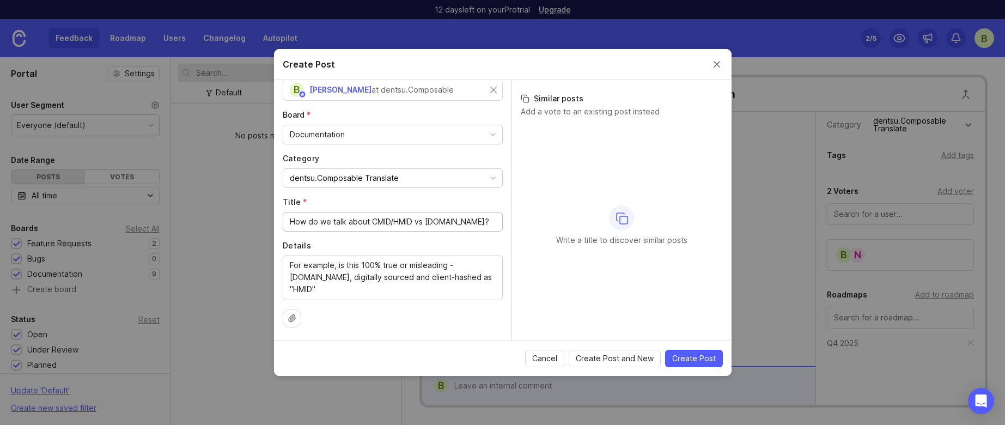
type input "How do we talk about CMID/HMID vs [DOMAIN_NAME]?"
click at [717, 359] on button "Create Post" at bounding box center [694, 358] width 58 height 17
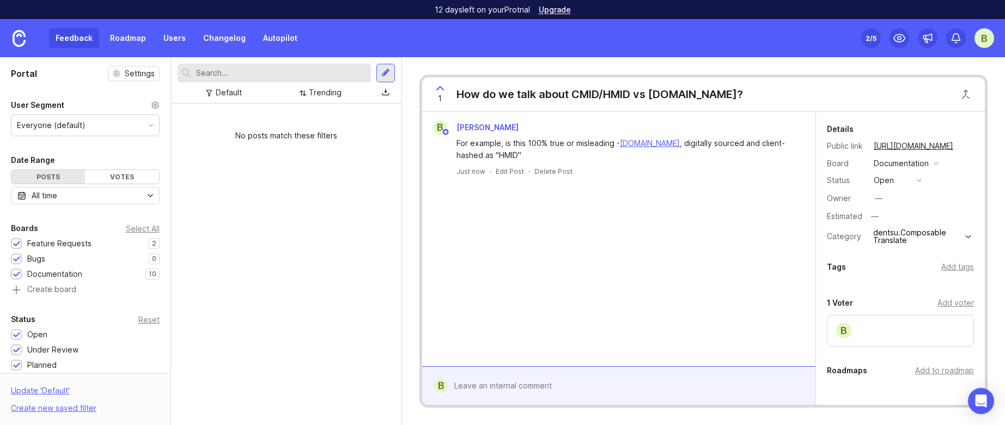
click at [949, 307] on div "Add voter" at bounding box center [955, 303] width 36 height 12
type input "[PERSON_NAME]"
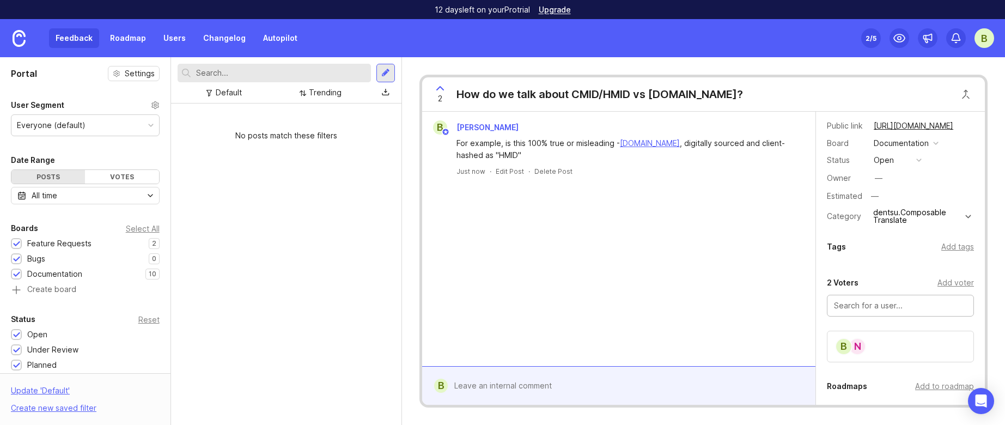
scroll to position [112, 0]
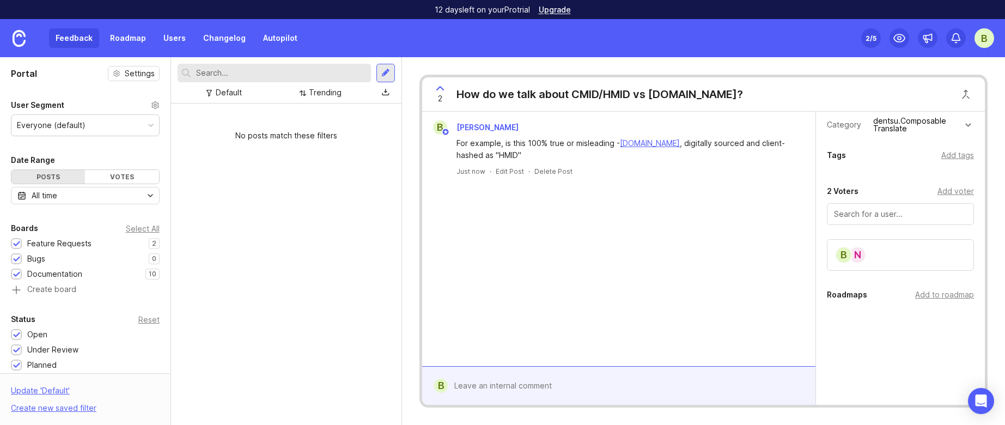
click at [919, 297] on div "Add to roadmap" at bounding box center [944, 295] width 59 height 12
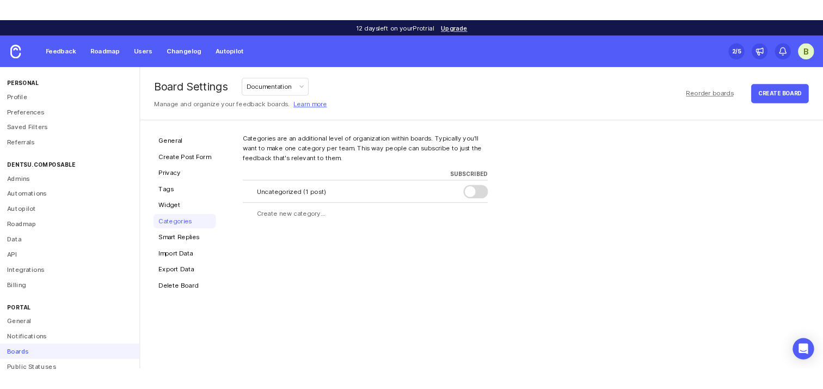
scroll to position [2, 0]
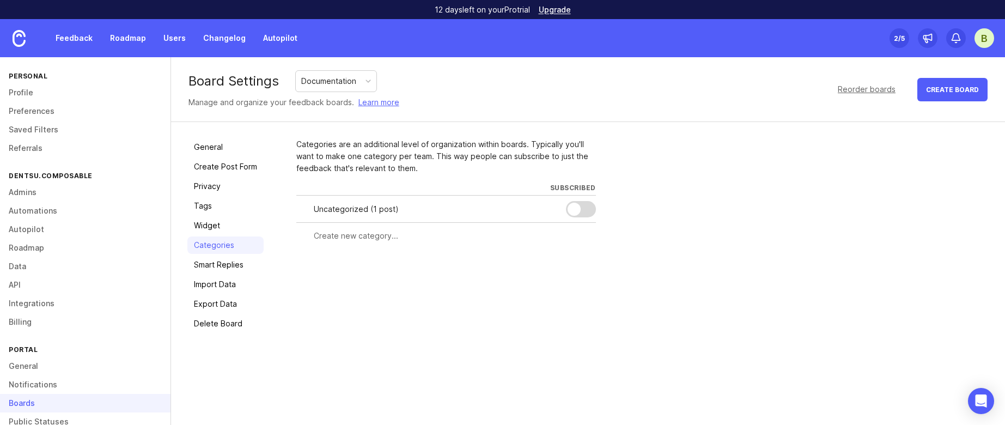
click at [368, 82] on div at bounding box center [367, 80] width 5 height 5
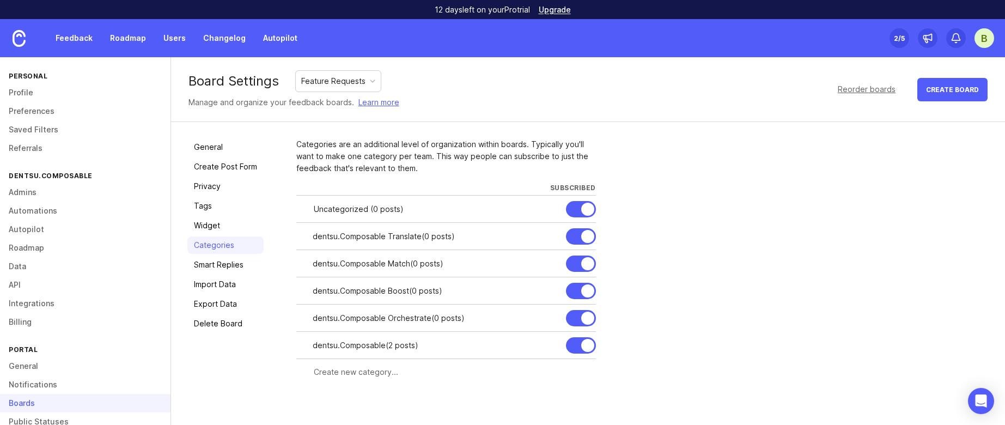
click at [415, 238] on div "dentsu.Composable Translate ( 0 posts )" at bounding box center [435, 236] width 244 height 12
drag, startPoint x: 419, startPoint y: 233, endPoint x: 399, endPoint y: 242, distance: 22.0
click at [377, 234] on div "dentsu.Composable Translate ( 0 posts )" at bounding box center [435, 236] width 244 height 12
click at [0, 0] on div at bounding box center [0, 0] width 0 height 0
drag, startPoint x: 426, startPoint y: 237, endPoint x: 314, endPoint y: 235, distance: 112.2
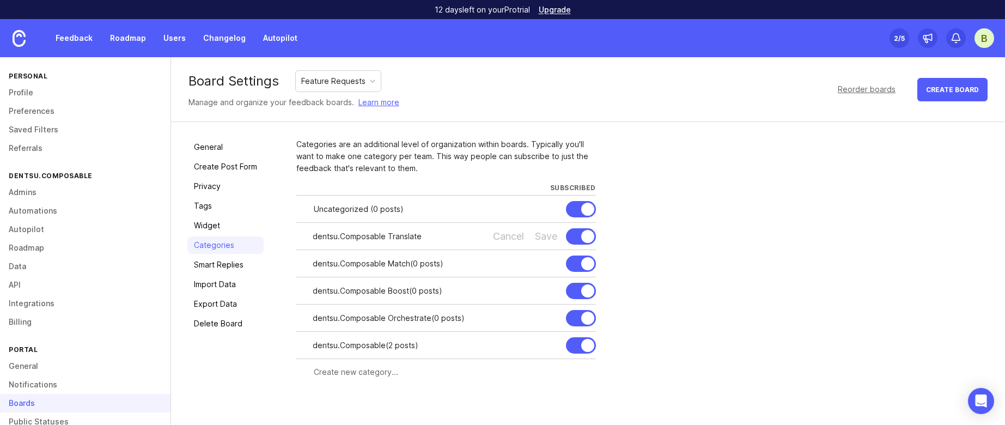
click at [314, 235] on input "dentsu.Composable Translate" at bounding box center [397, 236] width 169 height 12
click at [317, 231] on input "dentsu.Composable Translate" at bounding box center [397, 236] width 169 height 12
click at [0, 0] on div at bounding box center [0, 0] width 0 height 0
drag, startPoint x: 418, startPoint y: 236, endPoint x: 313, endPoint y: 238, distance: 105.1
click at [313, 238] on input "dentsu.Composable Translate" at bounding box center [397, 236] width 169 height 12
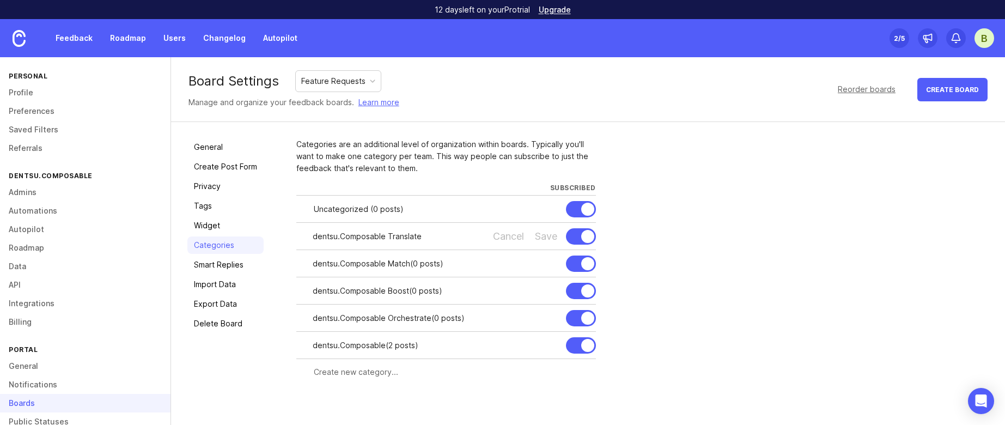
click at [0, 0] on div at bounding box center [0, 0] width 0 height 0
drag, startPoint x: 433, startPoint y: 262, endPoint x: 296, endPoint y: 256, distance: 137.3
click at [296, 256] on div "dentsu.Composable Match Cancel Save" at bounding box center [445, 263] width 299 height 28
click at [0, 0] on div at bounding box center [0, 0] width 0 height 0
drag, startPoint x: 426, startPoint y: 293, endPoint x: 298, endPoint y: 282, distance: 128.4
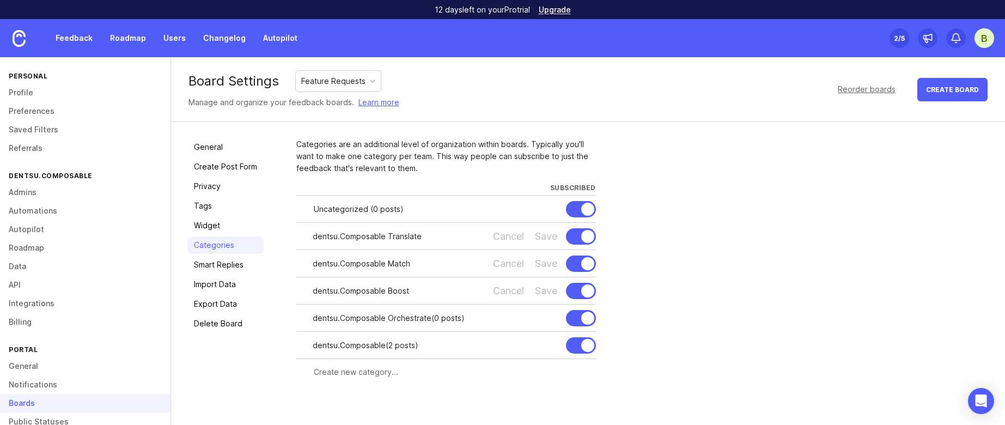
click at [298, 282] on div "dentsu.Composable Boost Cancel Save" at bounding box center [445, 291] width 299 height 28
click at [0, 0] on div at bounding box center [0, 0] width 0 height 0
drag, startPoint x: 436, startPoint y: 319, endPoint x: 305, endPoint y: 319, distance: 130.1
click at [305, 320] on div "dentsu.Composable Orchestrate Cancel Save" at bounding box center [445, 318] width 299 height 28
click at [0, 0] on div at bounding box center [0, 0] width 0 height 0
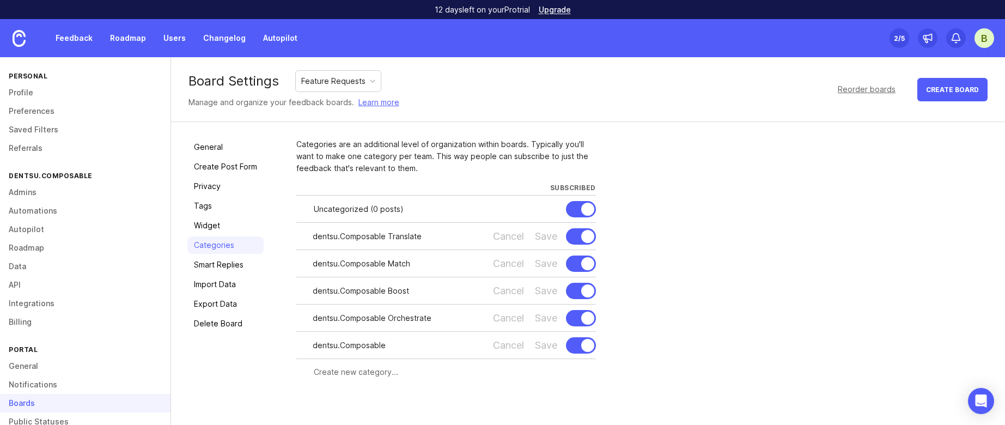
drag, startPoint x: 411, startPoint y: 344, endPoint x: 275, endPoint y: 339, distance: 135.7
click at [275, 339] on div "General Create Post Form Privacy Tags Widget Categories Smart Replies Import Da…" at bounding box center [588, 261] width 834 height 279
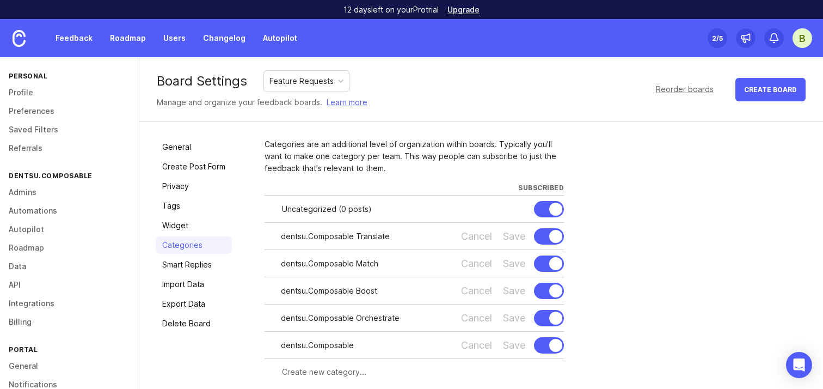
scroll to position [2, 0]
click at [82, 42] on link "Feedback" at bounding box center [74, 38] width 50 height 20
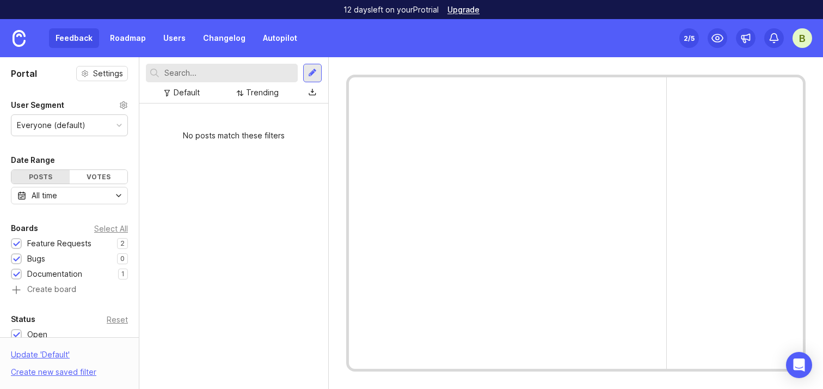
click at [115, 41] on link "Roadmap" at bounding box center [127, 38] width 49 height 20
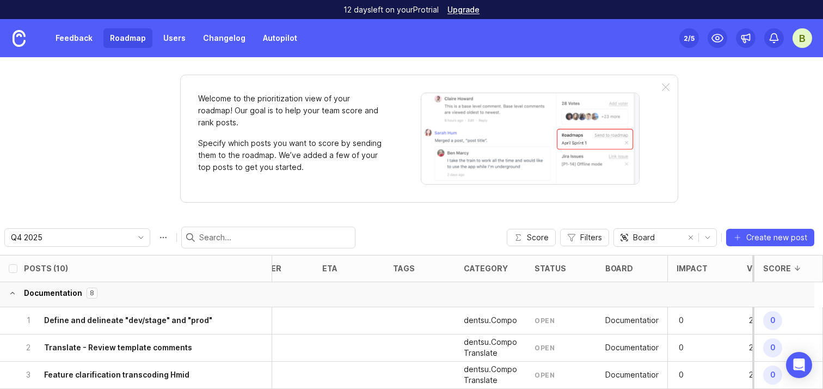
scroll to position [2, 20]
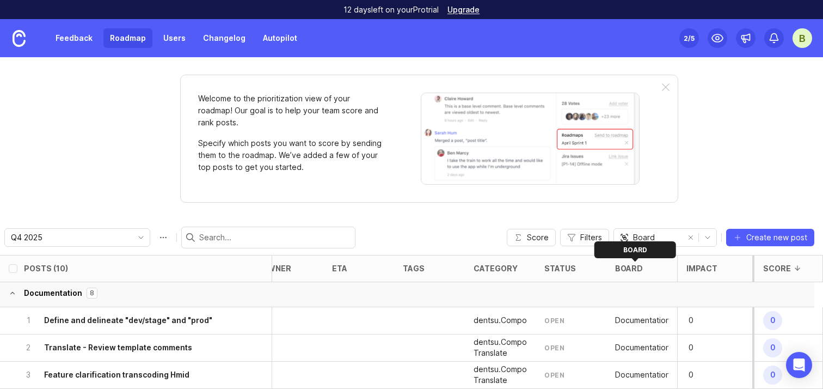
click at [646, 268] on icon at bounding box center [650, 268] width 8 height 8
click at [649, 270] on icon at bounding box center [650, 268] width 8 height 8
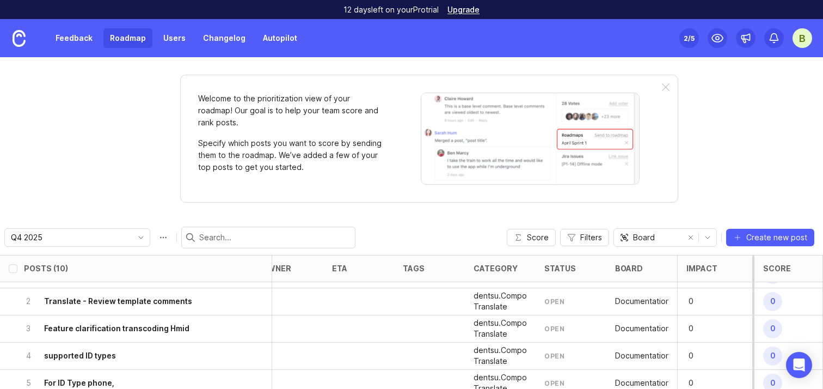
scroll to position [0, 20]
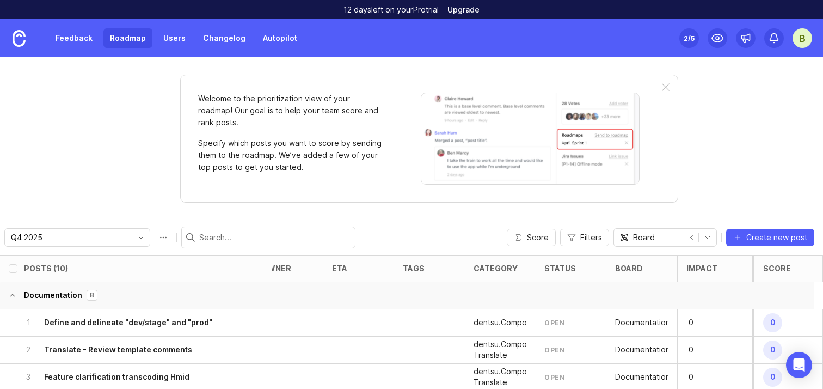
click at [155, 147] on div "Welcome to the prioritization view of your roadmap! Our goal is to help your te…" at bounding box center [411, 223] width 823 height 332
